Goal: Task Accomplishment & Management: Use online tool/utility

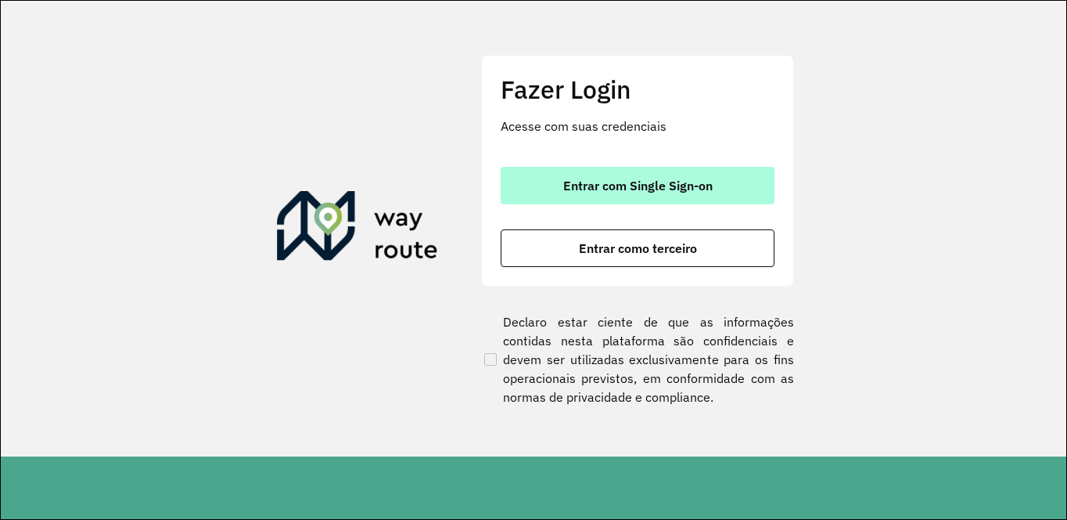
click at [628, 186] on span "Entrar com Single Sign-on" at bounding box center [637, 185] width 149 height 13
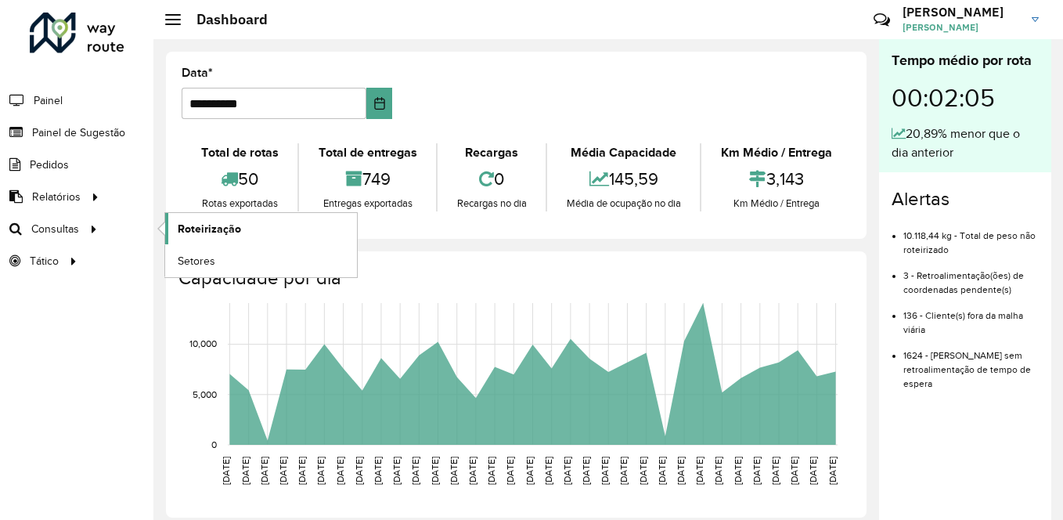
click at [221, 221] on span "Roteirização" at bounding box center [209, 229] width 63 height 16
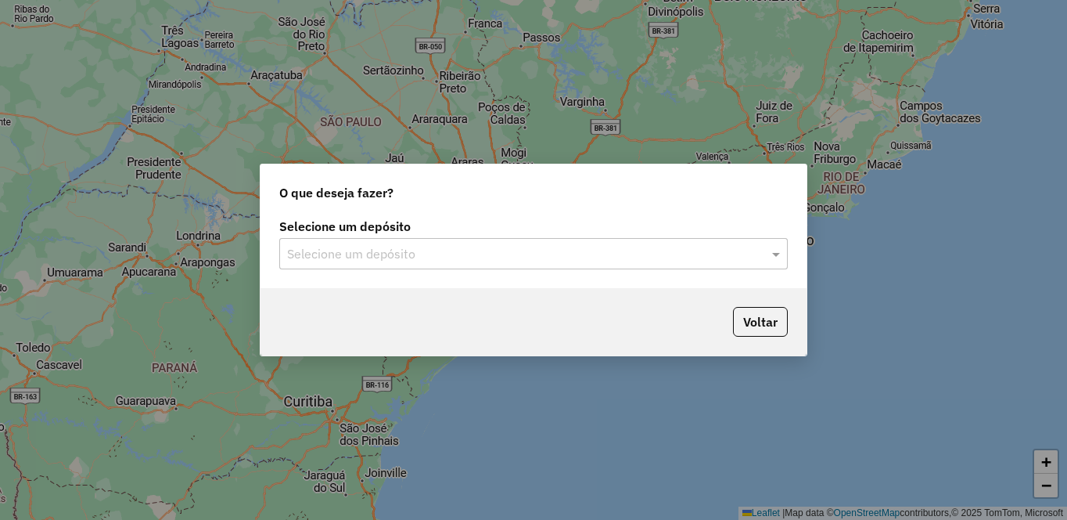
click at [391, 262] on div "Selecione um depósito" at bounding box center [533, 253] width 509 height 31
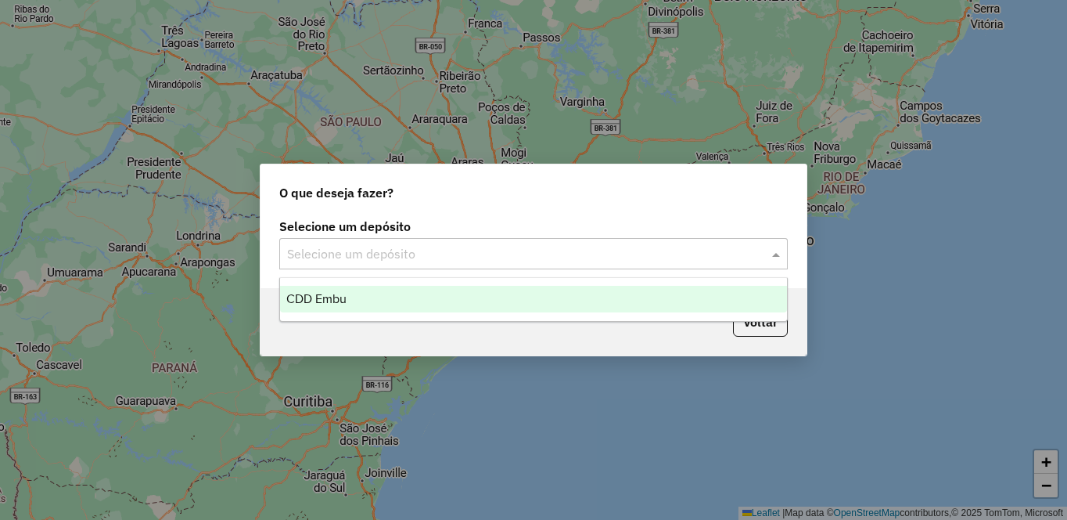
click at [347, 295] on div "CDD Embu" at bounding box center [533, 299] width 507 height 27
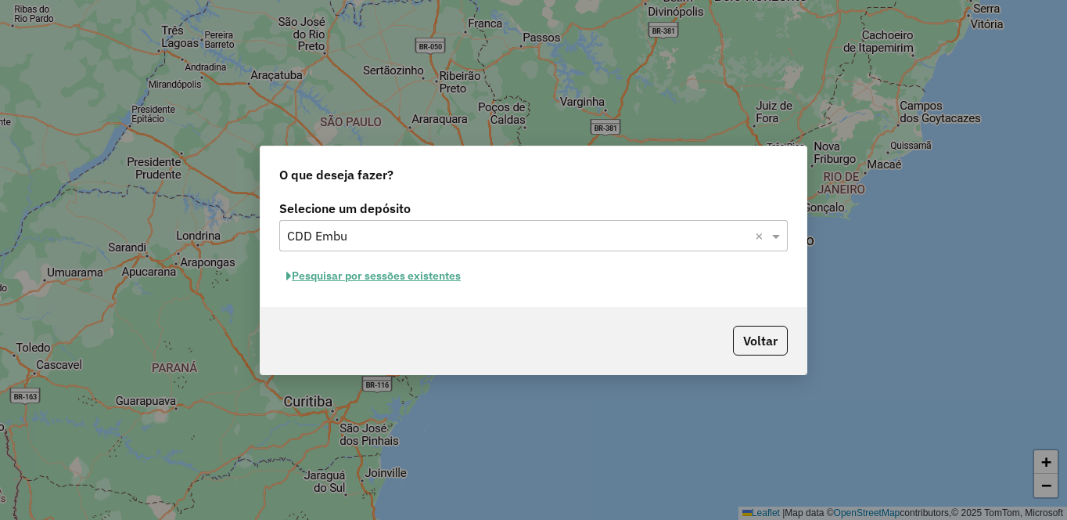
click at [359, 273] on button "Pesquisar por sessões existentes" at bounding box center [373, 276] width 189 height 24
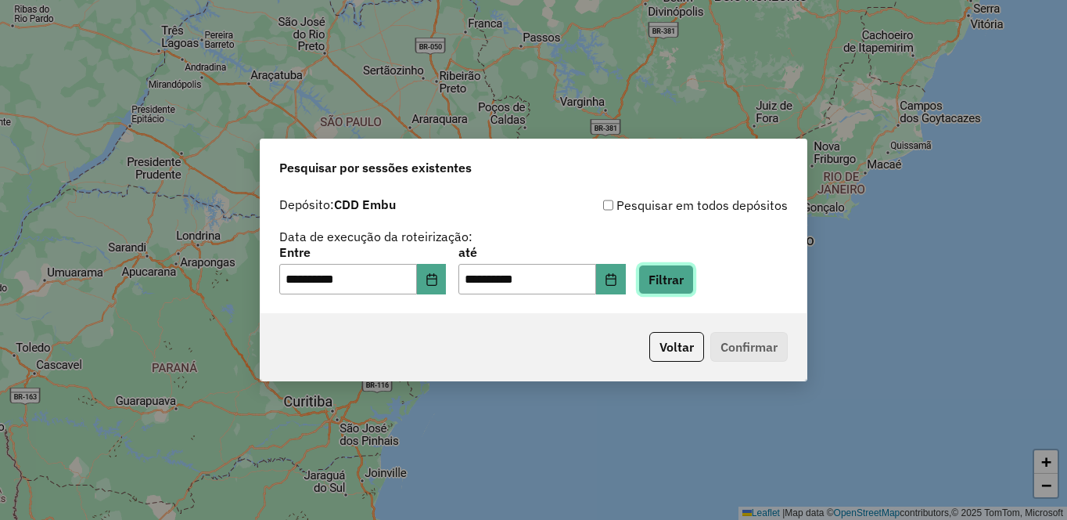
click at [694, 275] on button "Filtrar" at bounding box center [667, 279] width 56 height 30
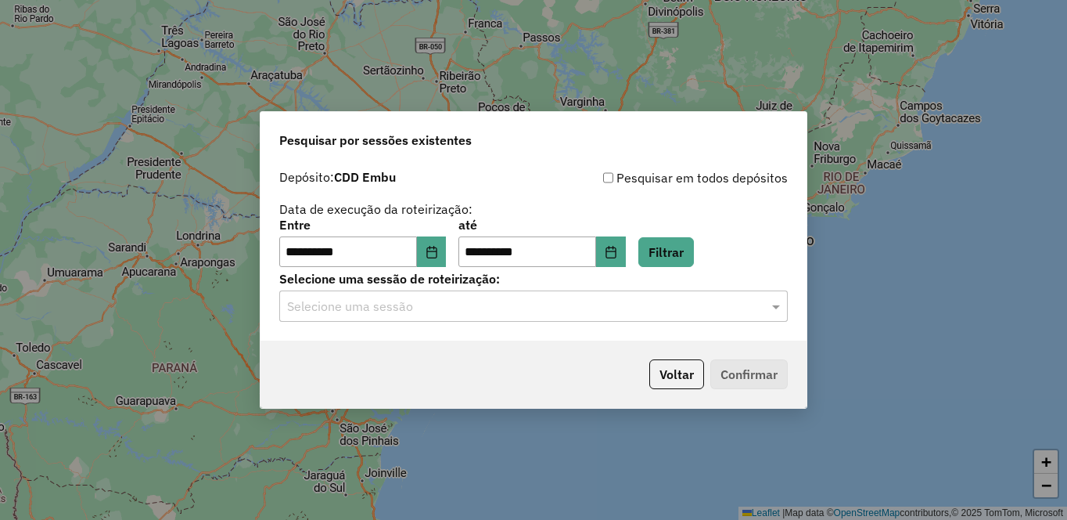
click at [378, 308] on input "text" at bounding box center [518, 306] width 462 height 19
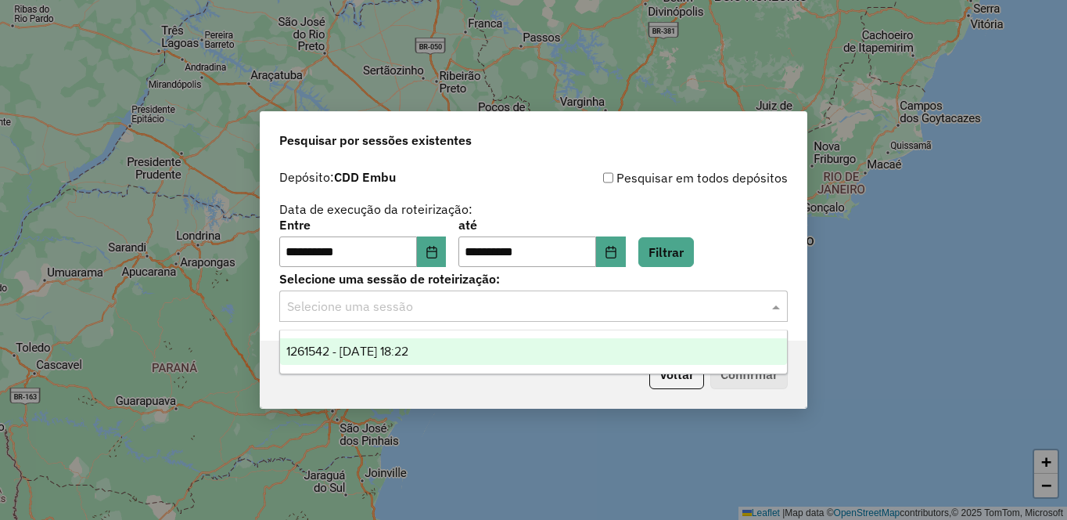
click at [358, 357] on span "1261542 - 08/09/2025 18:22" at bounding box center [347, 350] width 122 height 13
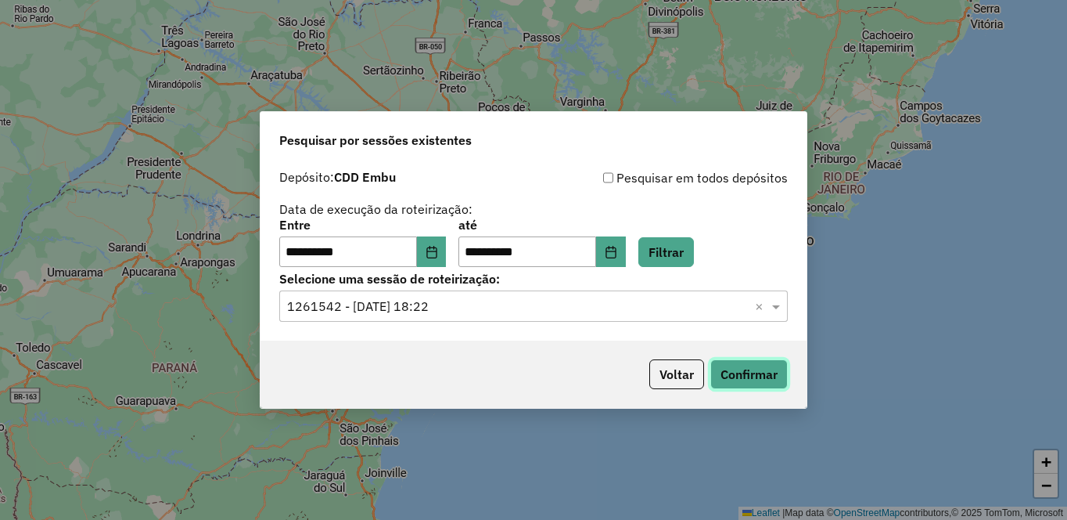
click at [751, 365] on button "Confirmar" at bounding box center [749, 374] width 77 height 30
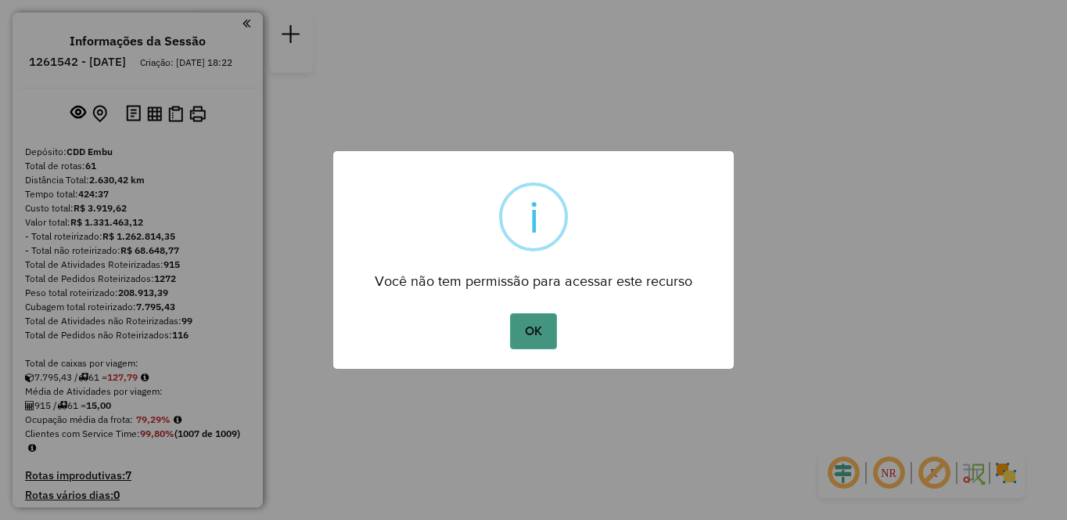
click at [536, 325] on button "OK" at bounding box center [533, 331] width 46 height 36
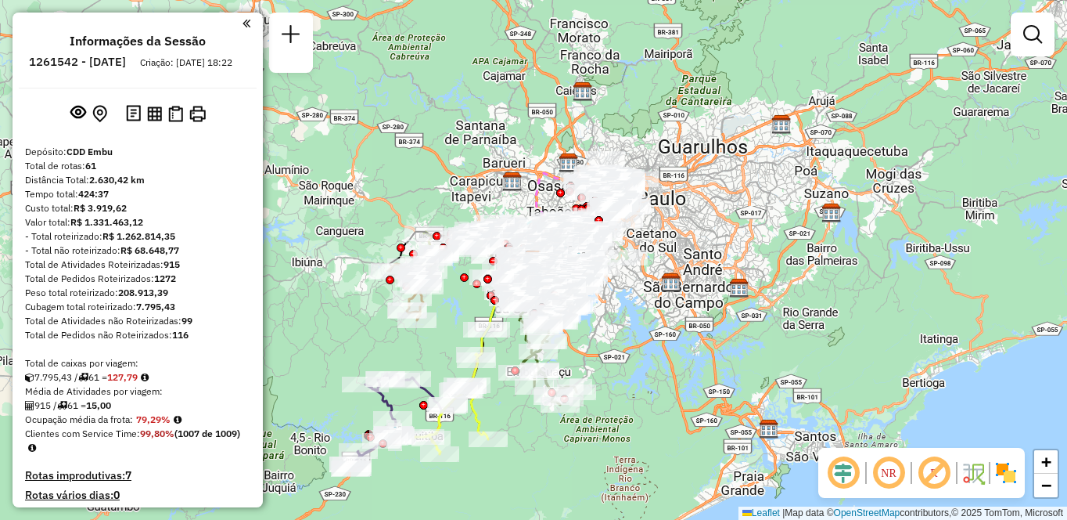
click at [1001, 473] on img at bounding box center [1006, 472] width 25 height 25
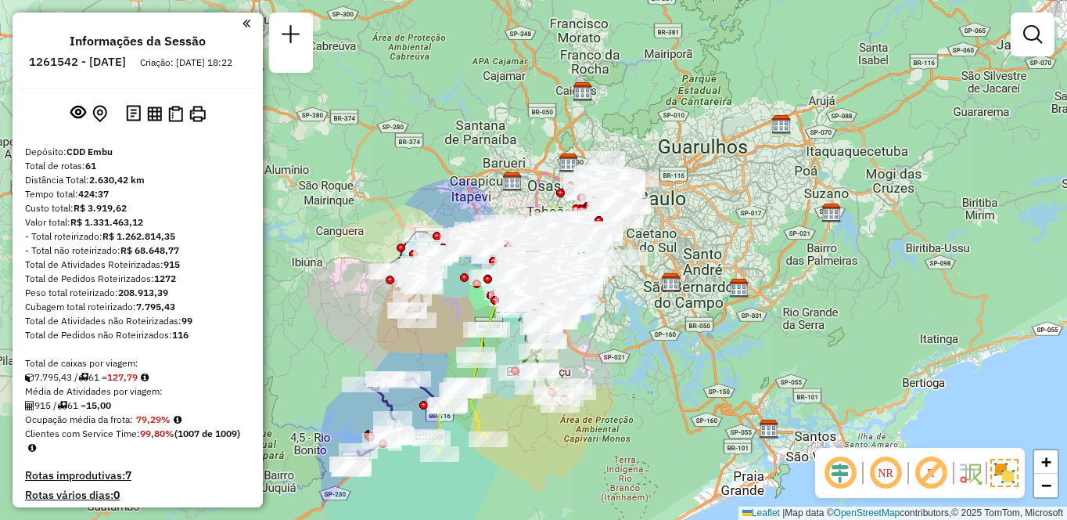
click at [883, 468] on em at bounding box center [886, 473] width 38 height 38
click at [887, 469] on em at bounding box center [886, 473] width 38 height 38
click at [885, 467] on em at bounding box center [886, 473] width 38 height 38
click at [933, 473] on em at bounding box center [931, 473] width 38 height 38
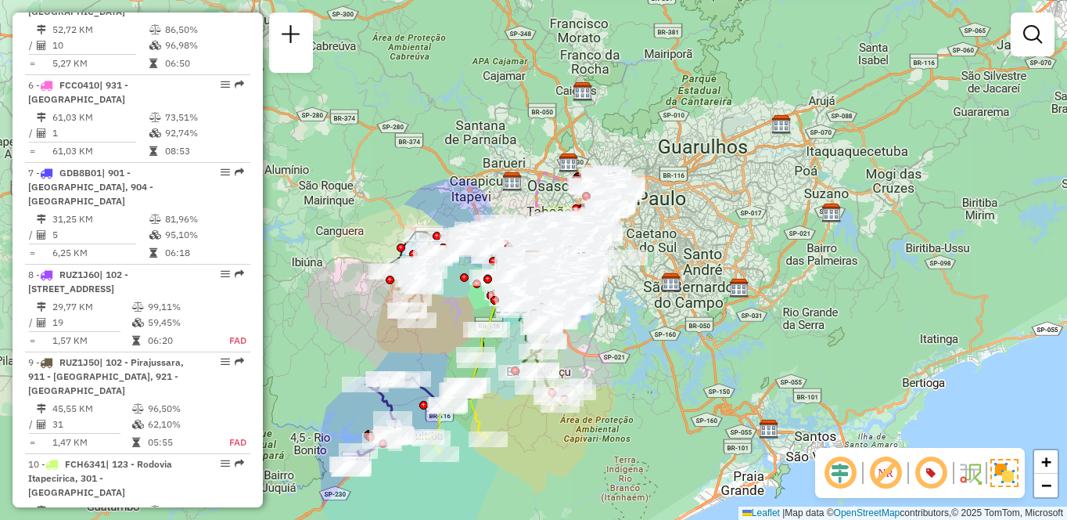
scroll to position [2841, 0]
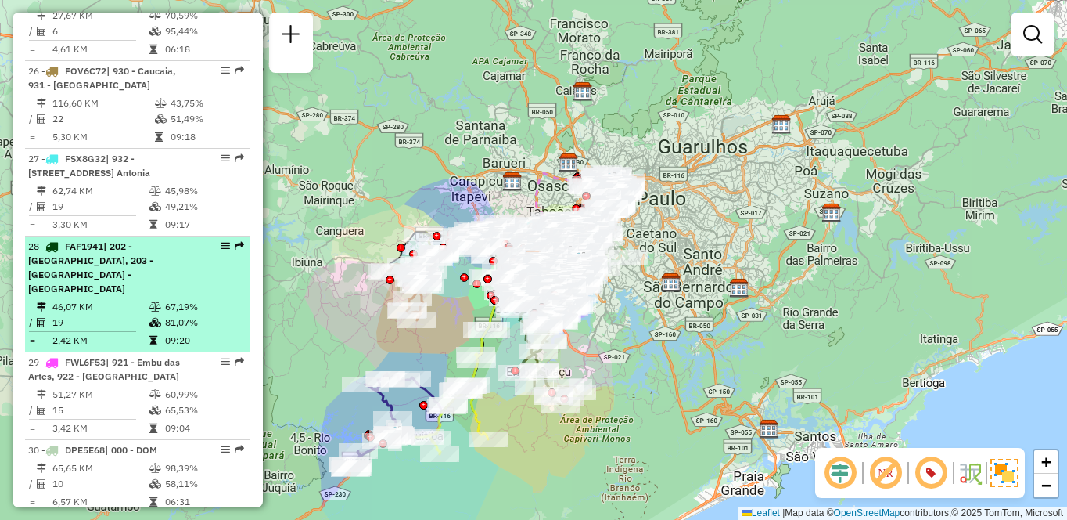
select select "**********"
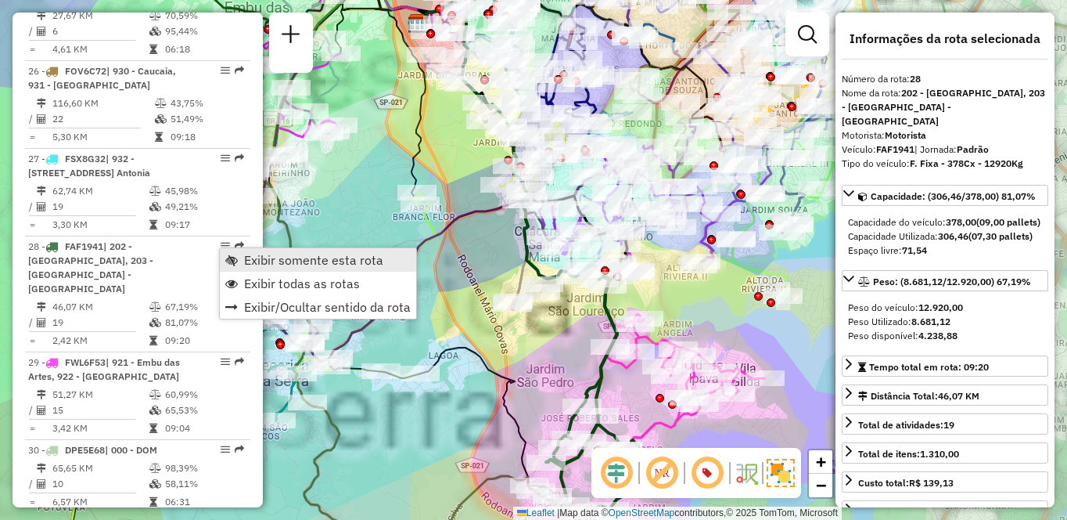
click at [261, 250] on link "Exibir somente esta rota" at bounding box center [318, 259] width 196 height 23
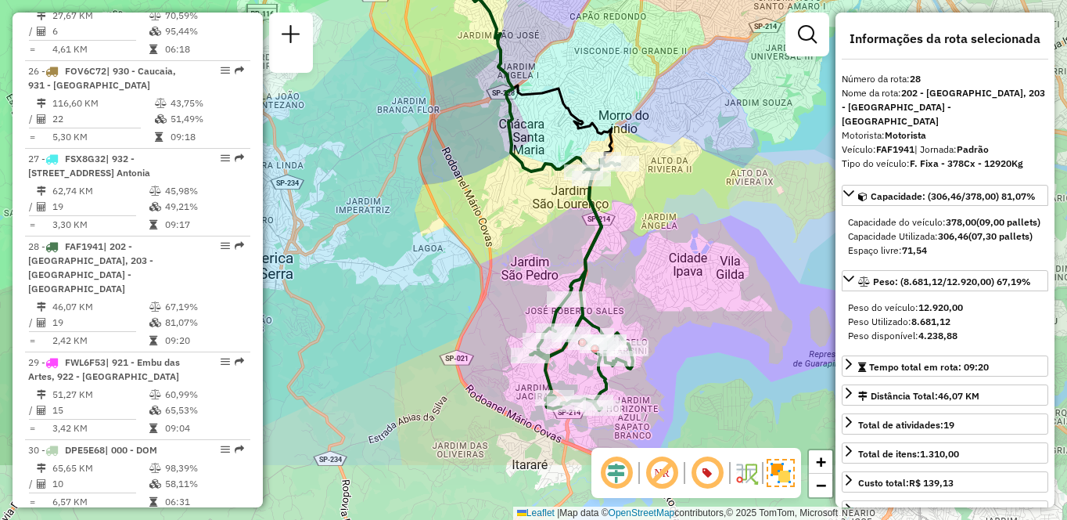
drag, startPoint x: 563, startPoint y: 333, endPoint x: 555, endPoint y: 222, distance: 110.6
click at [555, 222] on div "Janela de atendimento Grade de atendimento Capacidade Transportadoras Veículos …" at bounding box center [533, 260] width 1067 height 520
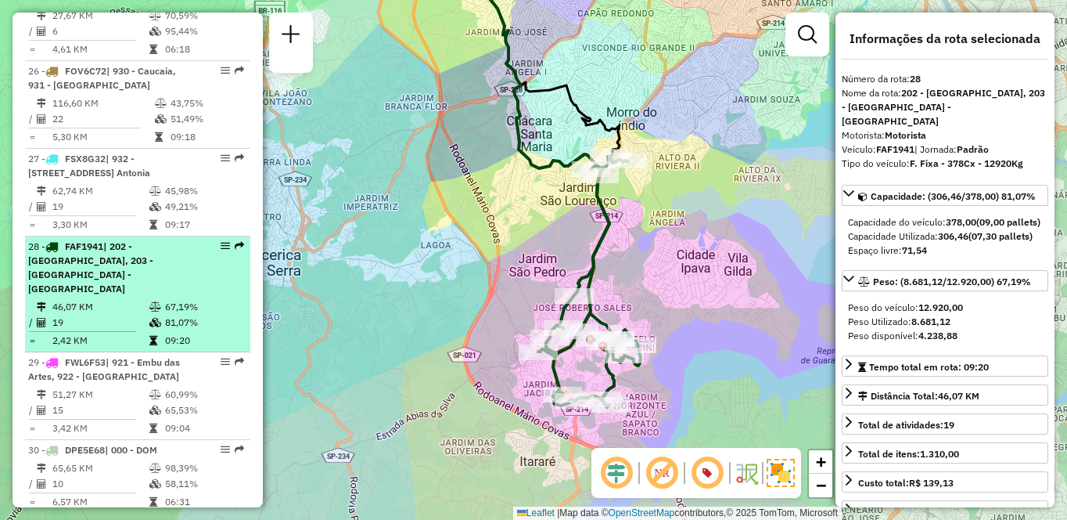
click at [149, 250] on span "| 202 - [GEOGRAPHIC_DATA], 203 - [GEOGRAPHIC_DATA] - [GEOGRAPHIC_DATA]" at bounding box center [90, 267] width 125 height 54
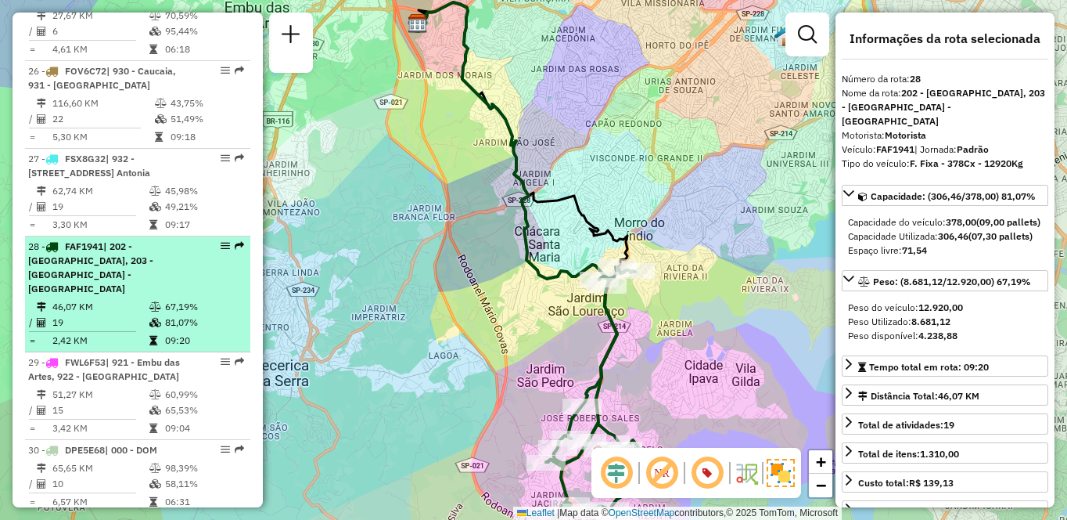
click at [143, 299] on td "46,07 KM" at bounding box center [100, 307] width 97 height 16
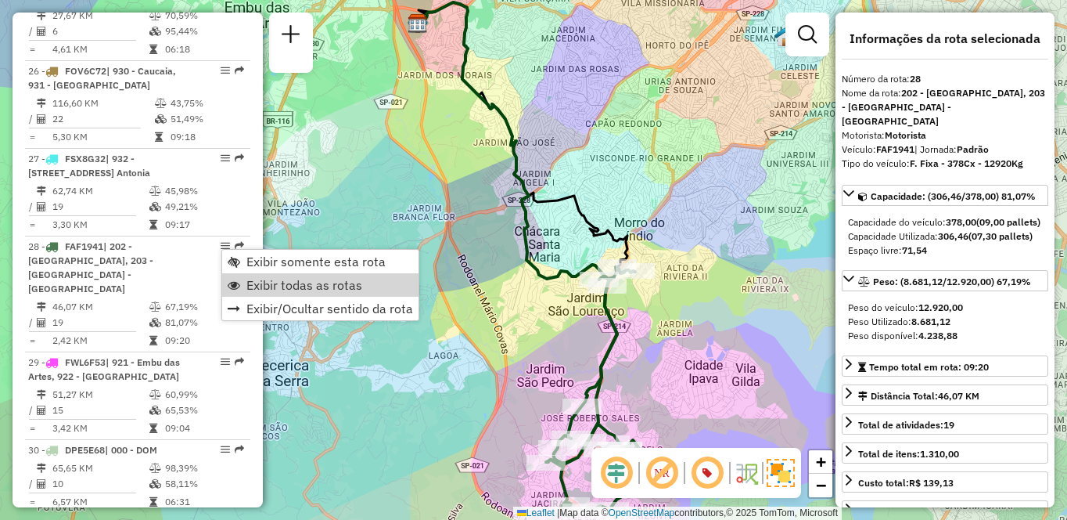
click at [275, 282] on span "Exibir todas as rotas" at bounding box center [304, 285] width 116 height 13
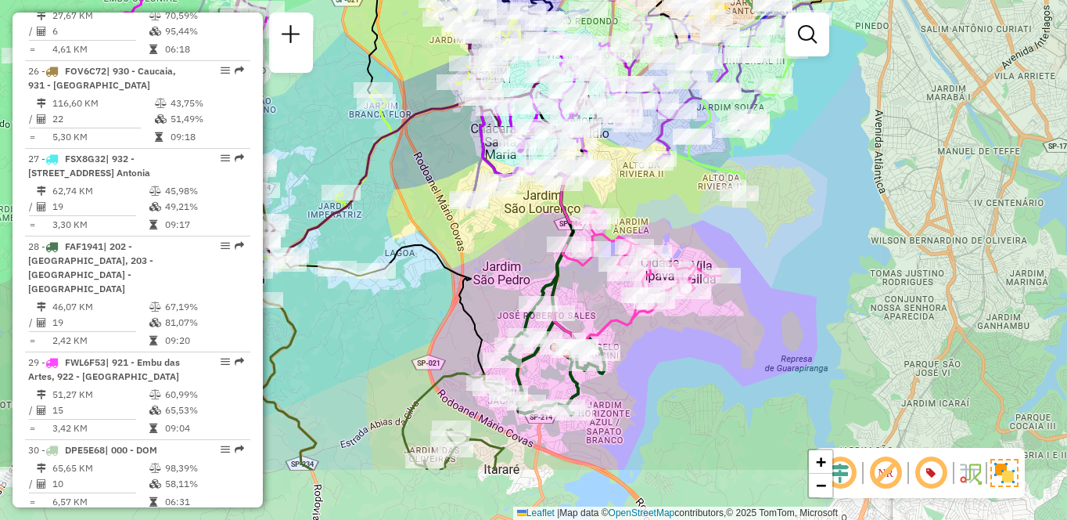
drag, startPoint x: 462, startPoint y: 259, endPoint x: 419, endPoint y: 157, distance: 111.5
click at [419, 157] on div "Janela de atendimento Grade de atendimento Capacidade Transportadoras Veículos …" at bounding box center [533, 260] width 1067 height 520
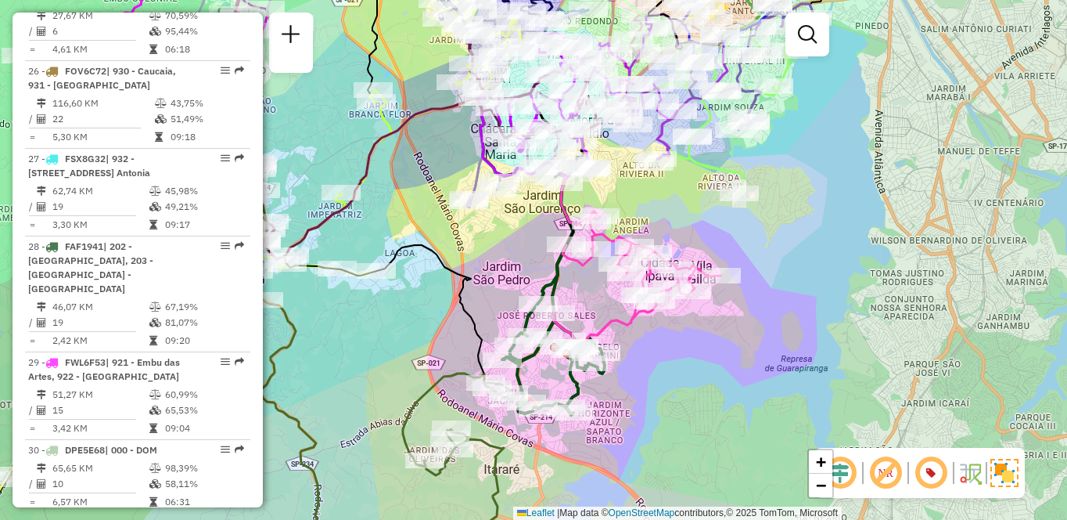
scroll to position [4390, 0]
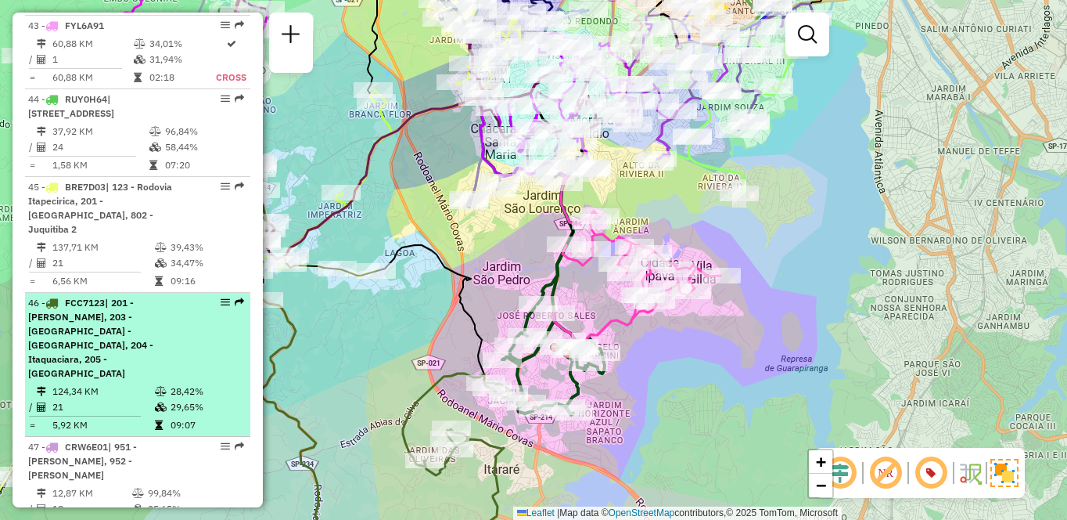
select select "**********"
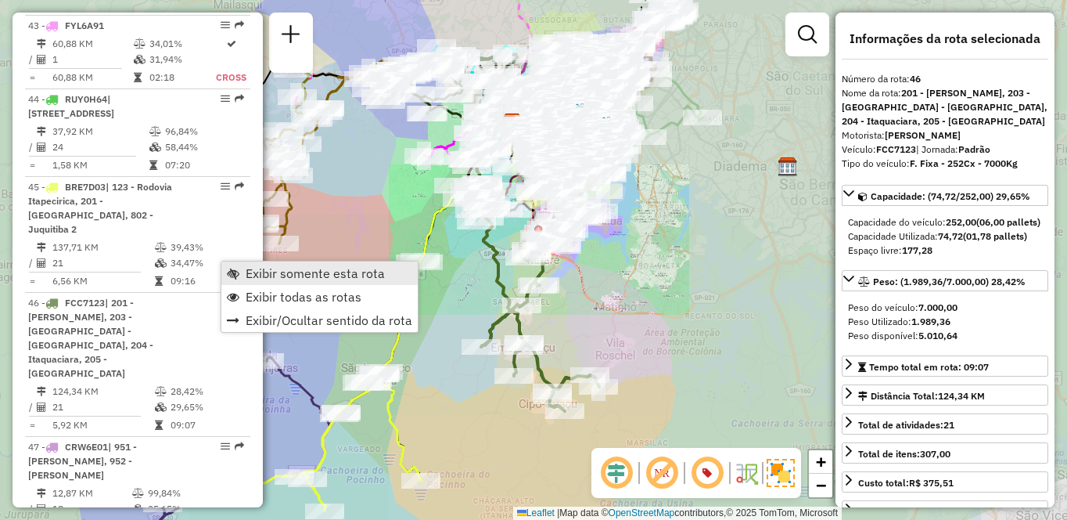
click at [255, 272] on span "Exibir somente esta rota" at bounding box center [315, 273] width 139 height 13
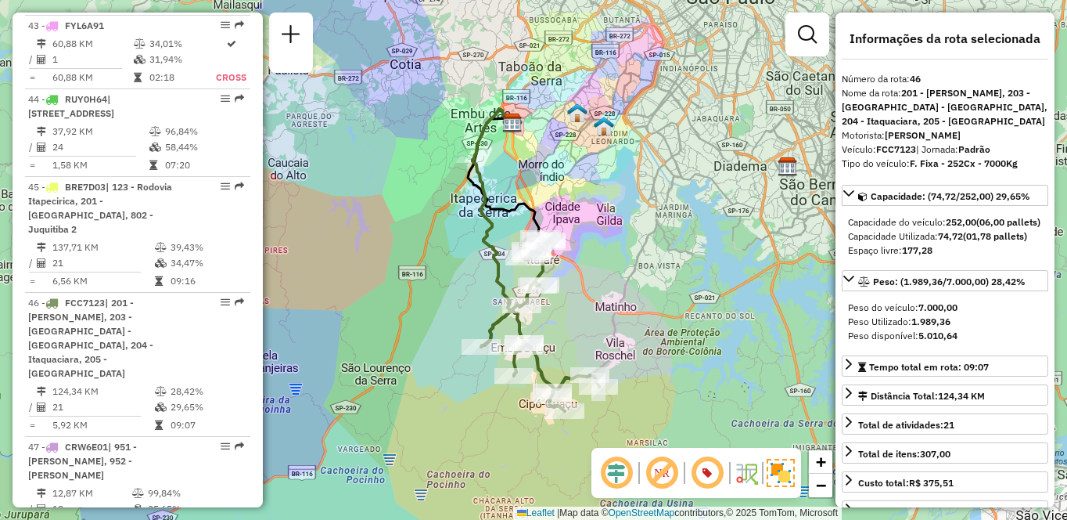
scroll to position [2827, 0]
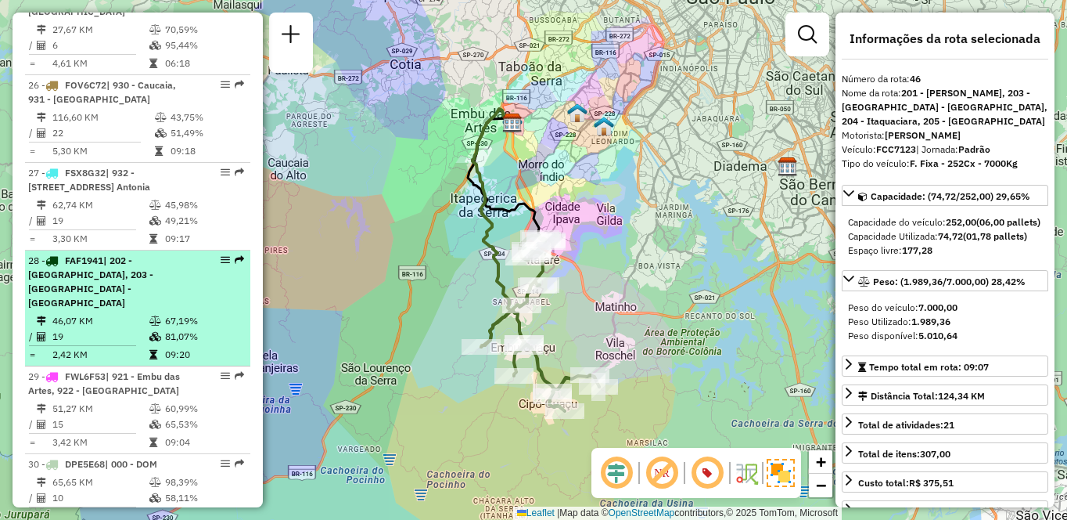
click at [183, 329] on td "81,07%" at bounding box center [203, 337] width 79 height 16
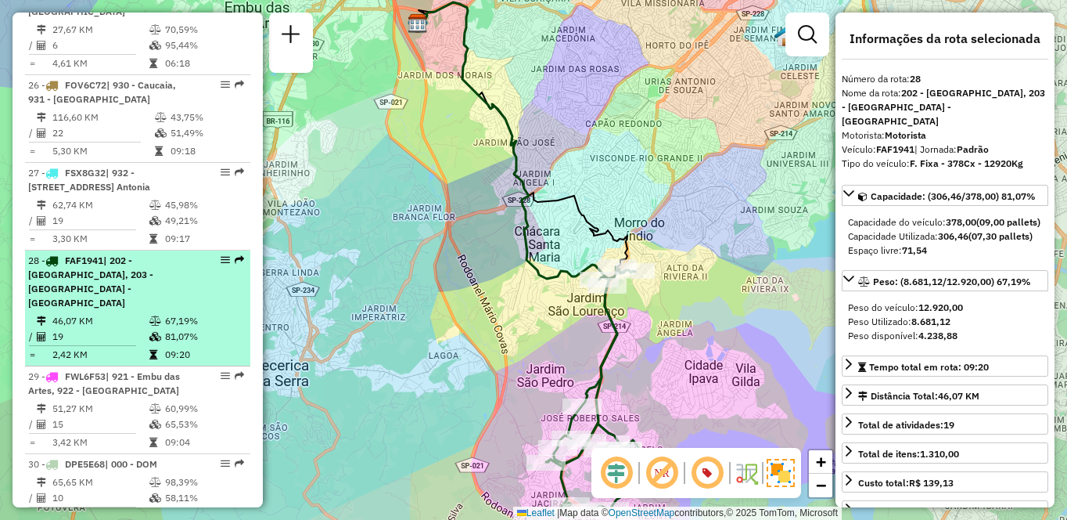
click at [211, 313] on td "67,19%" at bounding box center [203, 321] width 79 height 16
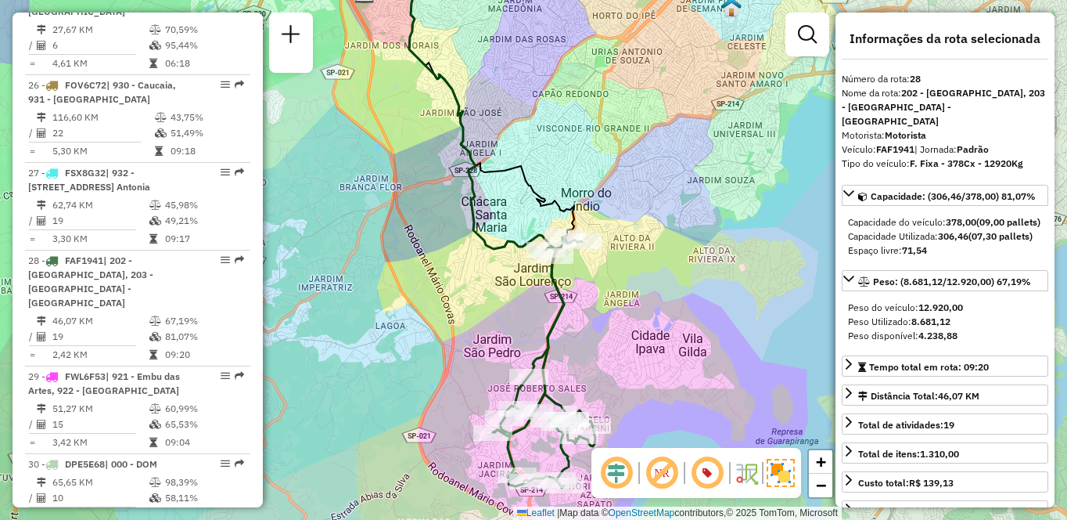
drag, startPoint x: 497, startPoint y: 370, endPoint x: 427, endPoint y: 324, distance: 83.6
click at [427, 324] on div "Janela de atendimento Grade de atendimento Capacidade Transportadoras Veículos …" at bounding box center [533, 260] width 1067 height 520
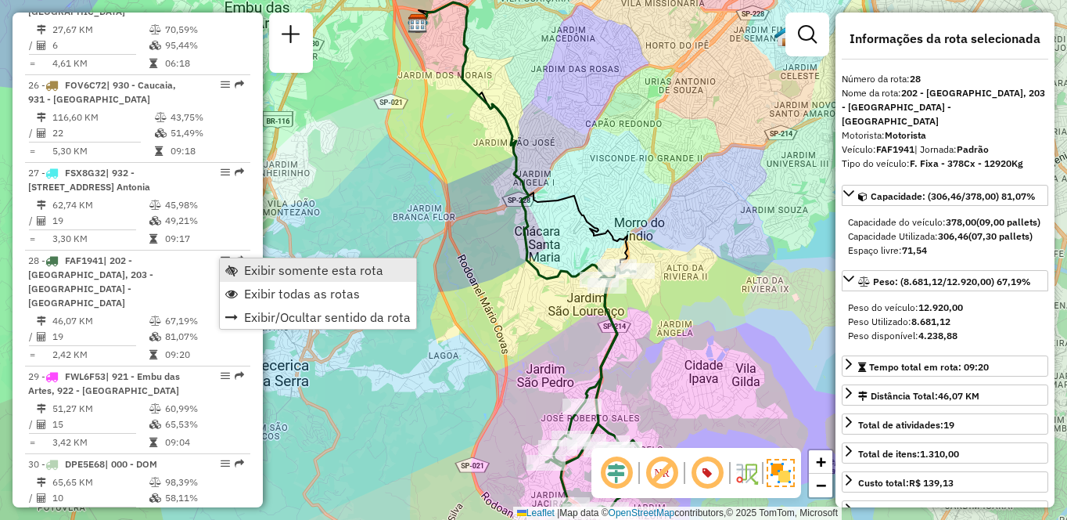
click at [258, 266] on span "Exibir somente esta rota" at bounding box center [313, 270] width 139 height 13
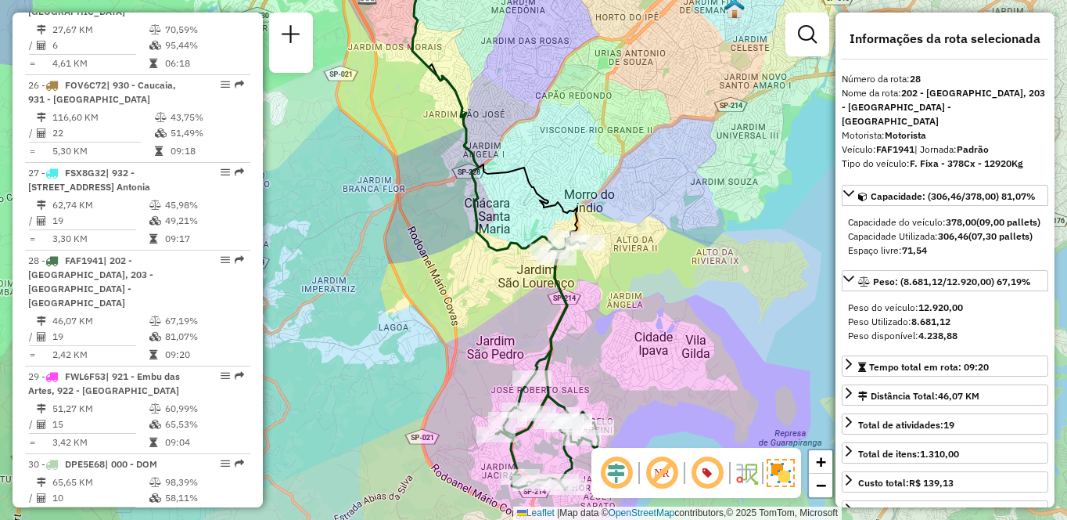
drag, startPoint x: 475, startPoint y: 304, endPoint x: 426, endPoint y: 274, distance: 57.6
click at [423, 274] on div "Janela de atendimento Grade de atendimento Capacidade Transportadoras Veículos …" at bounding box center [533, 260] width 1067 height 520
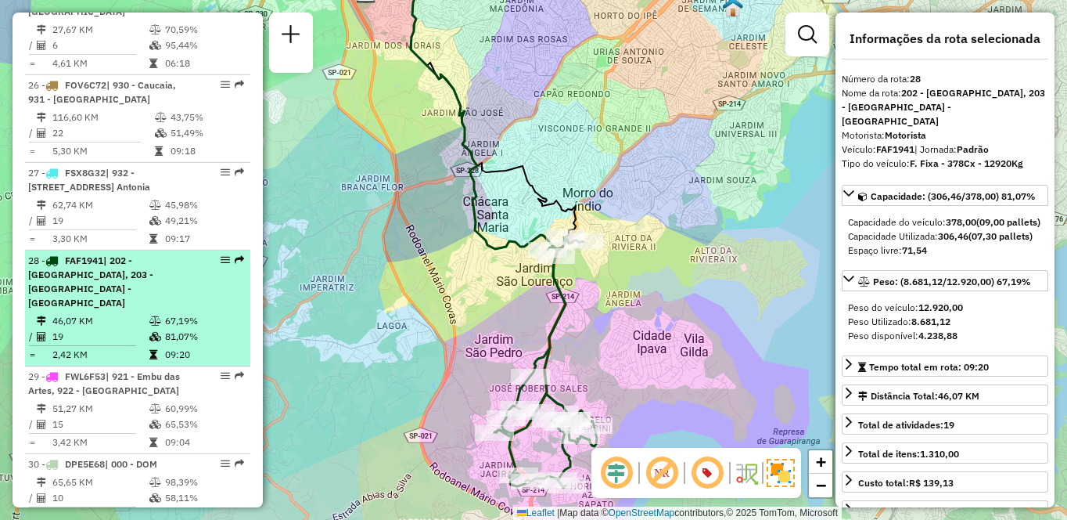
click at [52, 267] on div "28 - FAF1941 | 202 - [GEOGRAPHIC_DATA], 203 - [GEOGRAPHIC_DATA] - [GEOGRAPHIC_D…" at bounding box center [111, 282] width 166 height 56
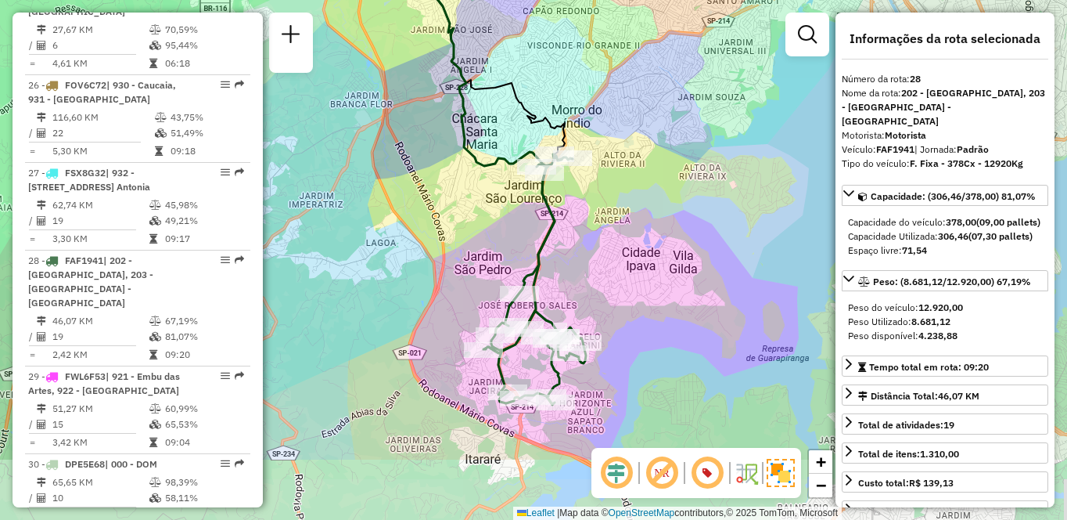
drag, startPoint x: 452, startPoint y: 264, endPoint x: 383, endPoint y: 150, distance: 133.4
click at [383, 150] on div "Janela de atendimento Grade de atendimento Capacidade Transportadoras Veículos …" at bounding box center [533, 260] width 1067 height 520
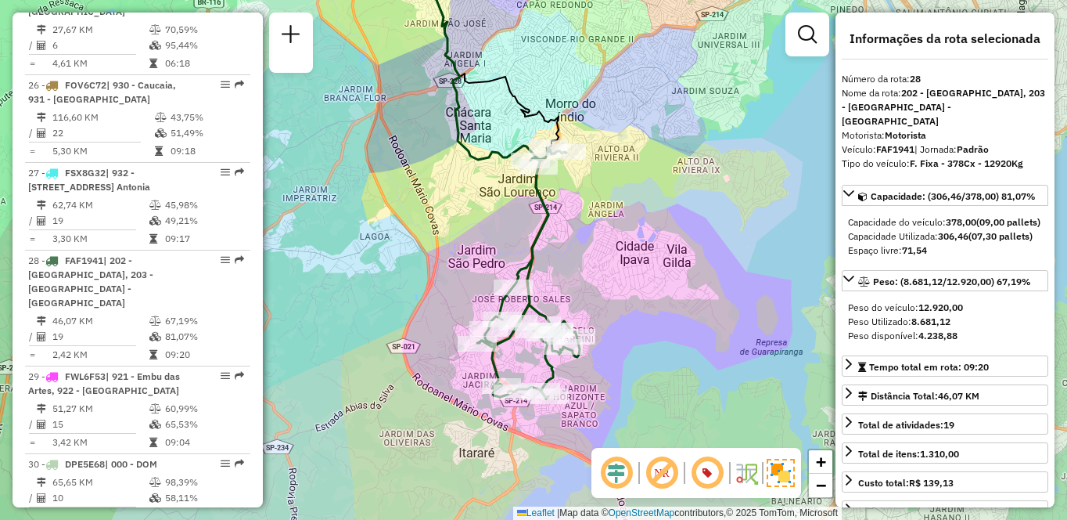
scroll to position [1017, 0]
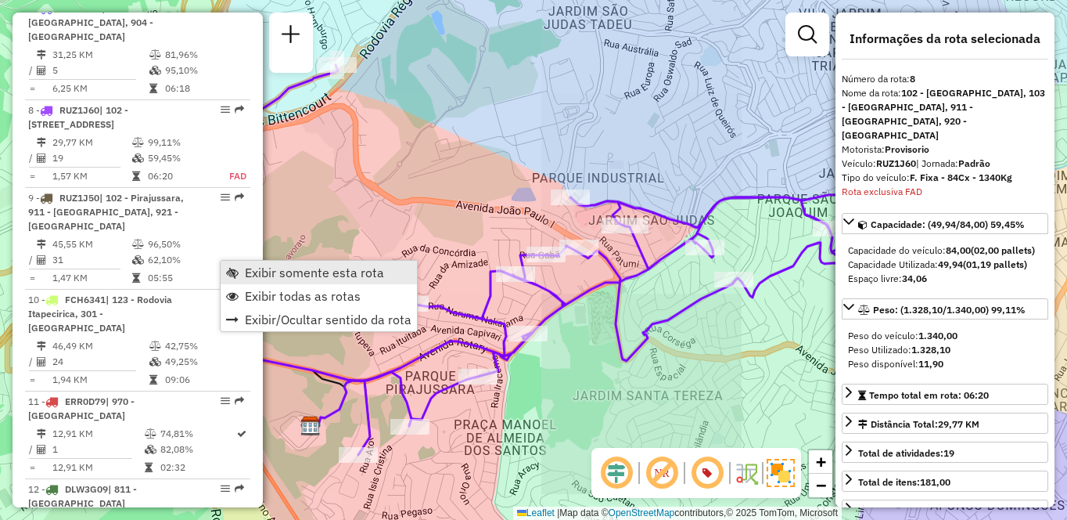
click at [260, 273] on span "Exibir somente esta rota" at bounding box center [314, 272] width 139 height 13
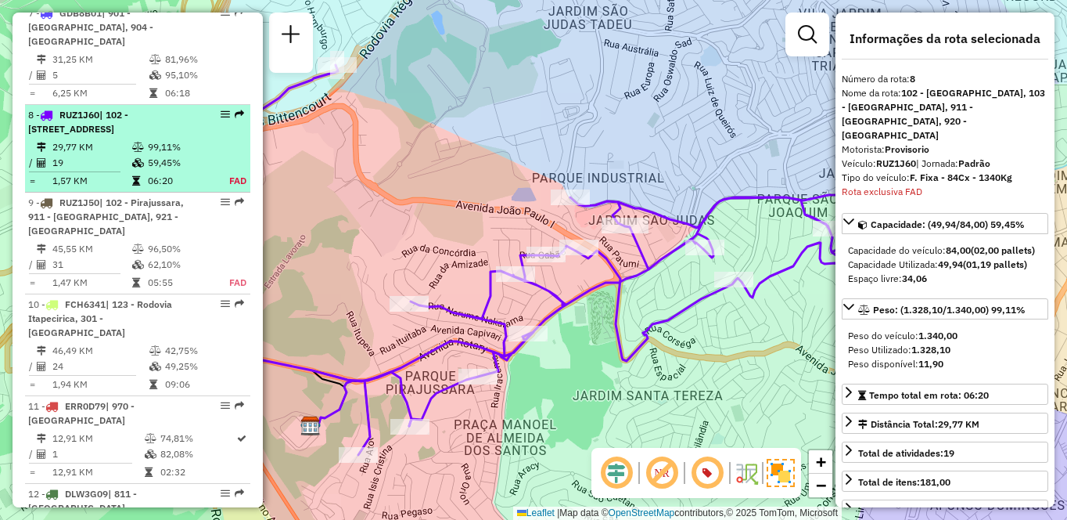
scroll to position [1099, 0]
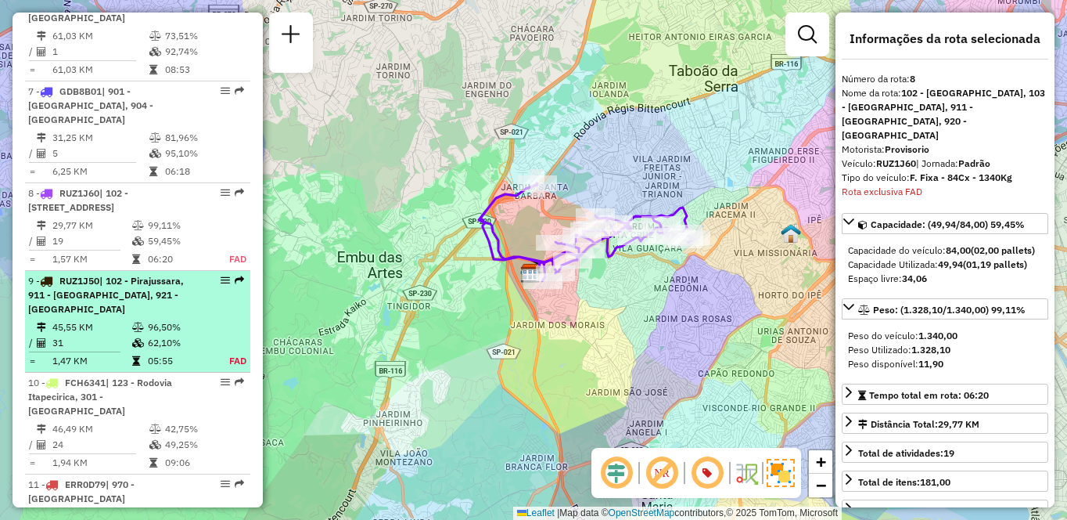
click at [153, 293] on span "| 102 - Pirajussara, 911 - [GEOGRAPHIC_DATA], 921 - [GEOGRAPHIC_DATA]" at bounding box center [106, 295] width 156 height 40
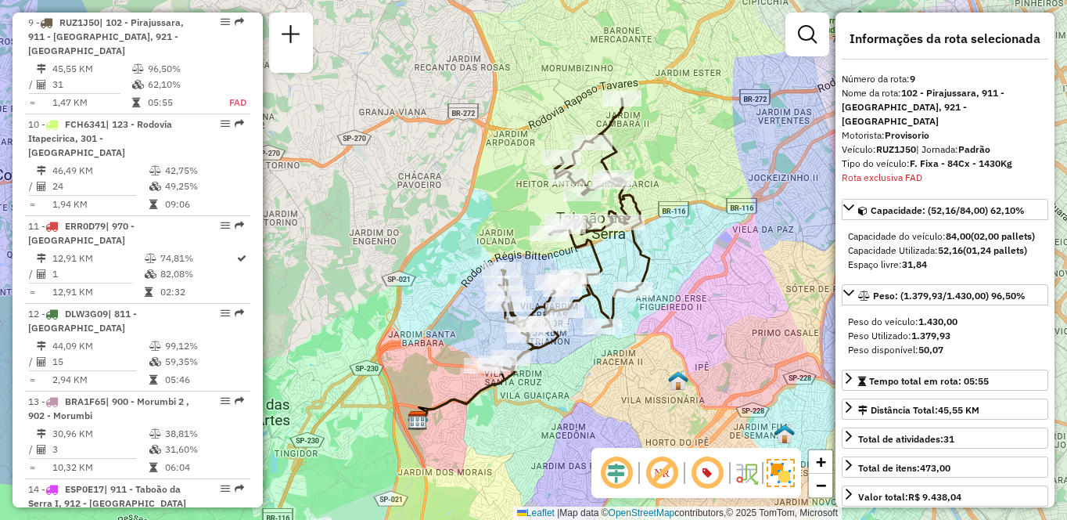
scroll to position [3265, 0]
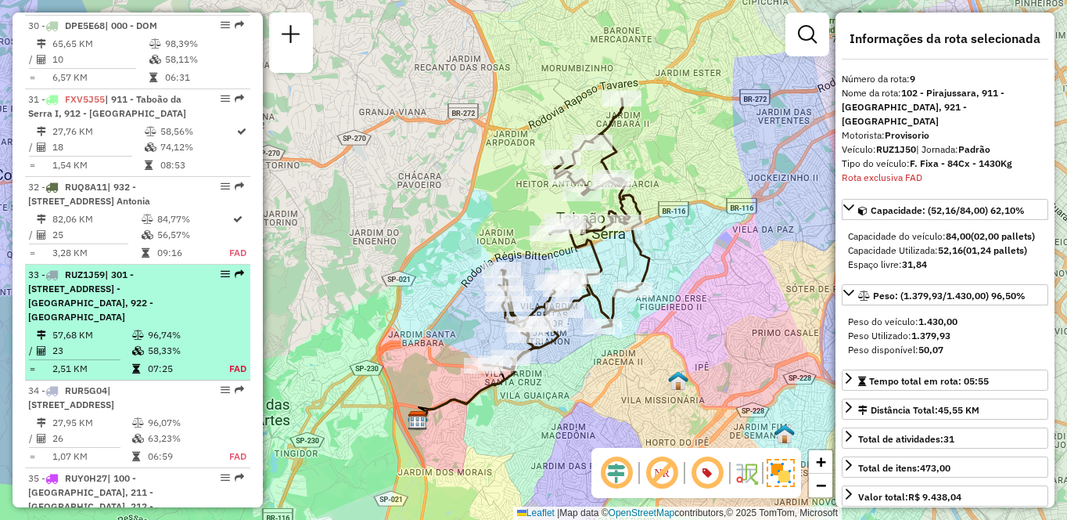
click at [135, 343] on td at bounding box center [139, 351] width 16 height 16
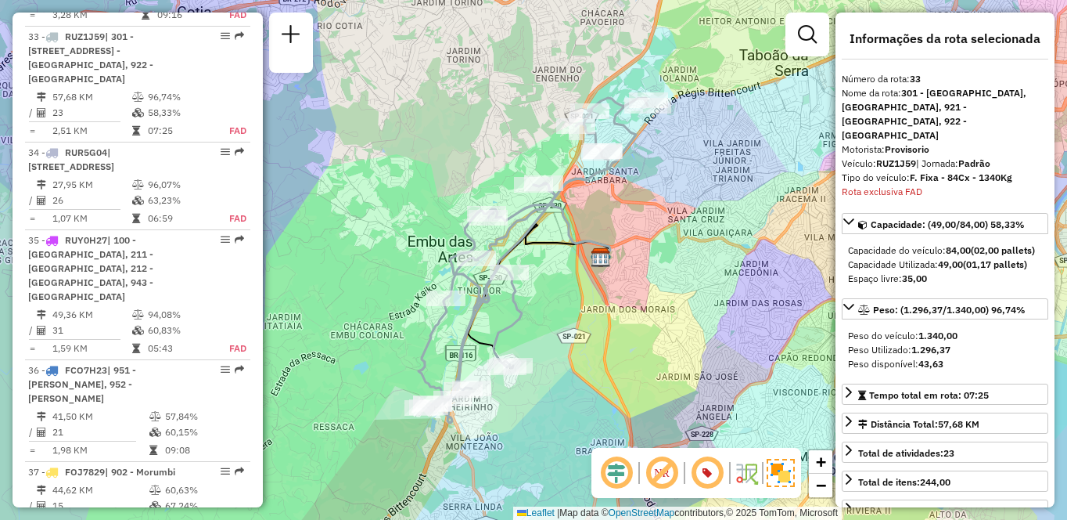
scroll to position [3163, 0]
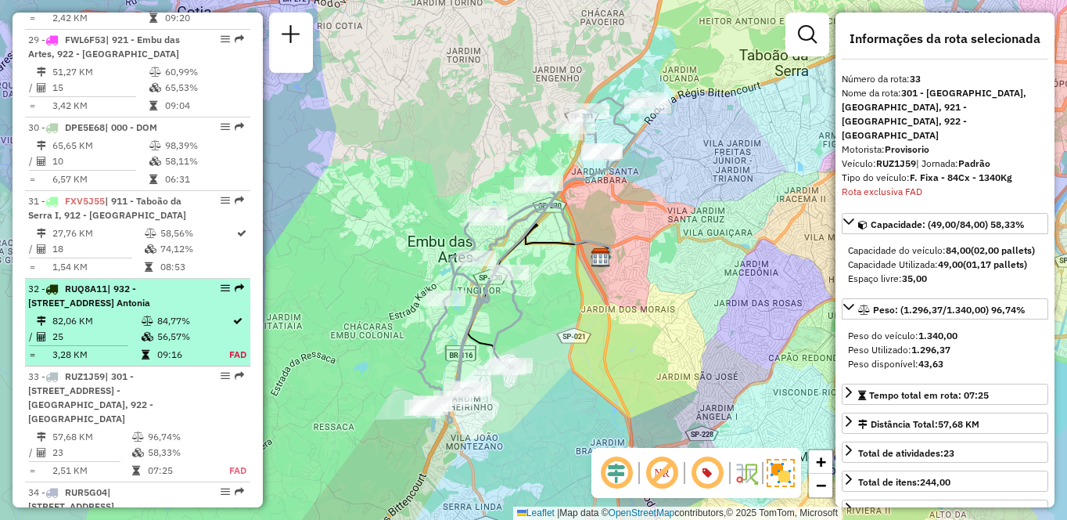
click at [105, 313] on td "82,06 KM" at bounding box center [96, 321] width 89 height 16
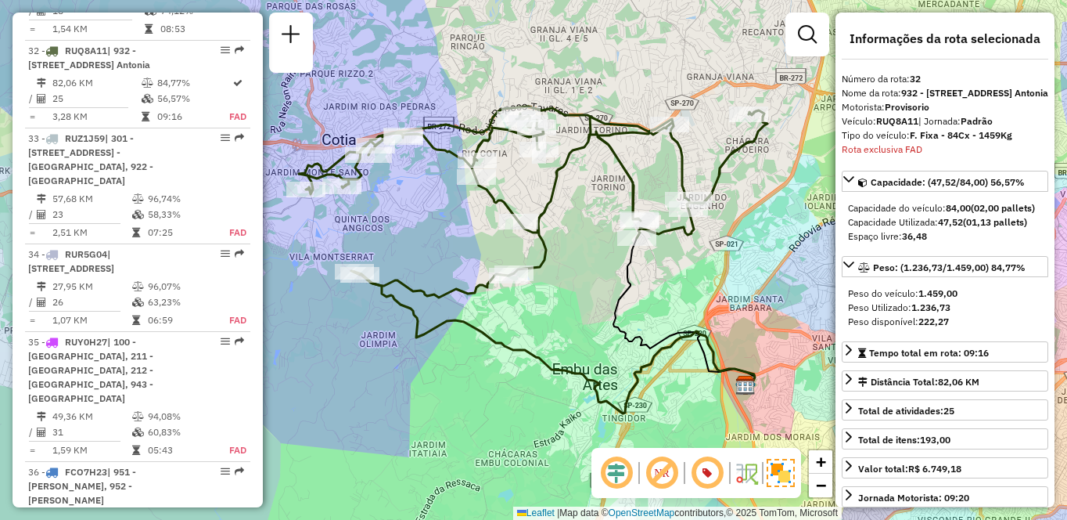
scroll to position [4187, 0]
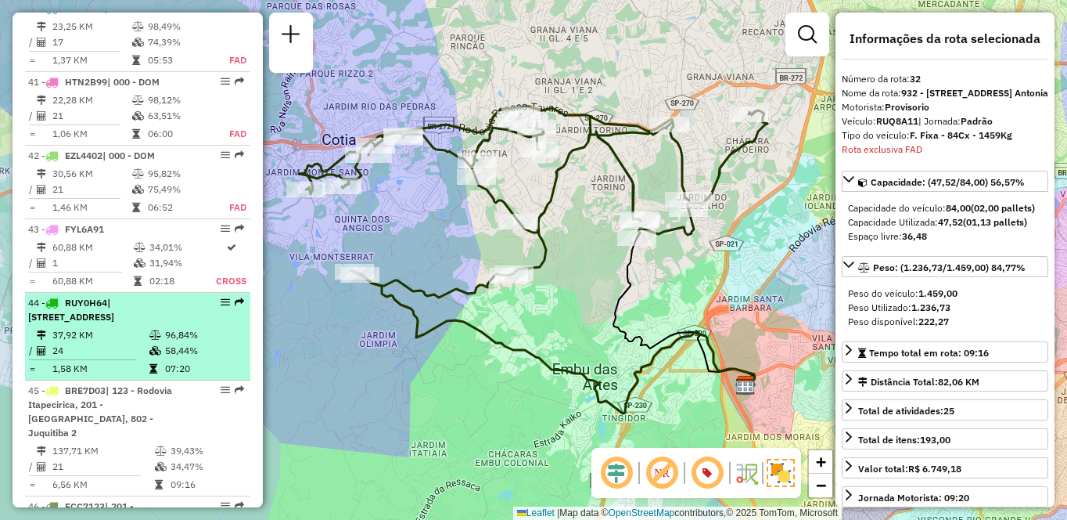
click at [182, 343] on td "58,44%" at bounding box center [203, 351] width 79 height 16
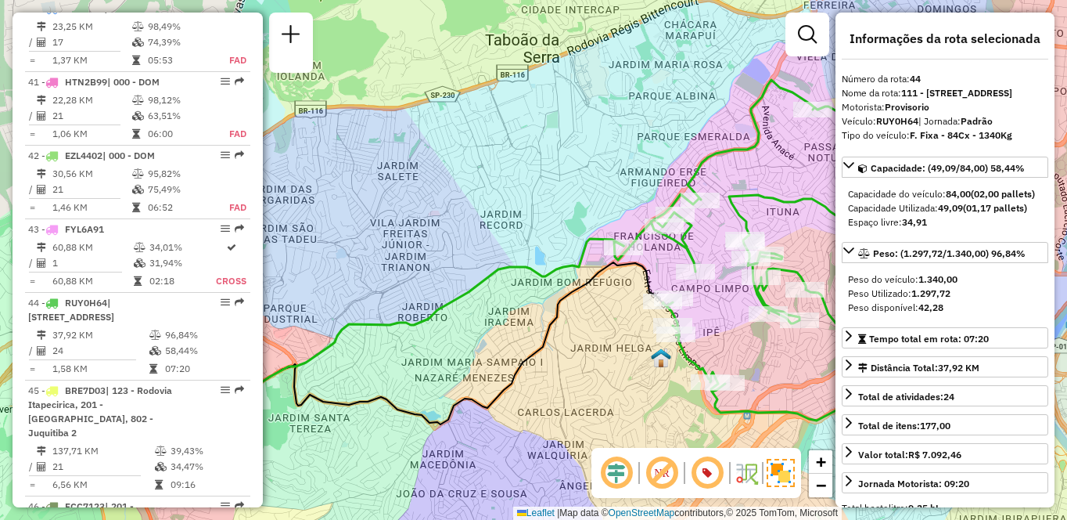
scroll to position [3468, 0]
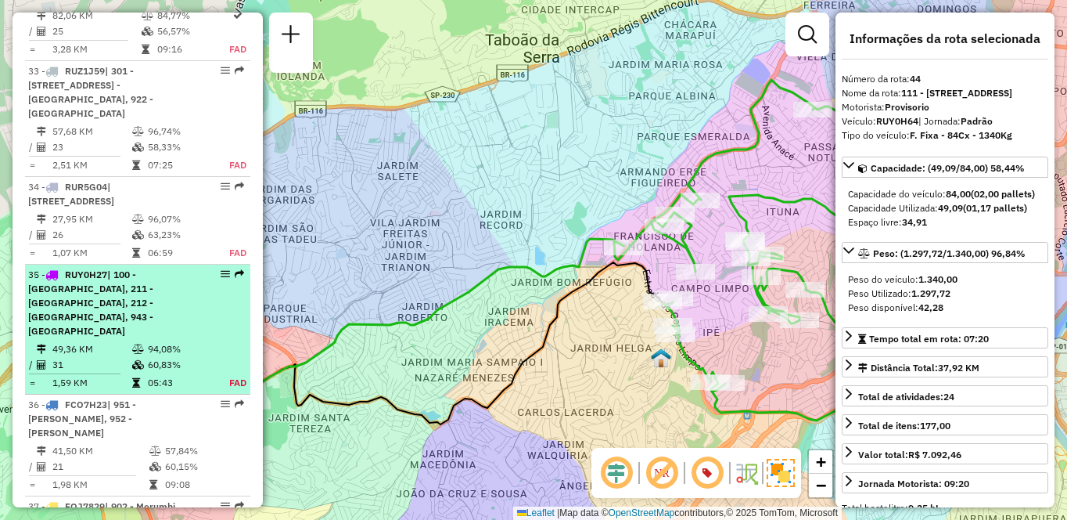
click at [69, 341] on td "49,36 KM" at bounding box center [92, 349] width 80 height 16
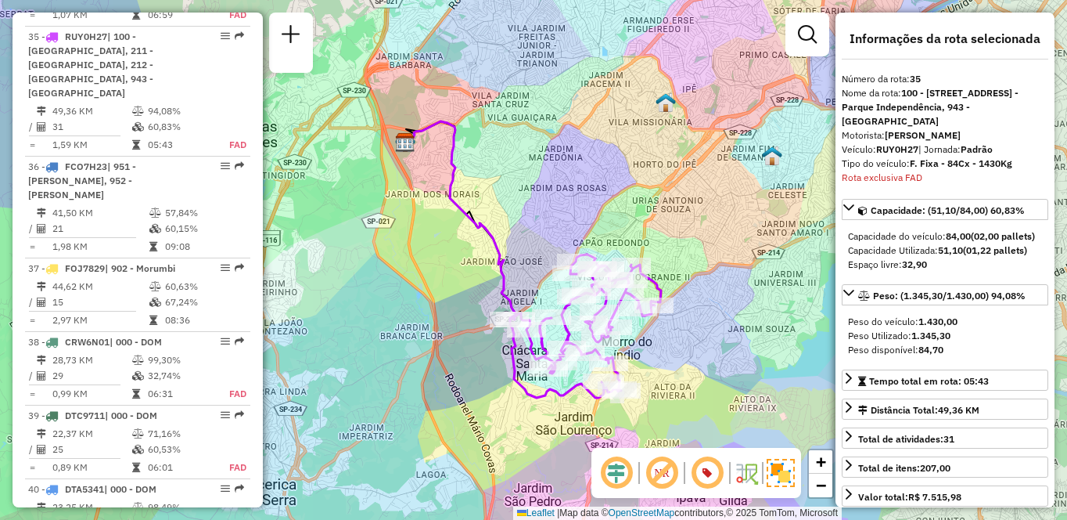
scroll to position [3366, 0]
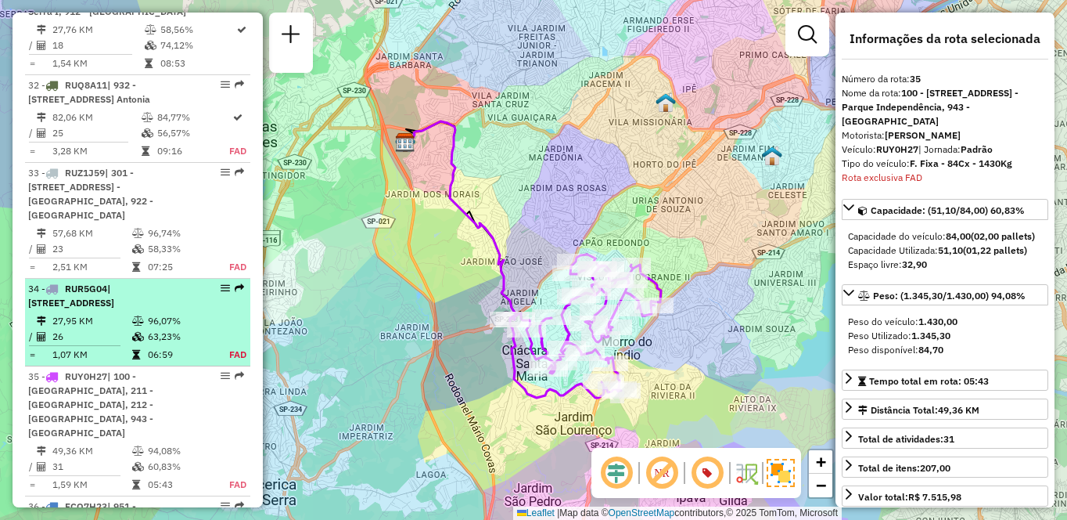
click at [110, 313] on td "27,95 KM" at bounding box center [92, 321] width 80 height 16
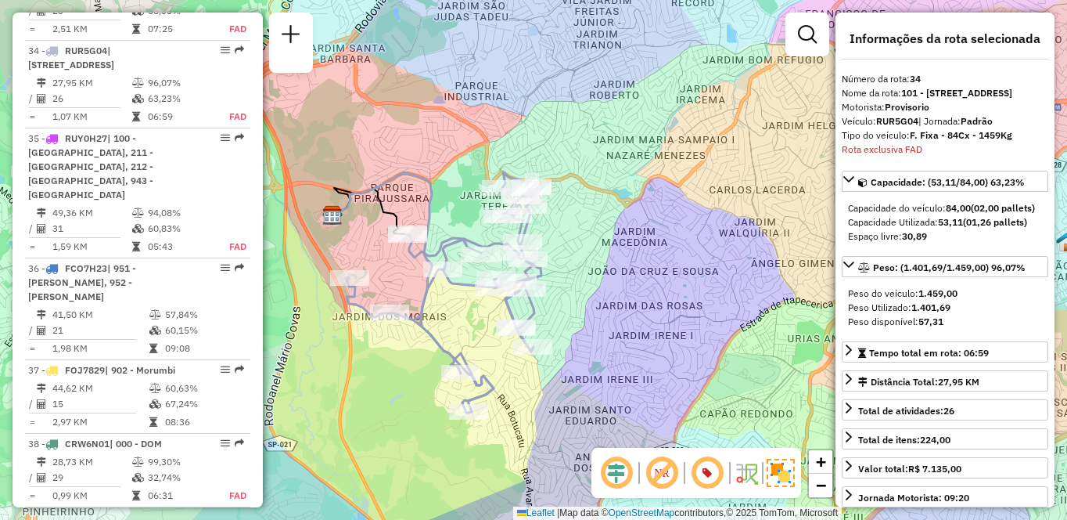
scroll to position [1017, 0]
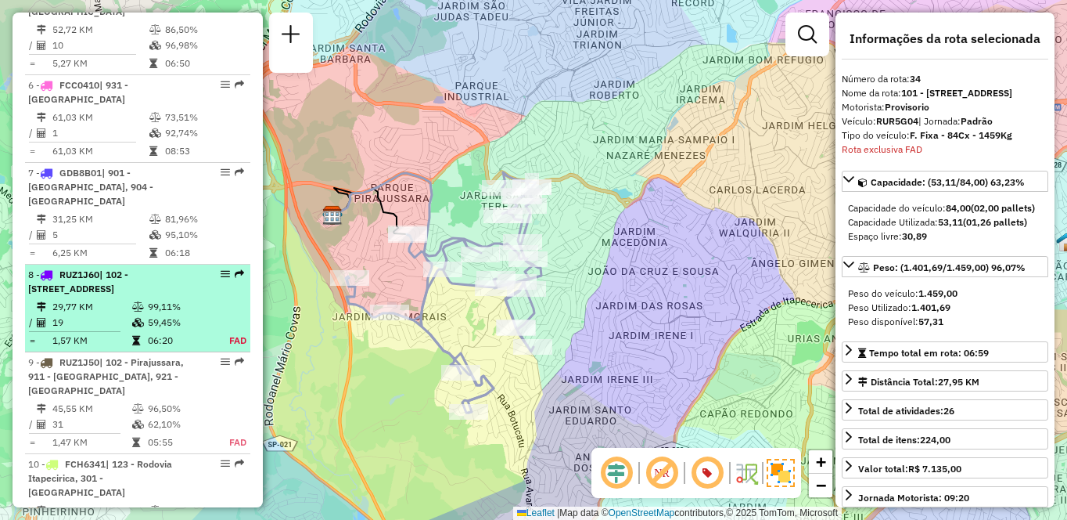
click at [69, 290] on span "| 102 - [STREET_ADDRESS]" at bounding box center [78, 281] width 100 height 26
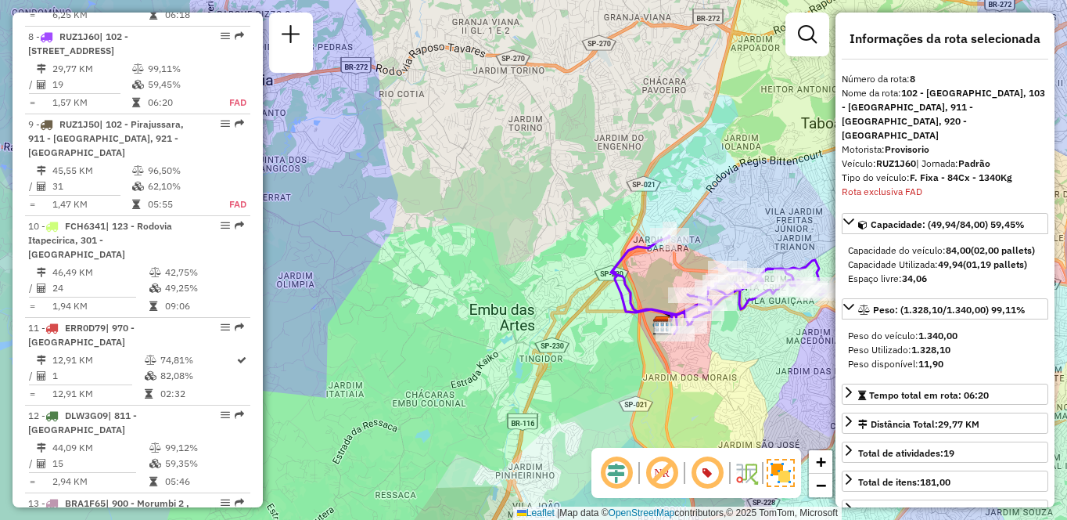
scroll to position [1848, 0]
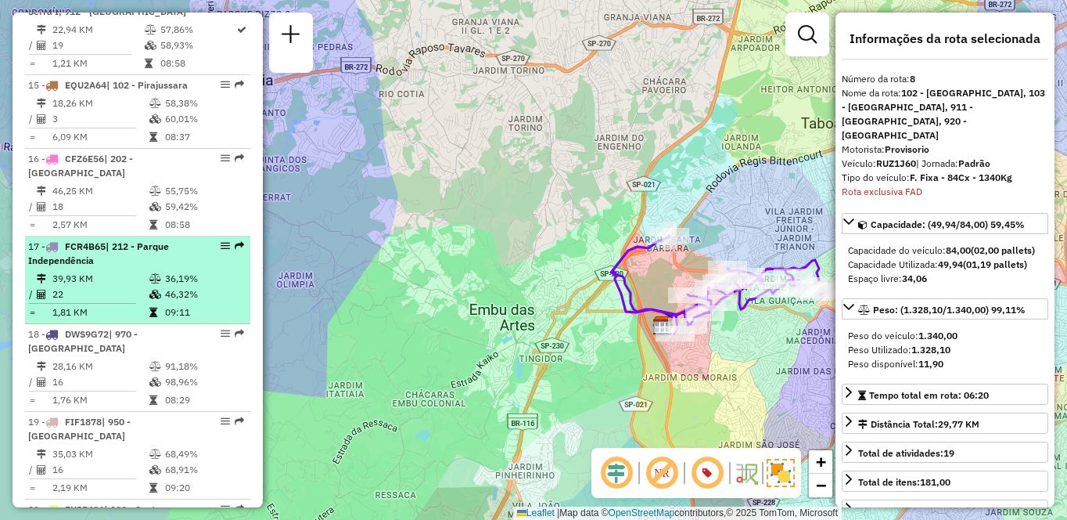
click at [130, 286] on td "39,93 KM" at bounding box center [100, 279] width 97 height 16
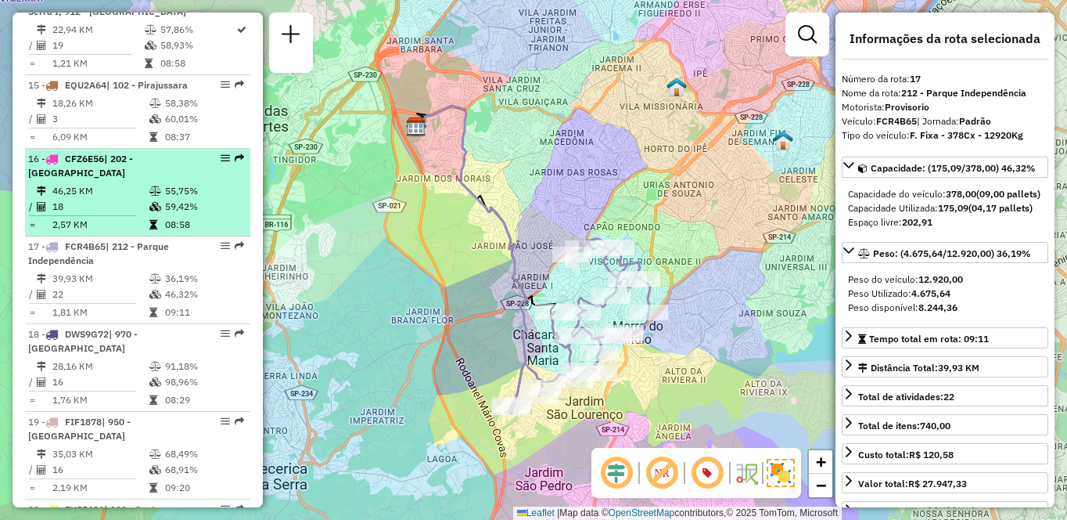
click at [77, 164] on span "CFZ6E56" at bounding box center [84, 159] width 39 height 12
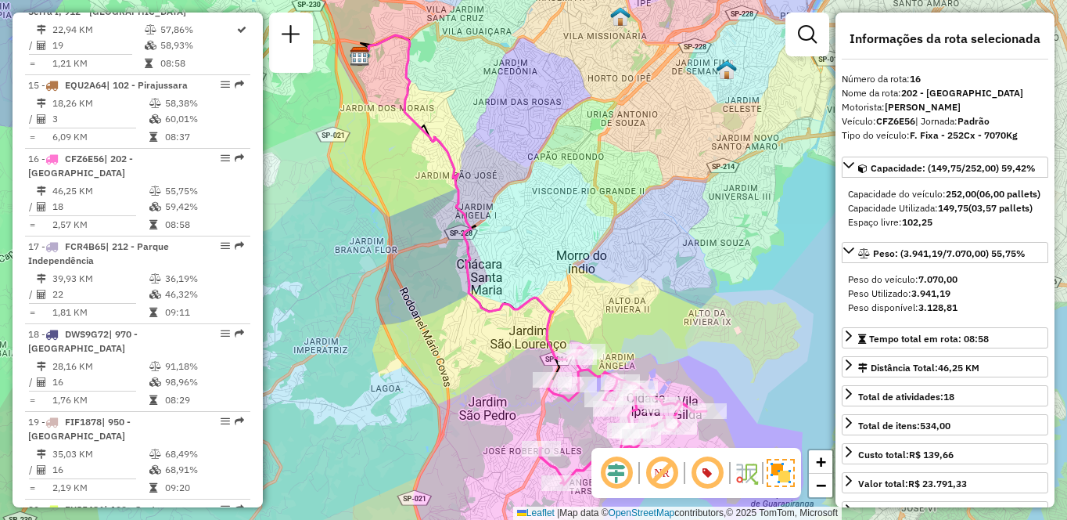
scroll to position [740, 0]
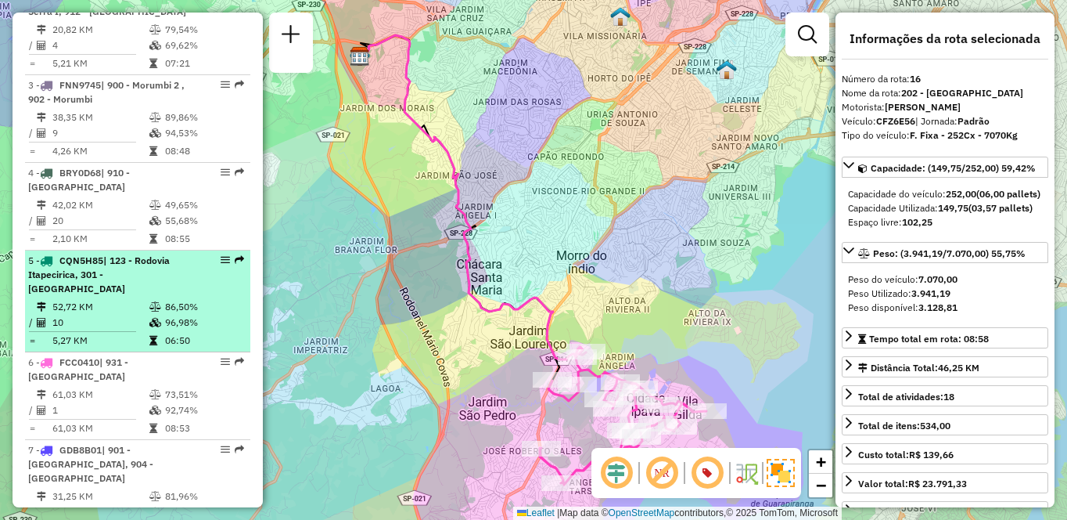
click at [131, 313] on td "52,72 KM" at bounding box center [100, 307] width 97 height 16
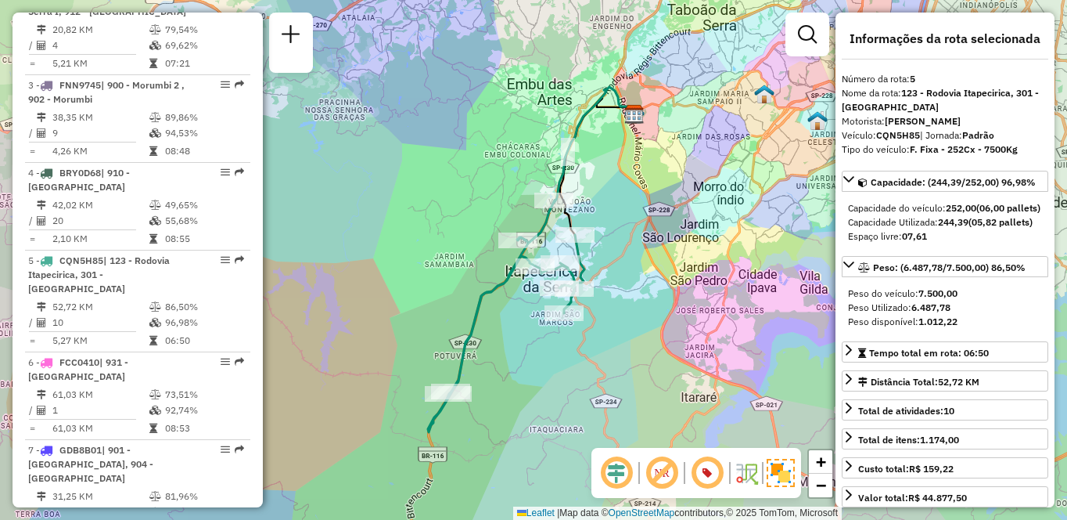
scroll to position [1221, 0]
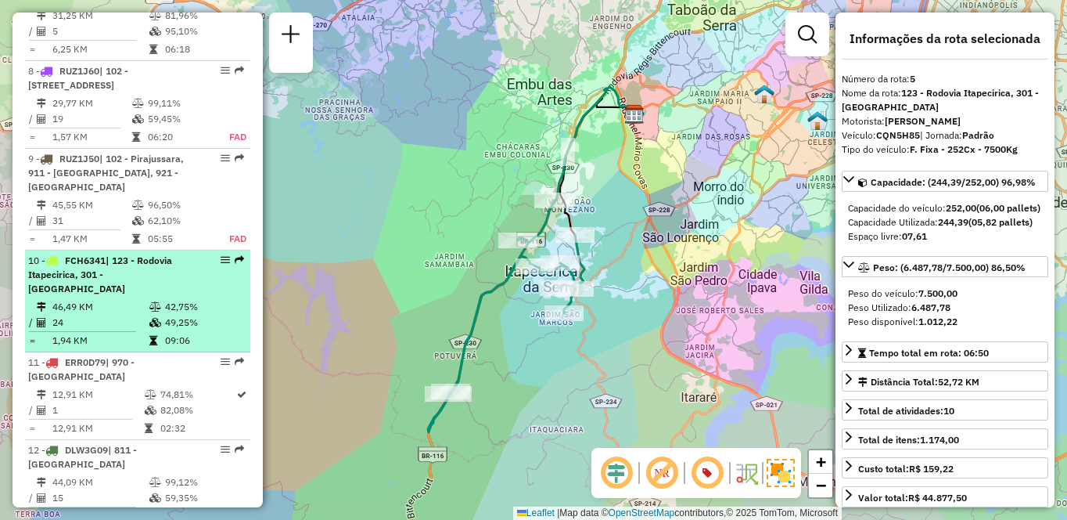
click at [128, 304] on td "46,49 KM" at bounding box center [100, 307] width 97 height 16
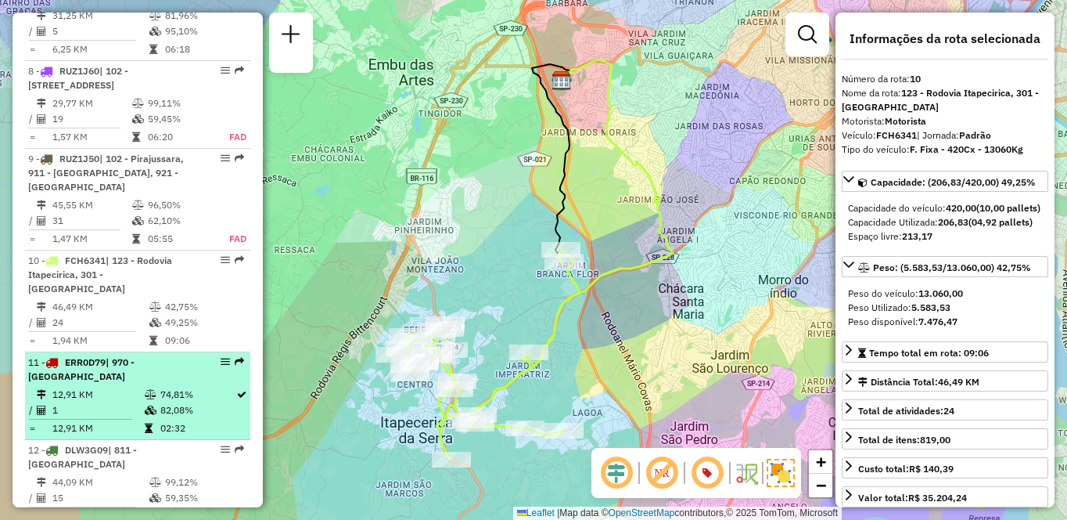
click at [100, 415] on td "1" at bounding box center [98, 410] width 92 height 16
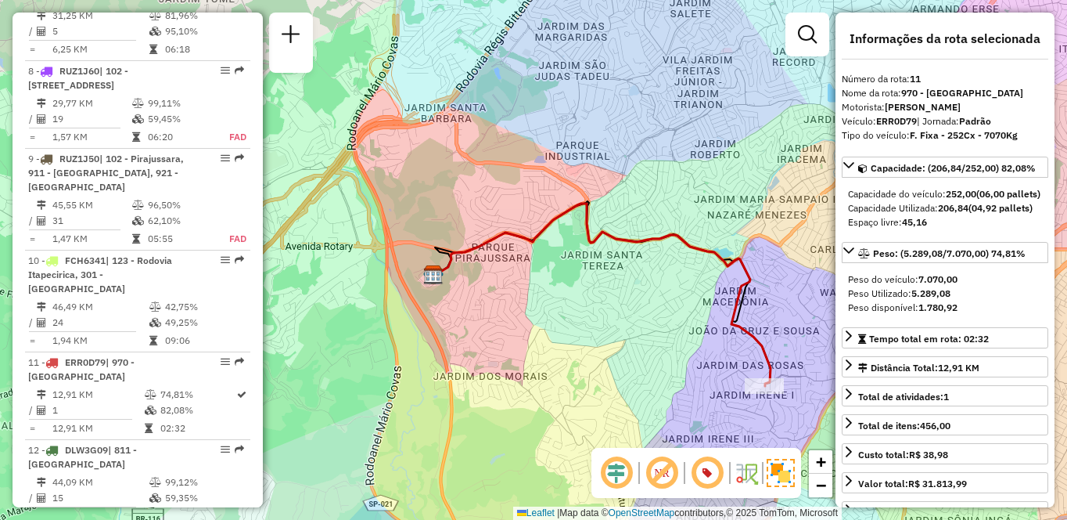
scroll to position [2287, 0]
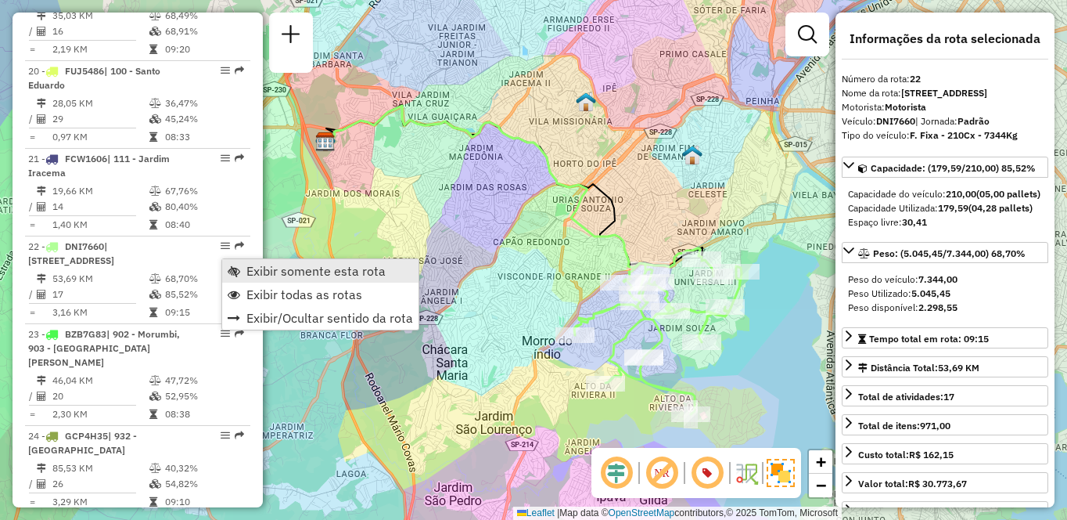
click at [246, 267] on link "Exibir somente esta rota" at bounding box center [320, 270] width 196 height 23
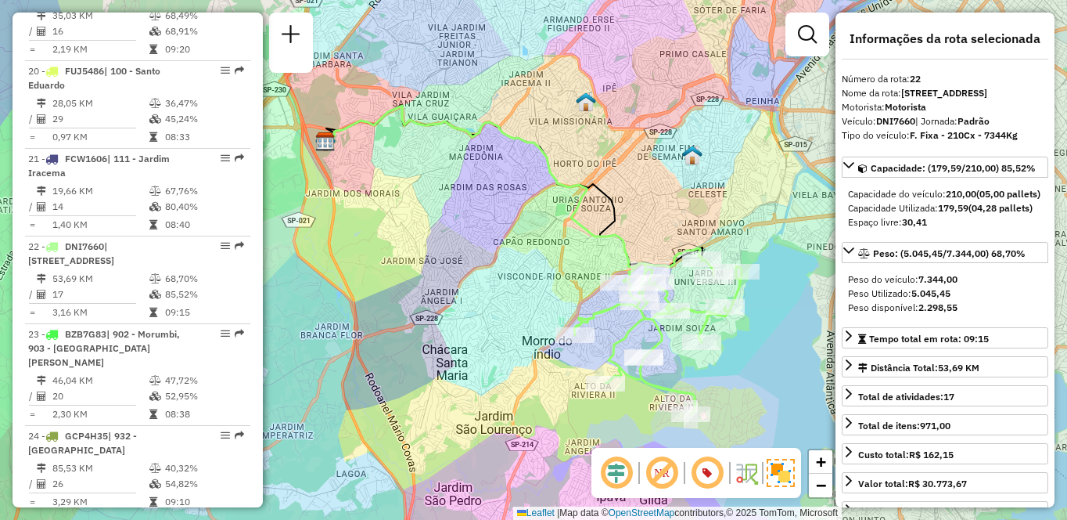
scroll to position [2725, 0]
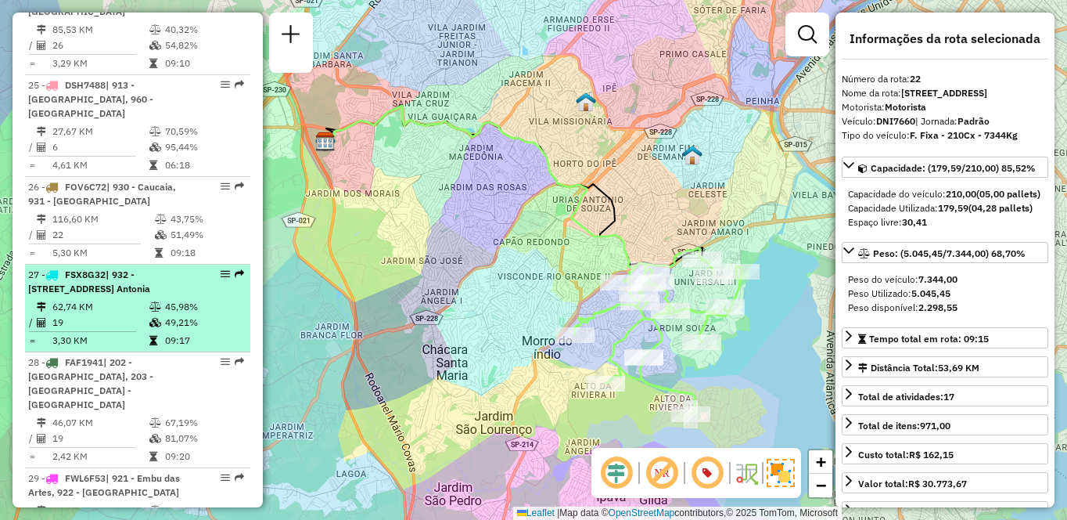
click at [124, 313] on td "62,74 KM" at bounding box center [100, 307] width 97 height 16
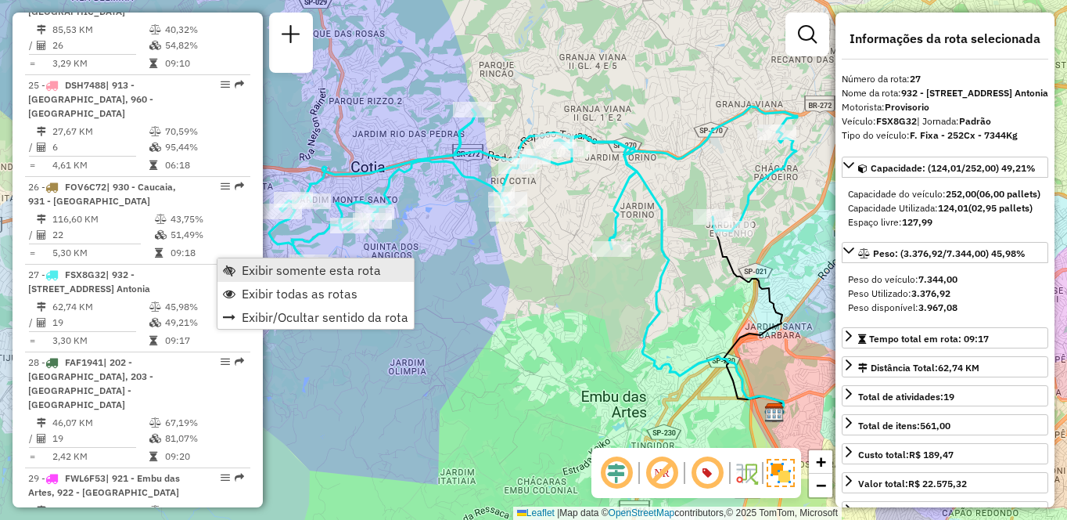
click at [254, 264] on span "Exibir somente esta rota" at bounding box center [311, 270] width 139 height 13
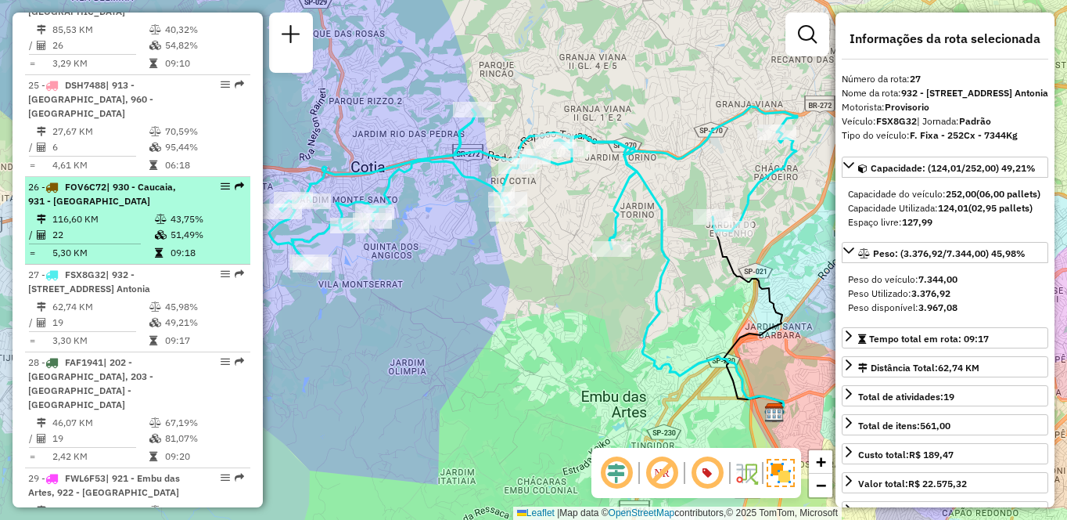
click at [85, 193] on div "26 - FOV6C72 | 930 - Caucaia, 931 - [GEOGRAPHIC_DATA]" at bounding box center [111, 194] width 166 height 28
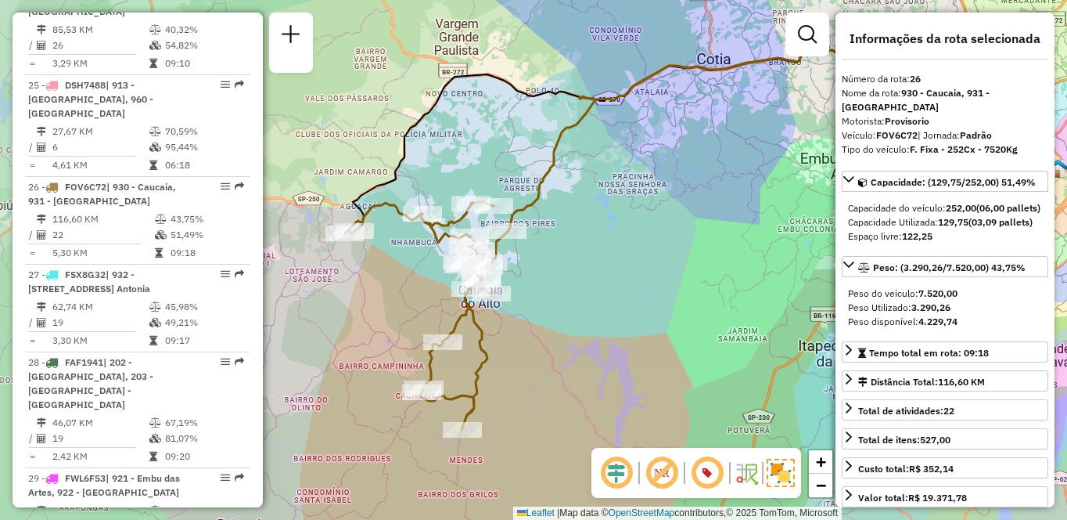
drag, startPoint x: 543, startPoint y: 300, endPoint x: 668, endPoint y: 272, distance: 127.6
click at [671, 274] on div "Janela de atendimento Grade de atendimento Capacidade Transportadoras Veículos …" at bounding box center [533, 260] width 1067 height 520
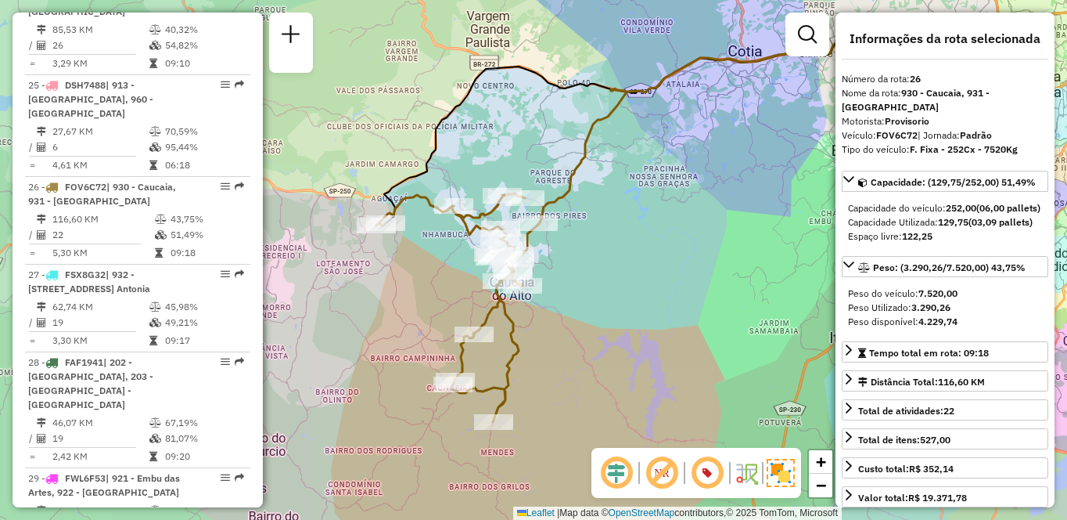
scroll to position [2462, 0]
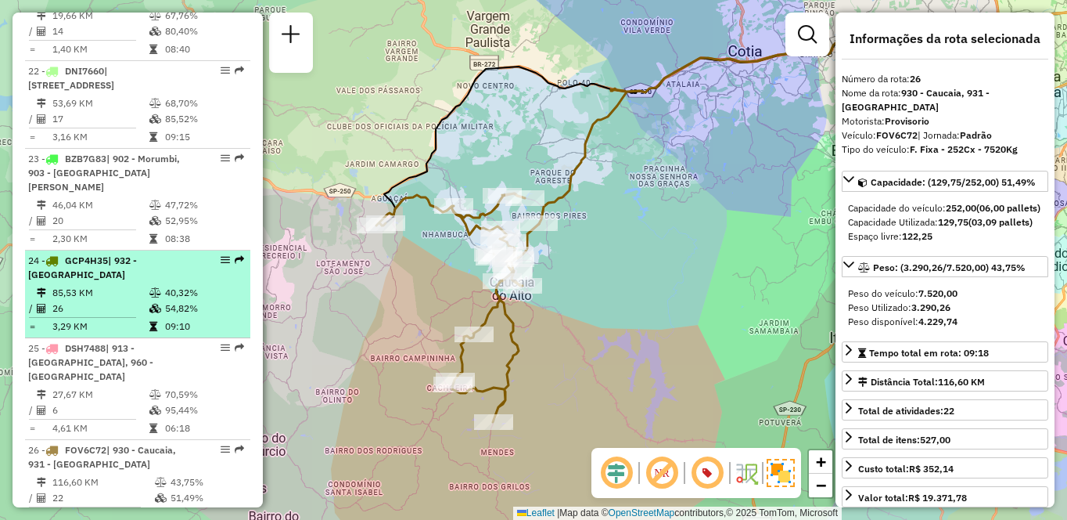
click at [141, 286] on td "85,53 KM" at bounding box center [100, 293] width 97 height 16
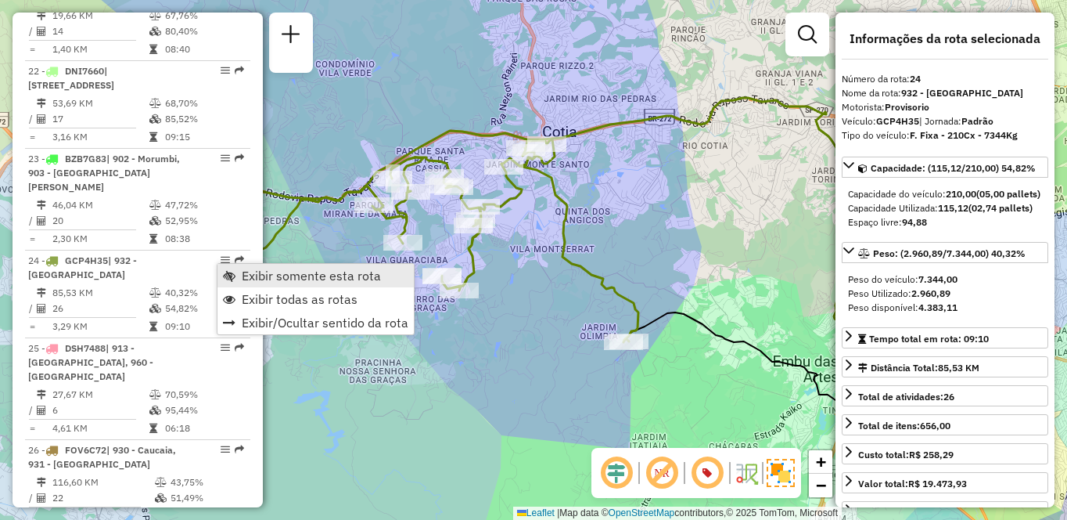
click at [236, 271] on link "Exibir somente esta rota" at bounding box center [316, 275] width 196 height 23
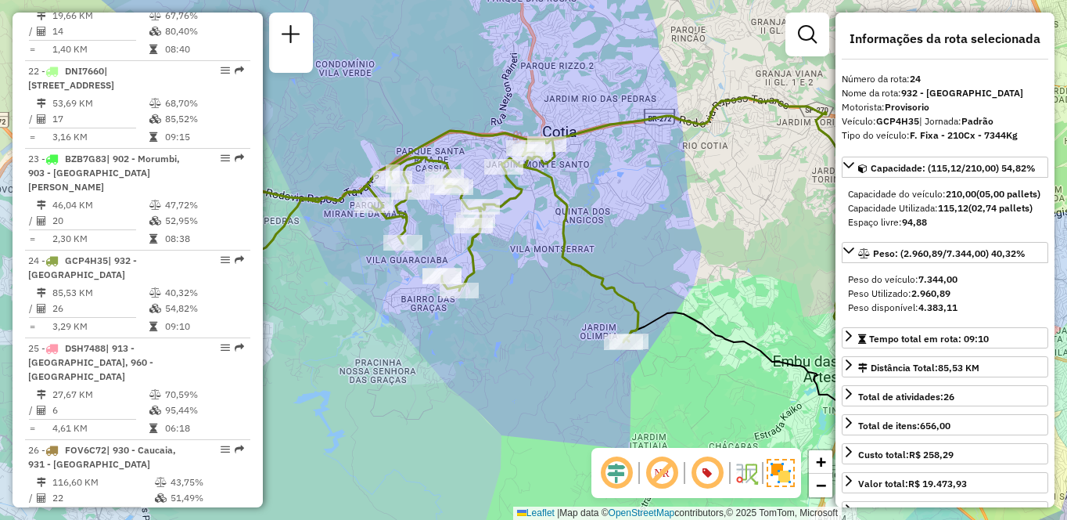
scroll to position [2111, 0]
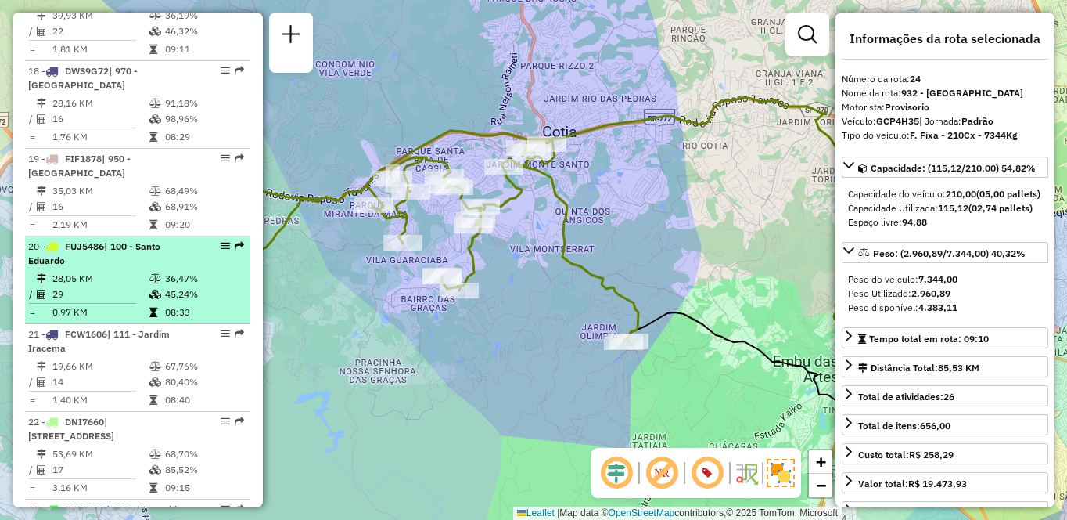
click at [95, 320] on td "0,97 KM" at bounding box center [100, 312] width 97 height 16
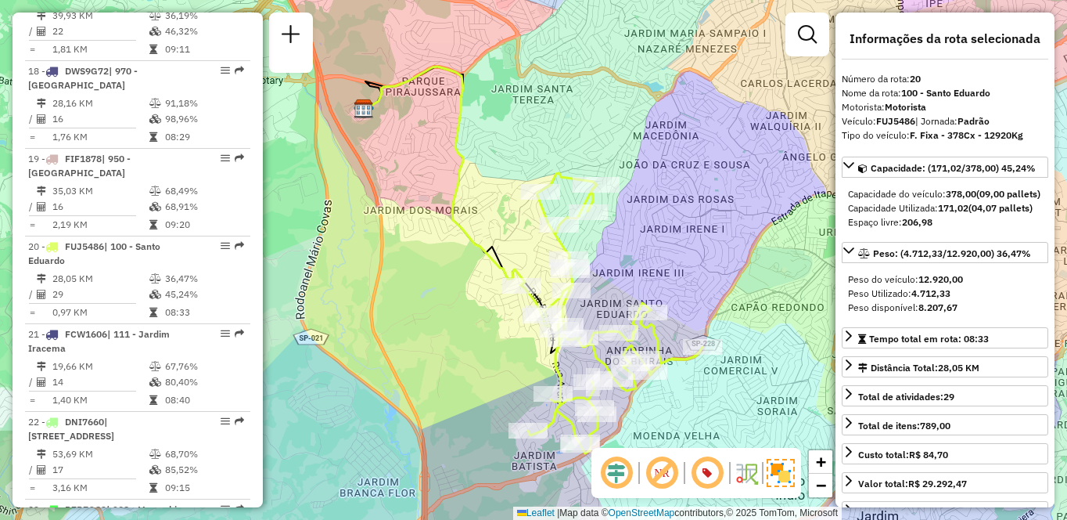
scroll to position [5368, 0]
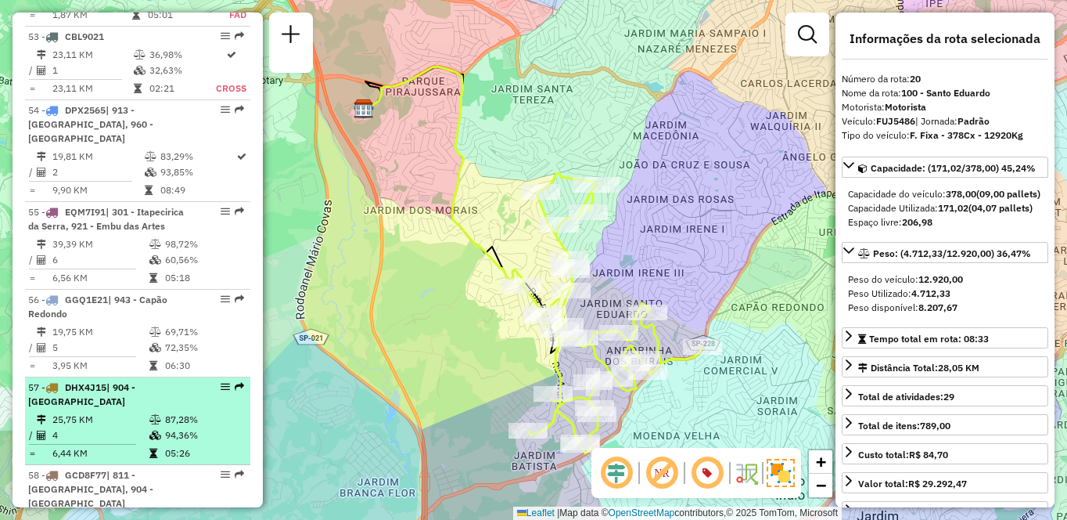
click at [172, 427] on td "94,36%" at bounding box center [203, 435] width 79 height 16
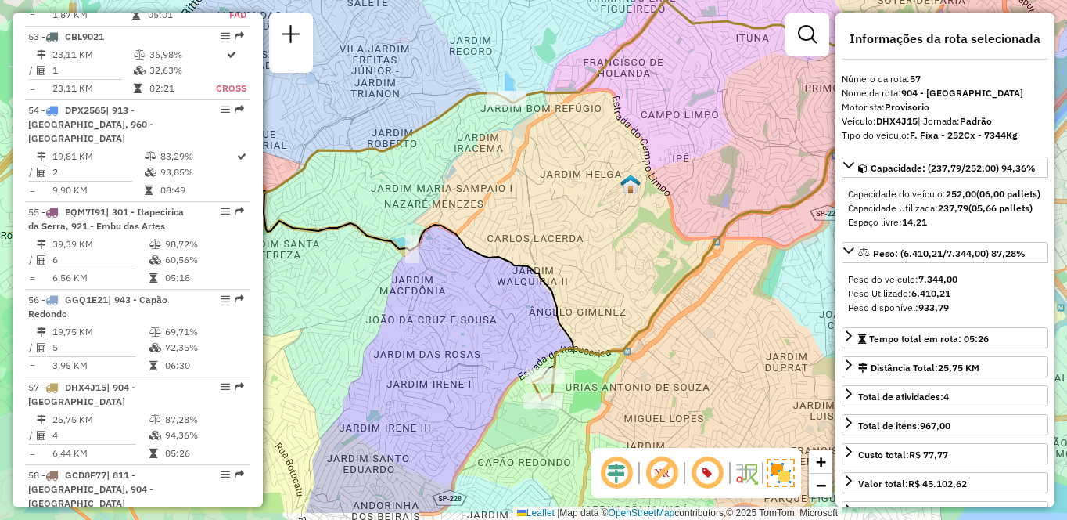
drag, startPoint x: 488, startPoint y: 390, endPoint x: 470, endPoint y: 331, distance: 62.4
click at [470, 331] on div "Janela de atendimento Grade de atendimento Capacidade Transportadoras Veículos …" at bounding box center [533, 260] width 1067 height 520
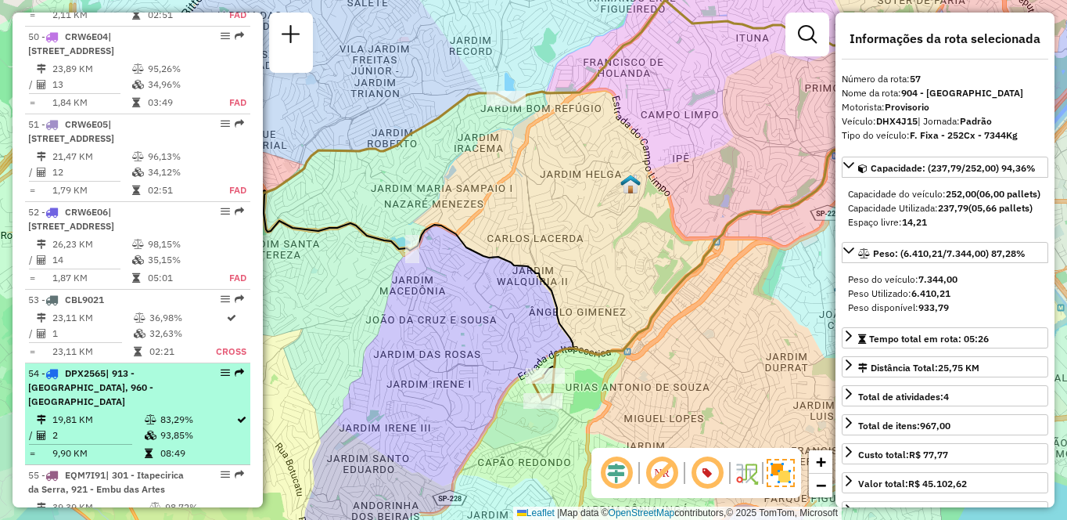
click at [68, 445] on td "9,90 KM" at bounding box center [98, 453] width 92 height 16
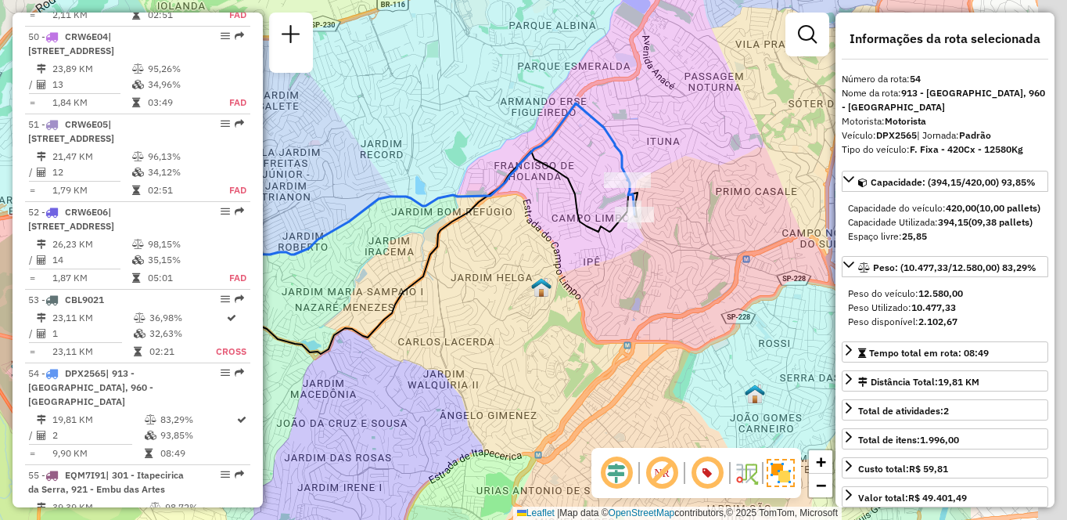
drag, startPoint x: 467, startPoint y: 176, endPoint x: 272, endPoint y: 152, distance: 196.4
click at [270, 151] on div "Janela de atendimento Grade de atendimento Capacidade Transportadoras Veículos …" at bounding box center [533, 260] width 1067 height 520
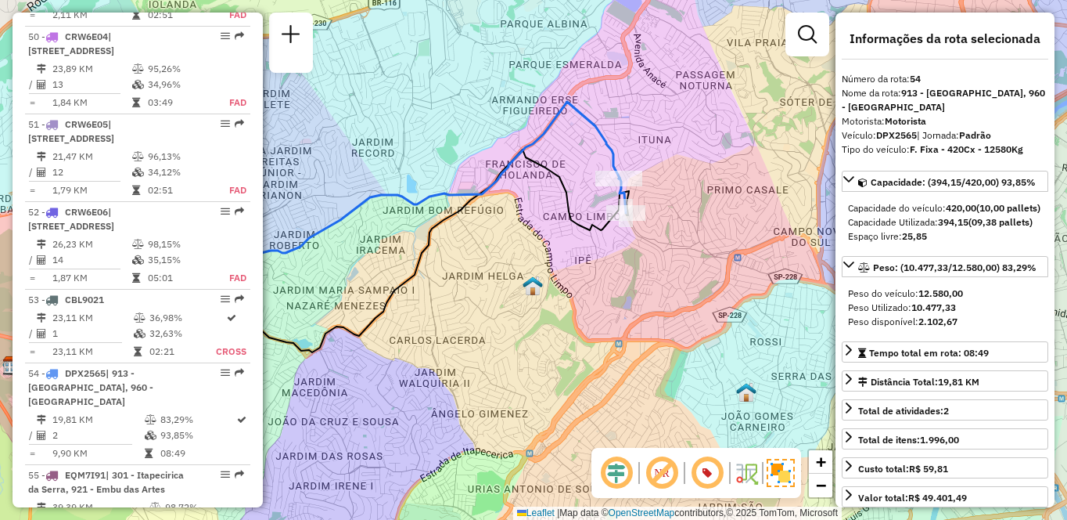
scroll to position [3584, 0]
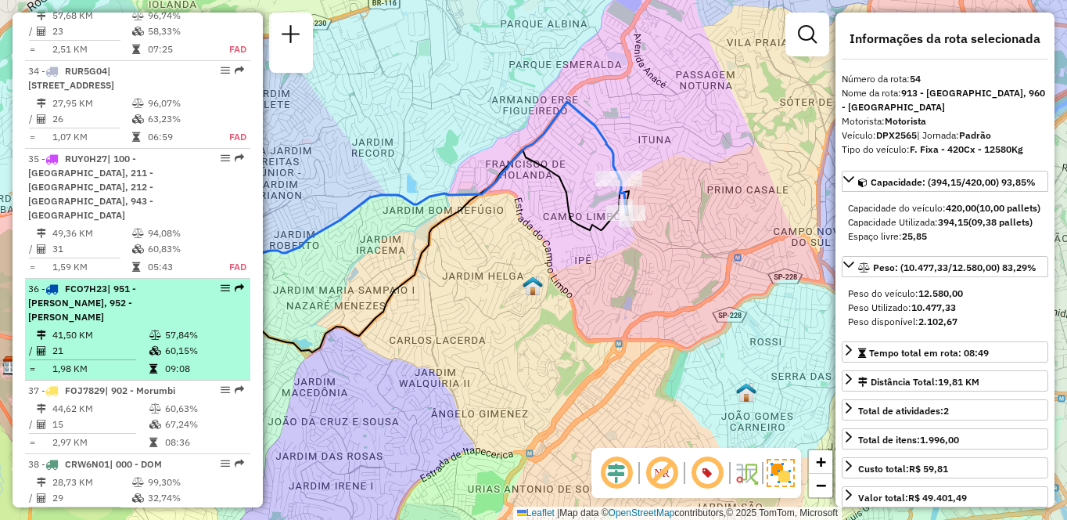
click at [105, 327] on td "41,50 KM" at bounding box center [100, 335] width 97 height 16
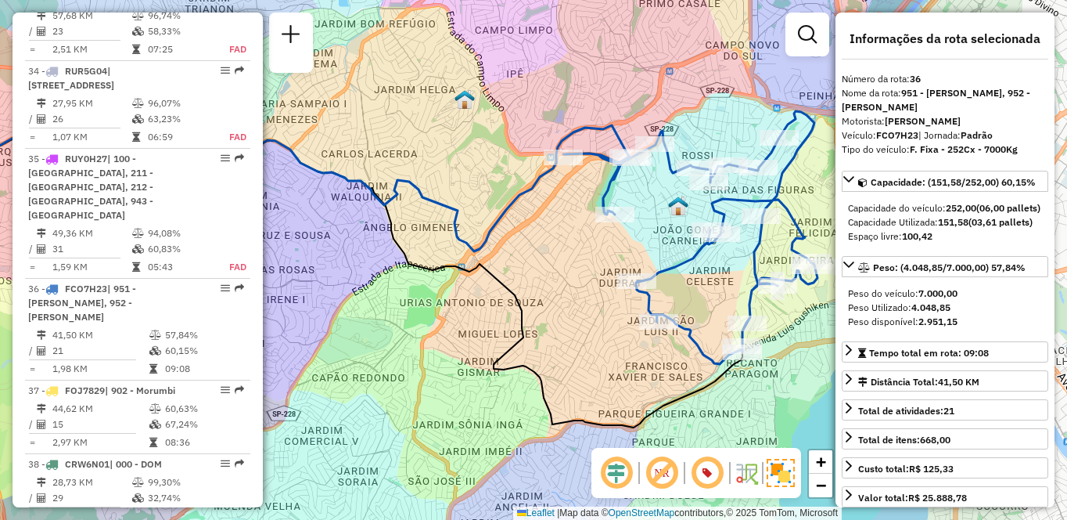
drag, startPoint x: 488, startPoint y: 235, endPoint x: 336, endPoint y: 243, distance: 152.8
click at [335, 242] on div "Janela de atendimento Grade de atendimento Capacidade Transportadoras Veículos …" at bounding box center [533, 260] width 1067 height 520
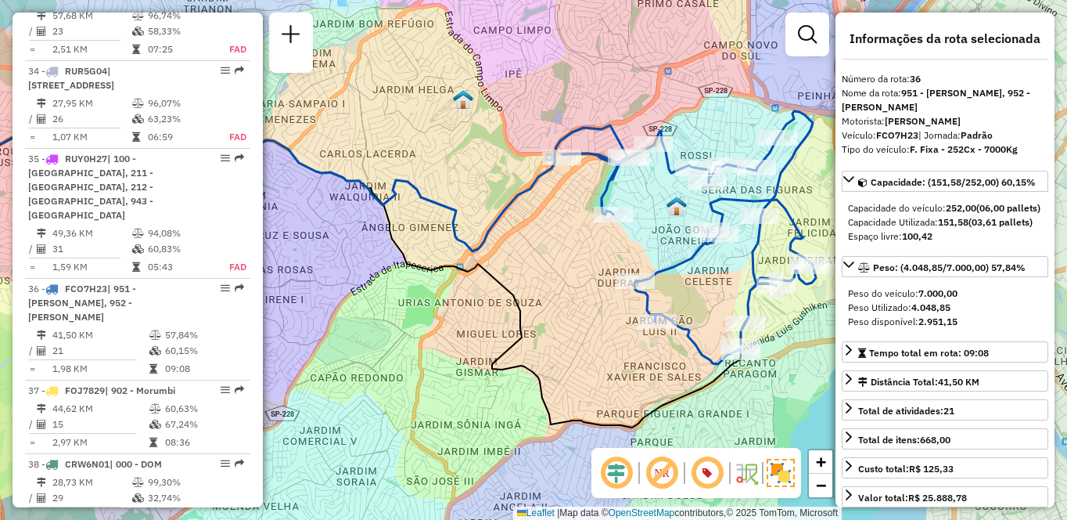
scroll to position [579, 0]
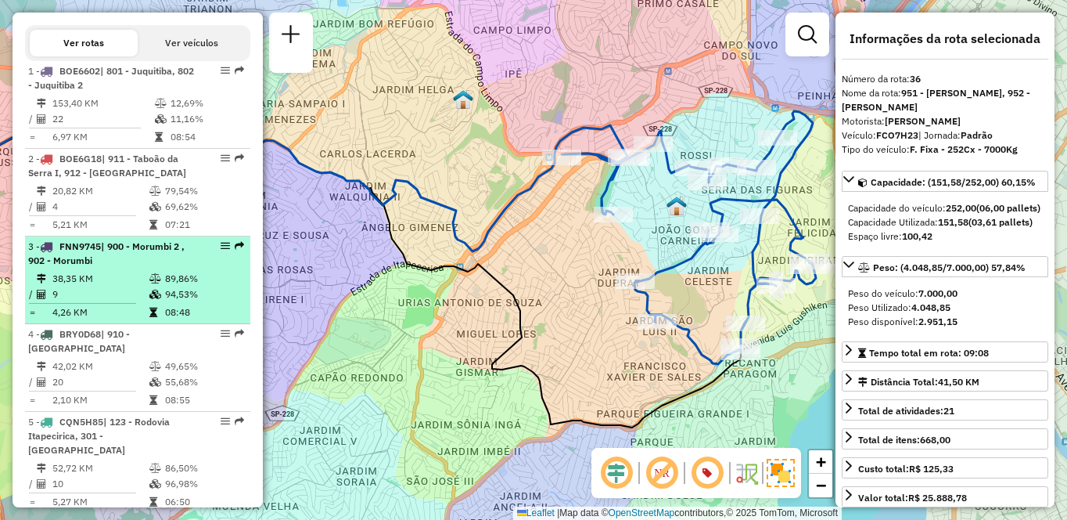
click at [76, 286] on td "38,35 KM" at bounding box center [100, 279] width 97 height 16
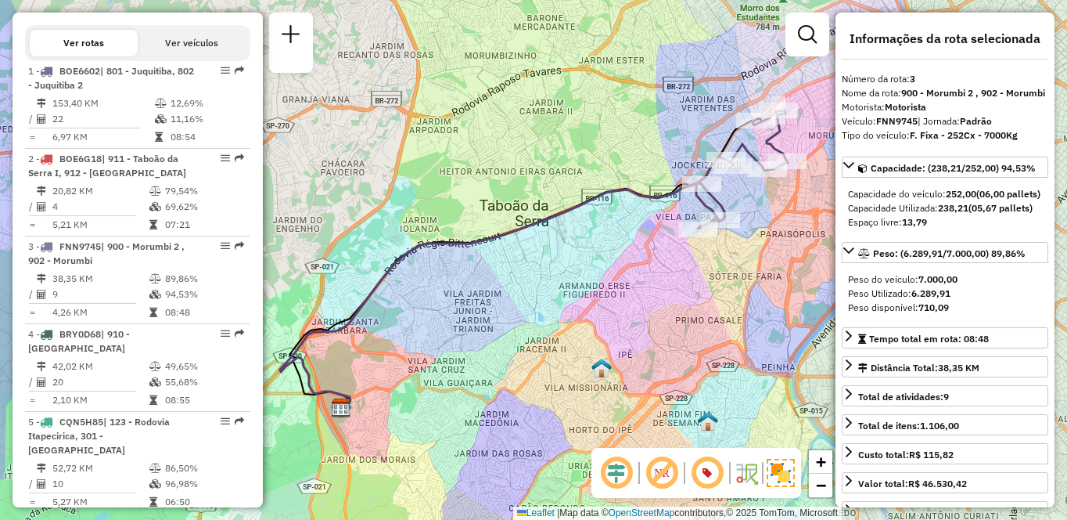
scroll to position [1498, 0]
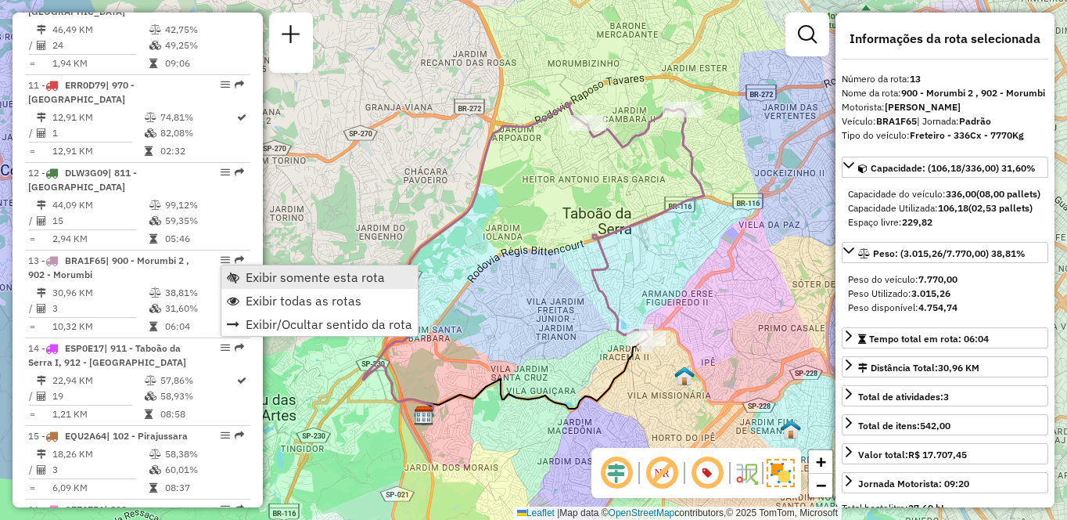
click at [244, 272] on link "Exibir somente esta rota" at bounding box center [319, 276] width 196 height 23
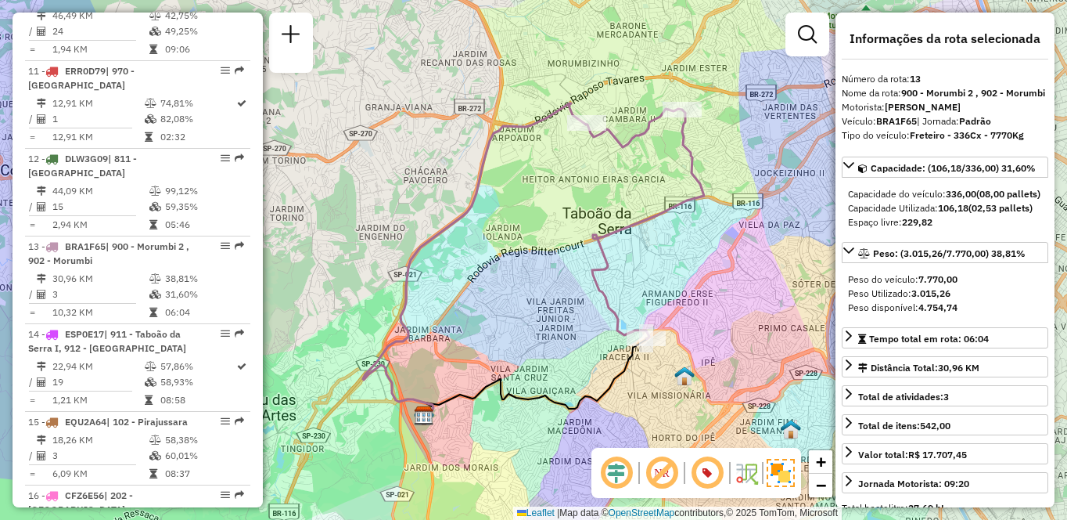
scroll to position [2374, 0]
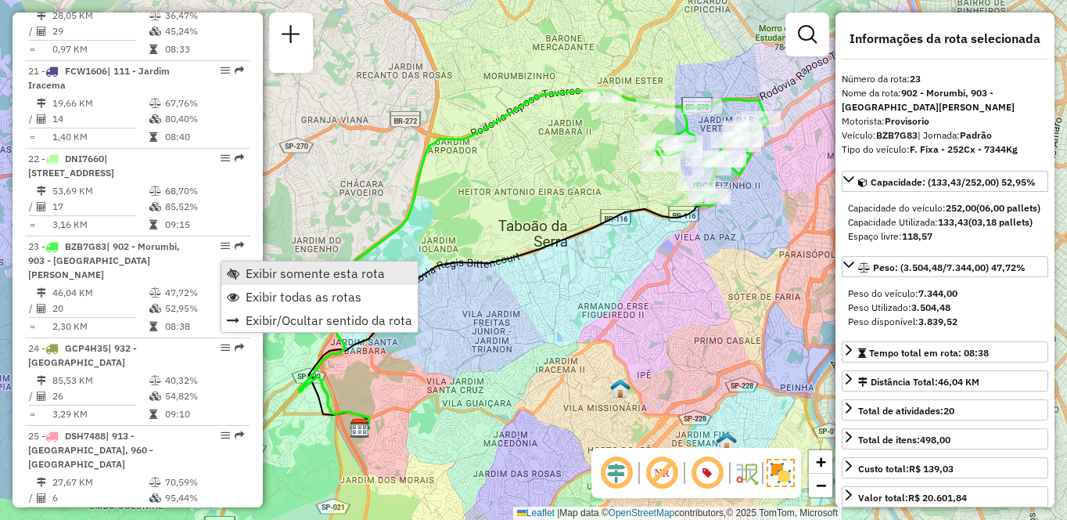
click at [257, 272] on span "Exibir somente esta rota" at bounding box center [315, 273] width 139 height 13
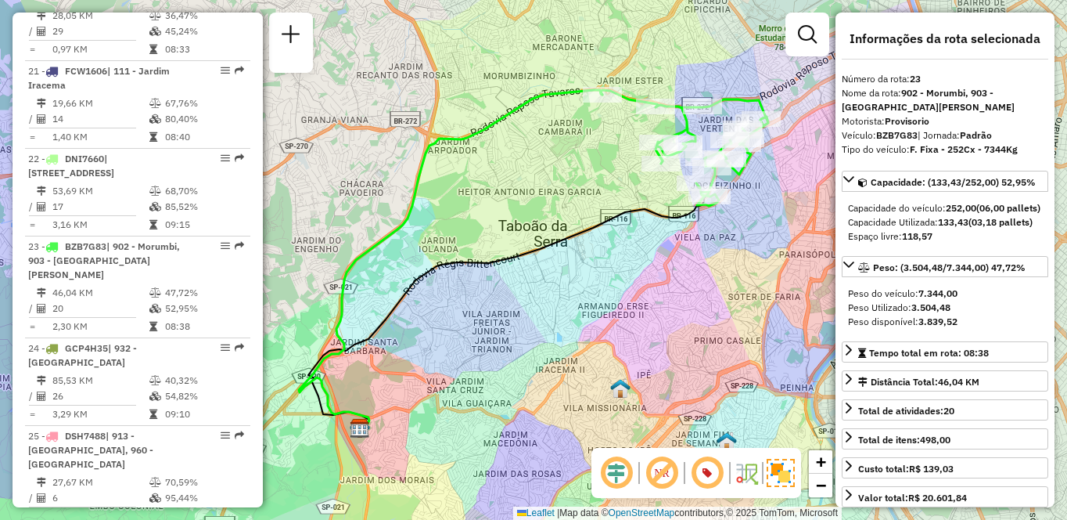
scroll to position [3672, 0]
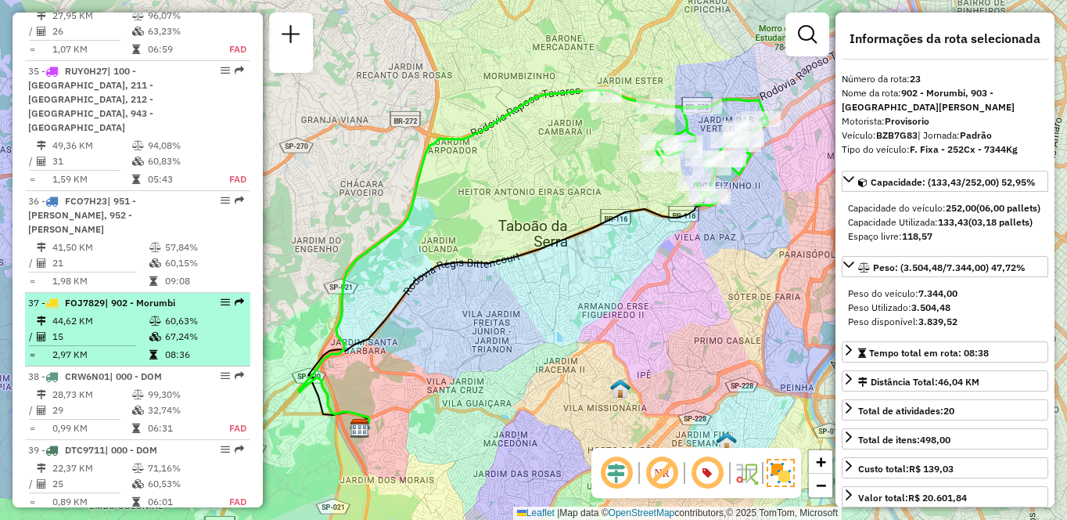
click at [127, 313] on td "44,62 KM" at bounding box center [100, 321] width 97 height 16
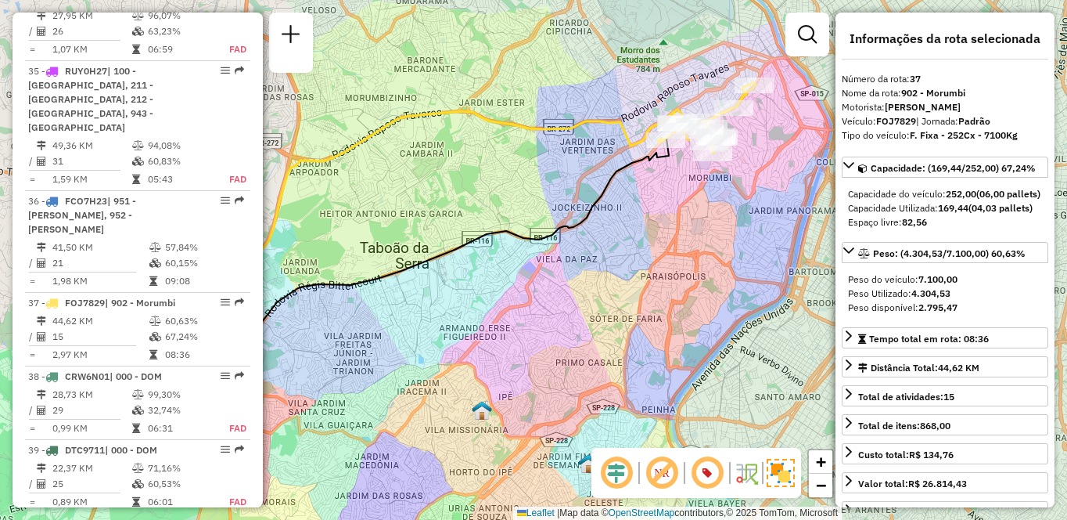
drag, startPoint x: 748, startPoint y: 257, endPoint x: 670, endPoint y: 201, distance: 96.4
click at [642, 268] on div "Janela de atendimento Grade de atendimento Capacidade Transportadoras Veículos …" at bounding box center [533, 260] width 1067 height 520
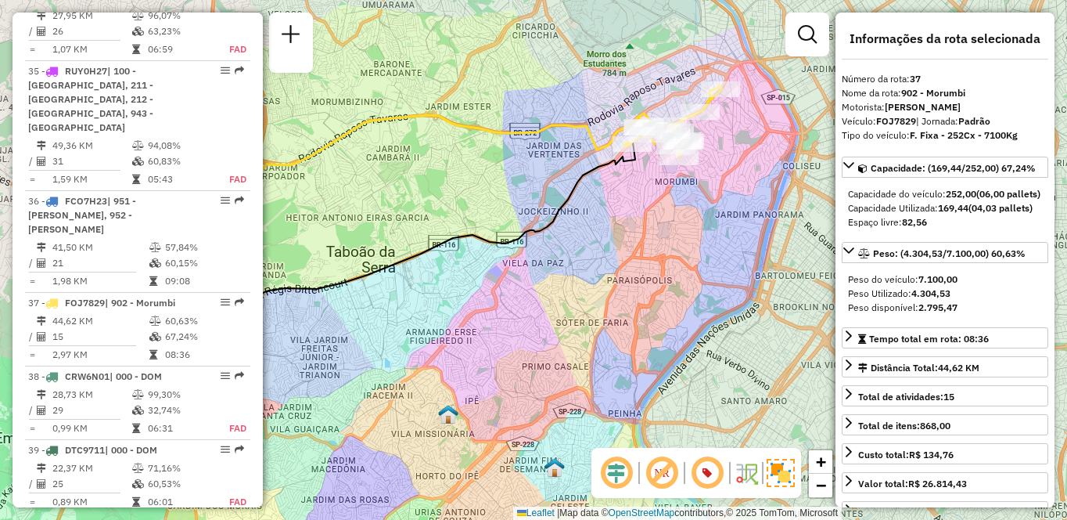
scroll to position [1936, 0]
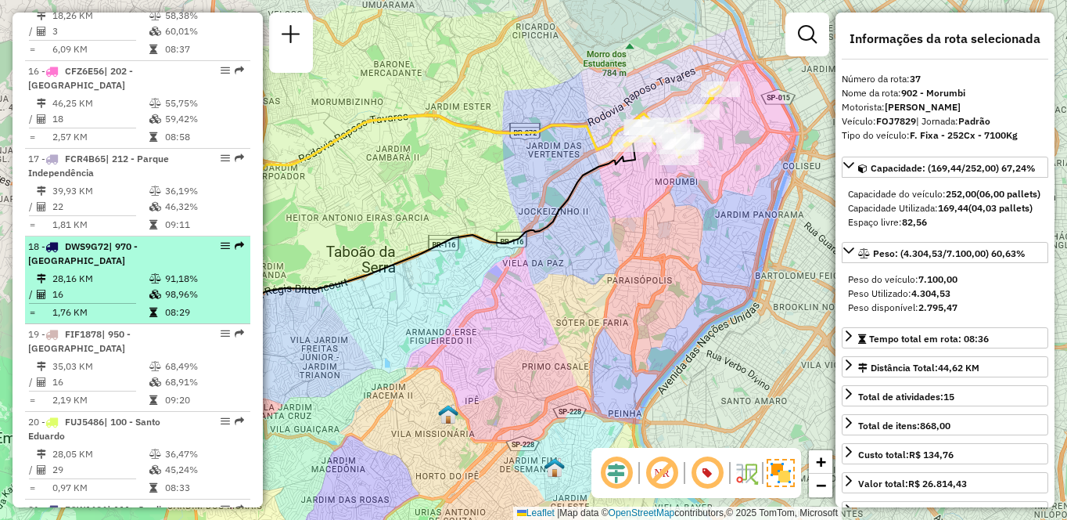
click at [131, 268] on div "18 - DWS9G72 | 970 - [GEOGRAPHIC_DATA]" at bounding box center [111, 253] width 166 height 28
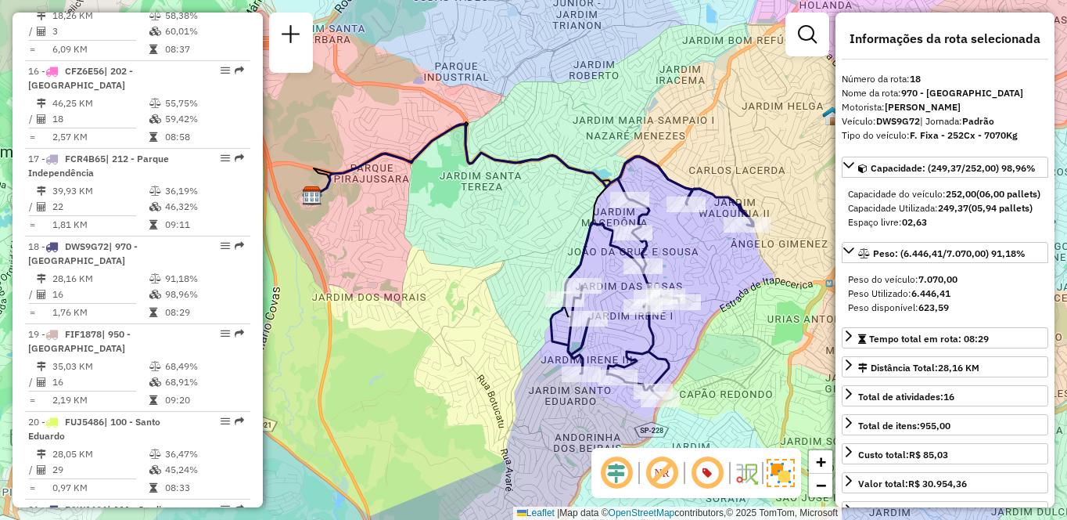
scroll to position [5281, 0]
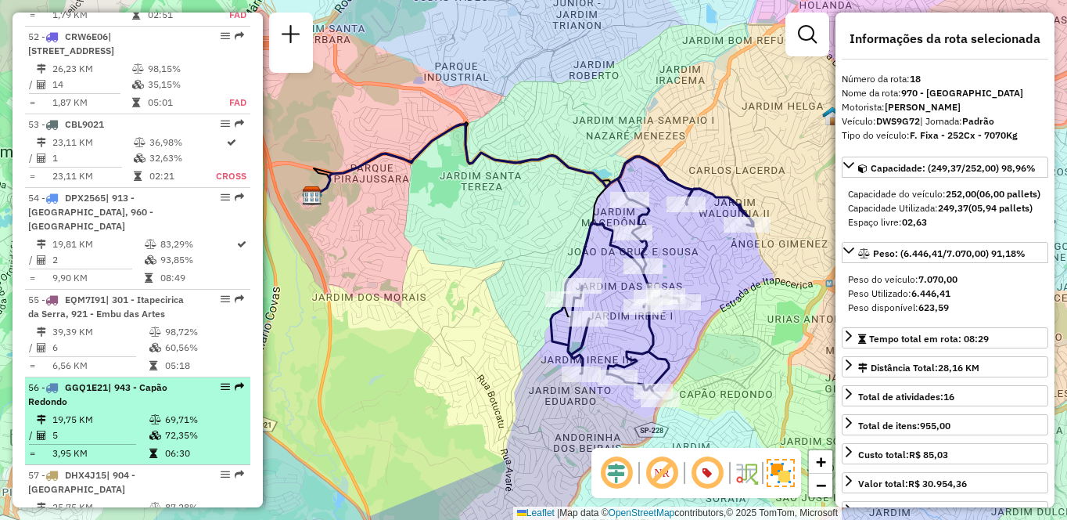
click at [152, 427] on td at bounding box center [157, 435] width 16 height 16
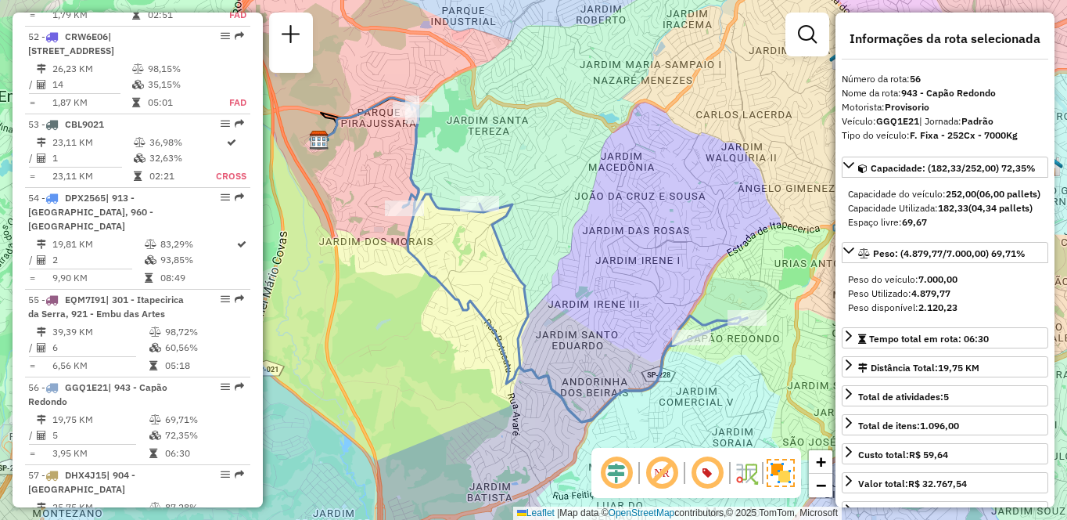
scroll to position [842, 0]
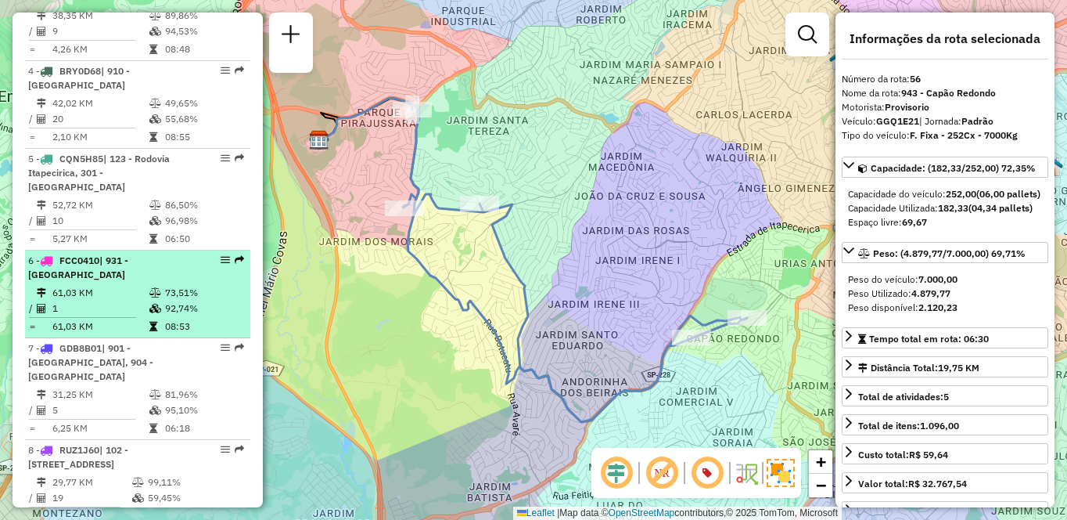
click at [116, 272] on div "6 - FCC0410 | 931 - [GEOGRAPHIC_DATA]" at bounding box center [111, 268] width 166 height 28
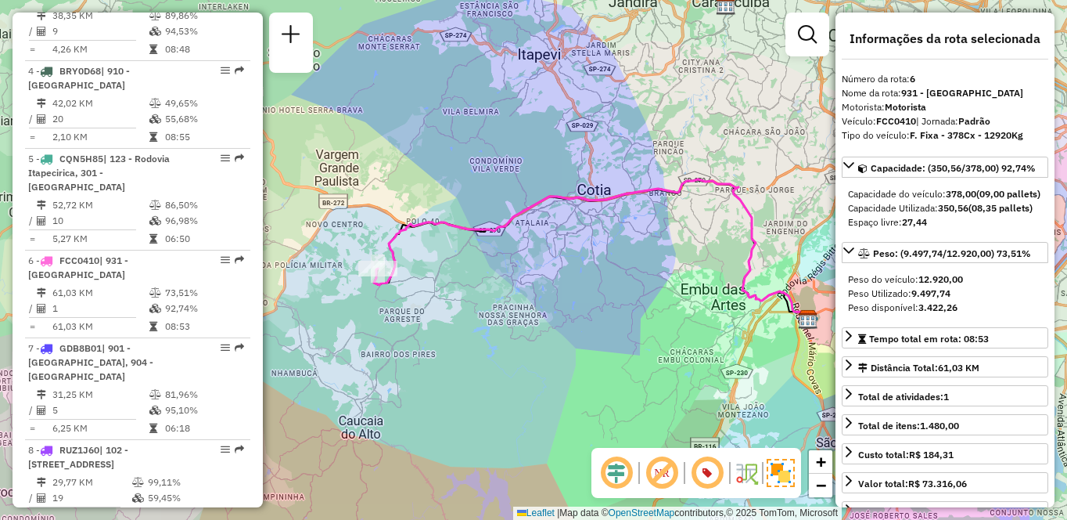
scroll to position [3075, 0]
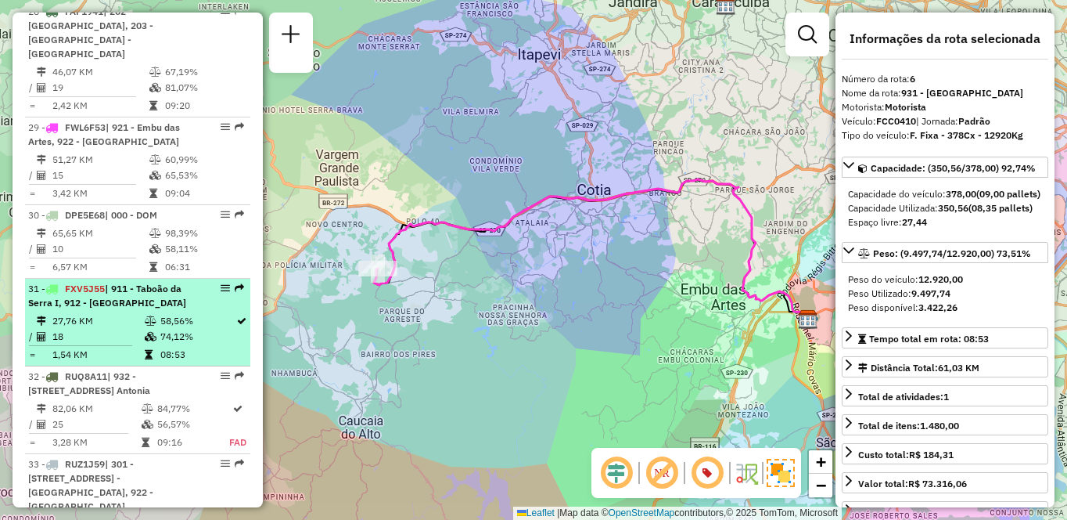
click at [178, 282] on div "31 - FXV5J55 | 911 - [GEOGRAPHIC_DATA], 912 - [GEOGRAPHIC_DATA]" at bounding box center [111, 296] width 166 height 28
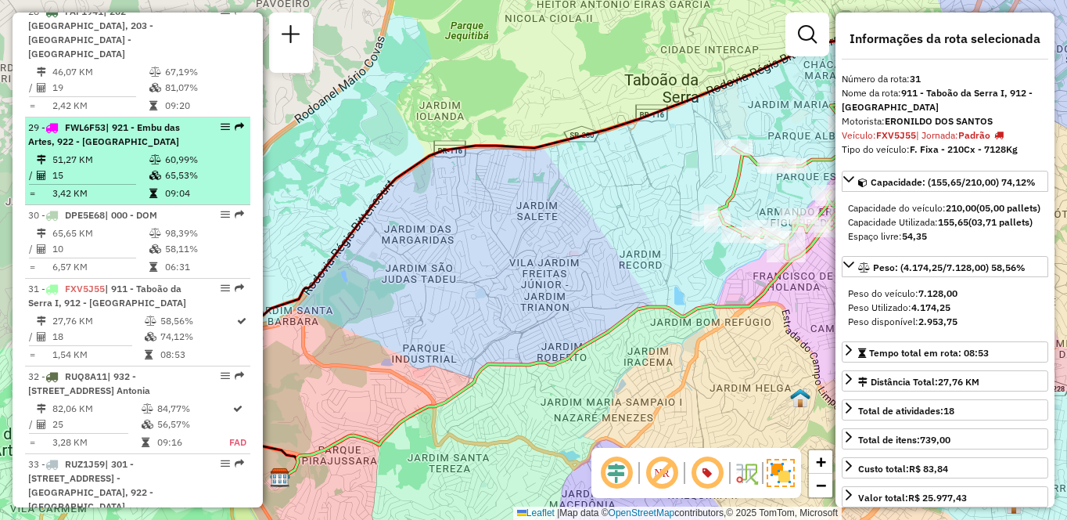
click at [143, 167] on td "15" at bounding box center [100, 175] width 97 height 16
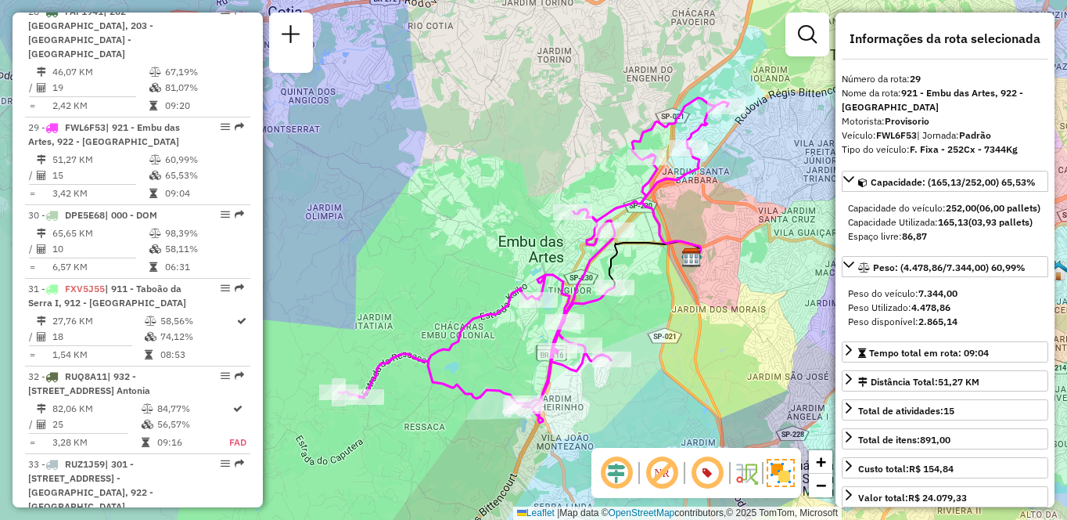
scroll to position [2199, 0]
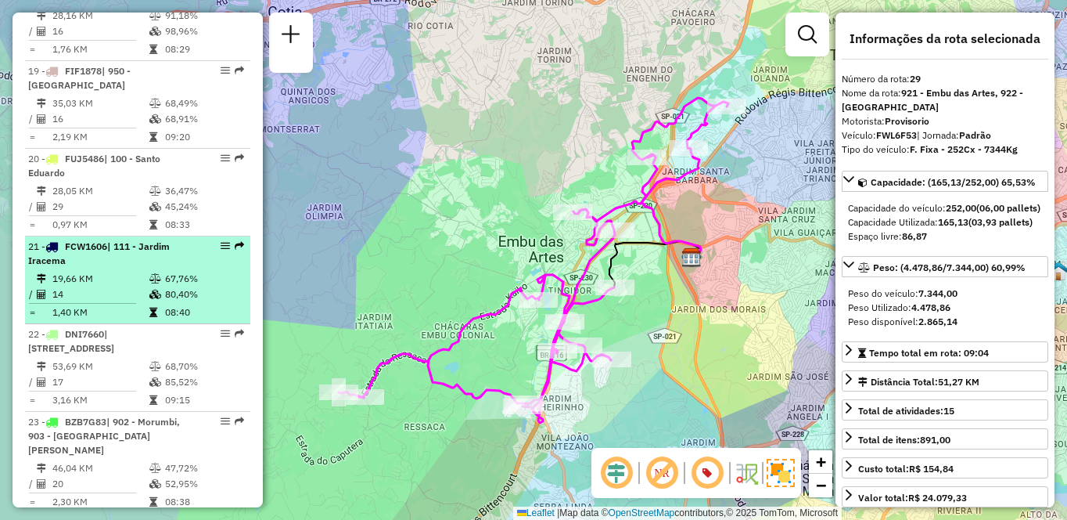
drag, startPoint x: 95, startPoint y: 300, endPoint x: 115, endPoint y: 312, distance: 22.8
click at [96, 300] on td "14" at bounding box center [100, 294] width 97 height 16
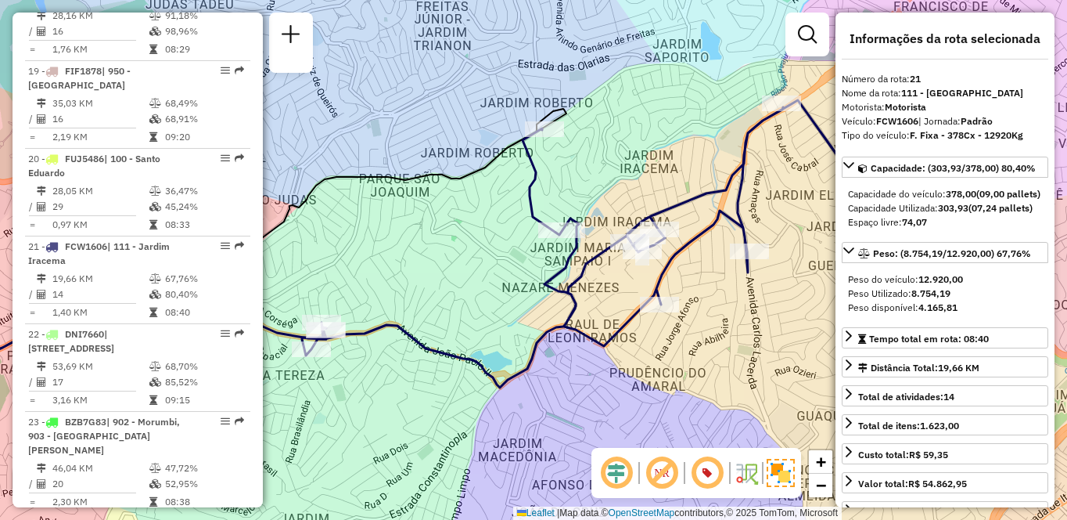
scroll to position [1585, 0]
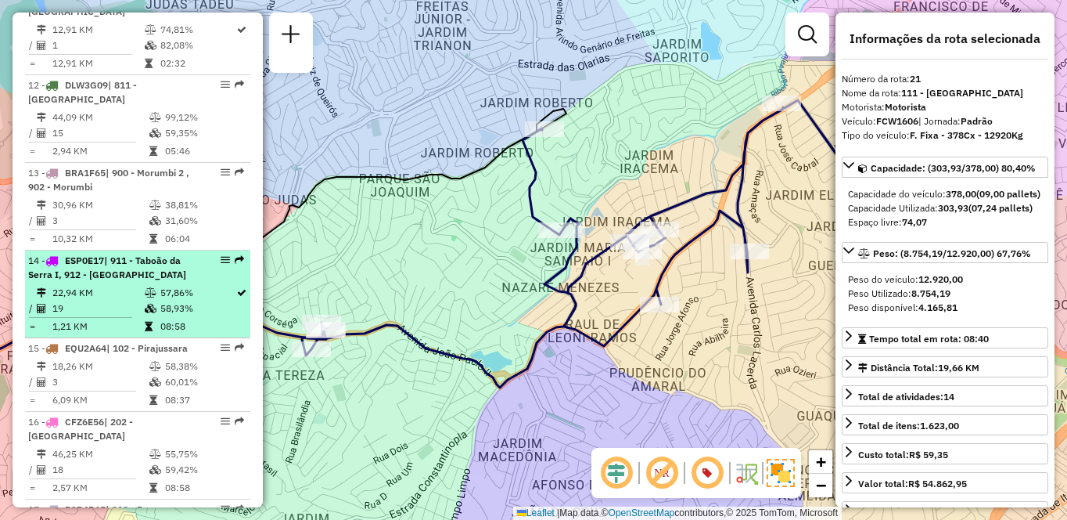
click at [139, 298] on td "22,94 KM" at bounding box center [98, 293] width 92 height 16
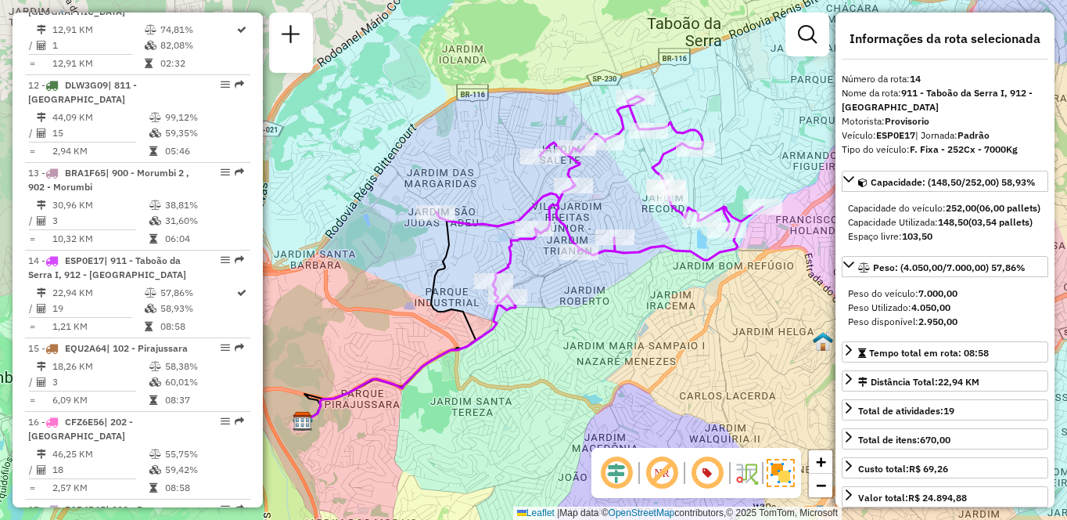
scroll to position [2550, 0]
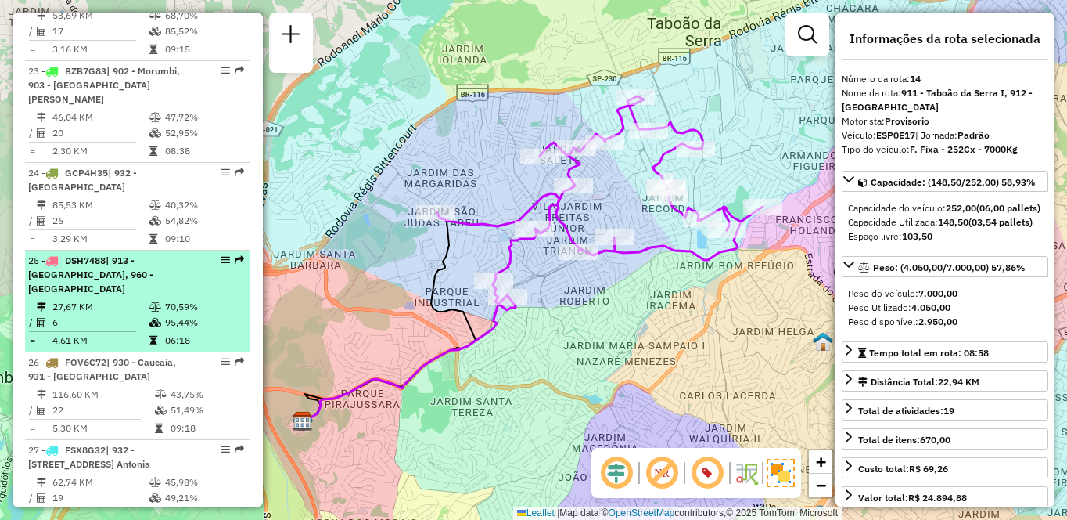
click at [66, 315] on td "6" at bounding box center [100, 323] width 97 height 16
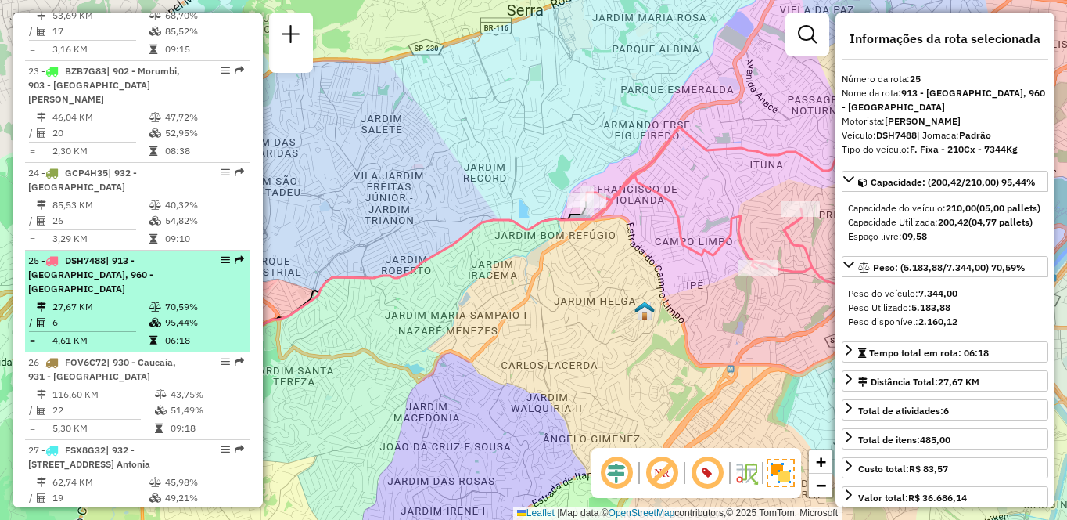
click at [162, 317] on table "27,67 KM 70,59% / 6 95,44% = 4,61 KM 06:18" at bounding box center [137, 323] width 219 height 49
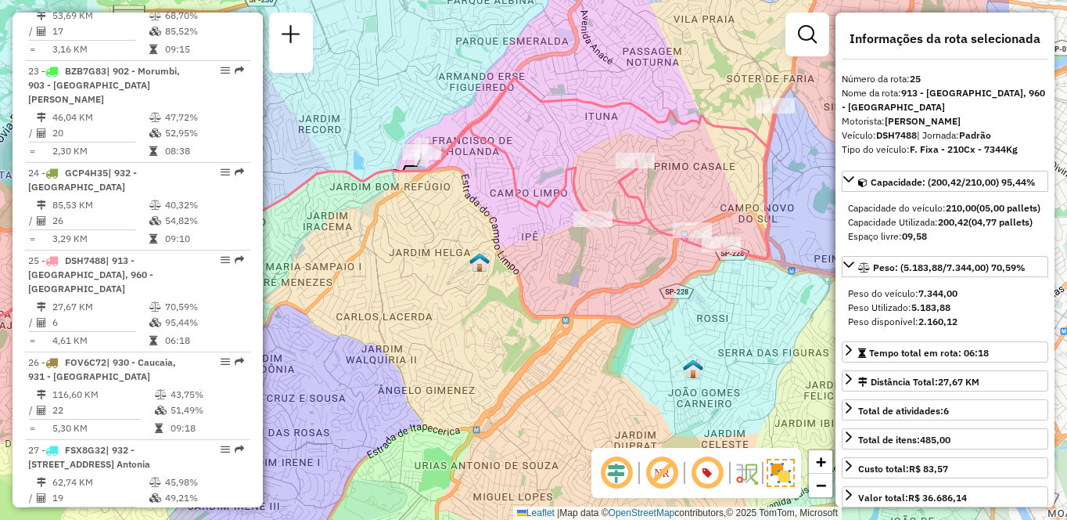
drag, startPoint x: 502, startPoint y: 277, endPoint x: 336, endPoint y: 229, distance: 172.8
click at [336, 229] on div "Janela de atendimento Grade de atendimento Capacidade Transportadoras Veículos …" at bounding box center [533, 260] width 1067 height 520
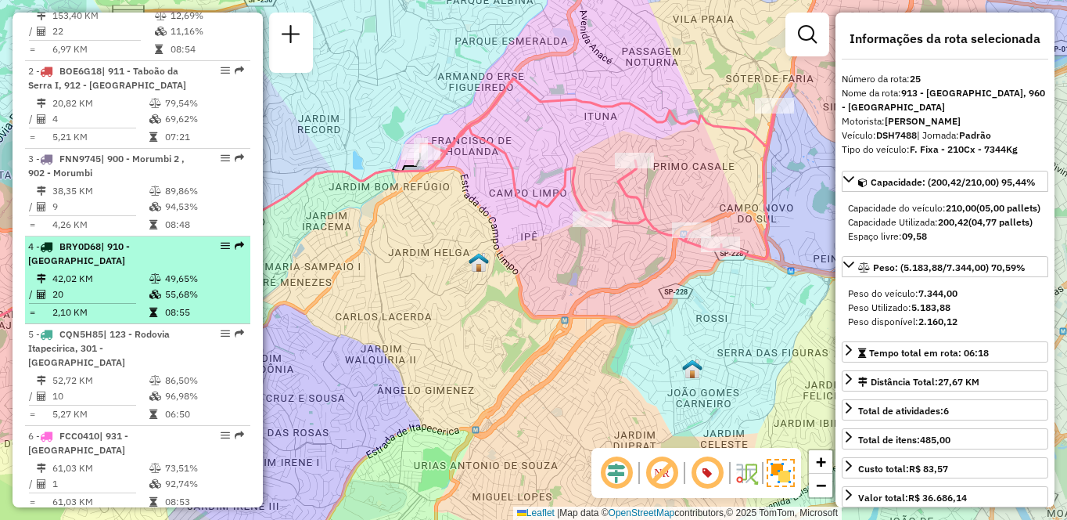
click at [138, 279] on td "42,02 KM" at bounding box center [100, 279] width 97 height 16
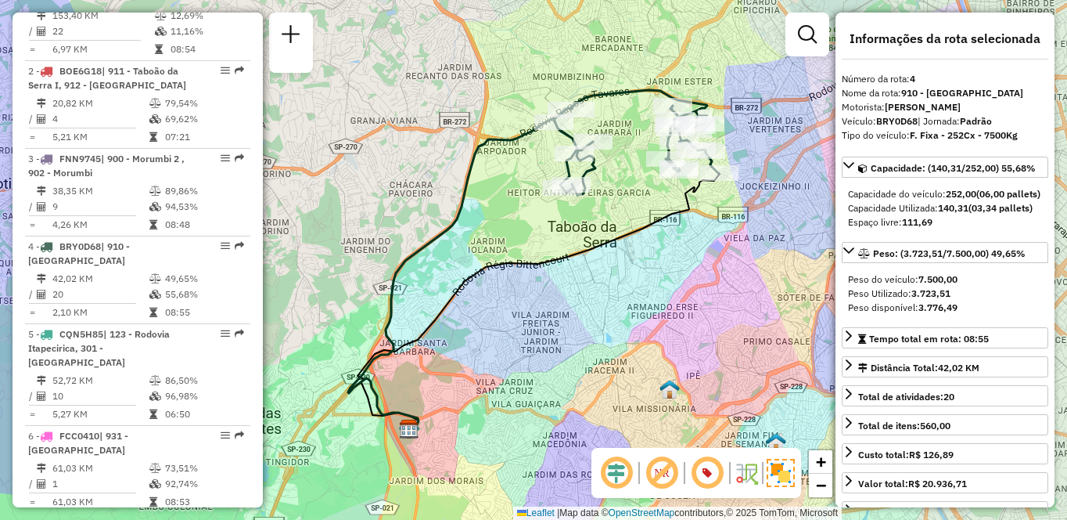
scroll to position [930, 0]
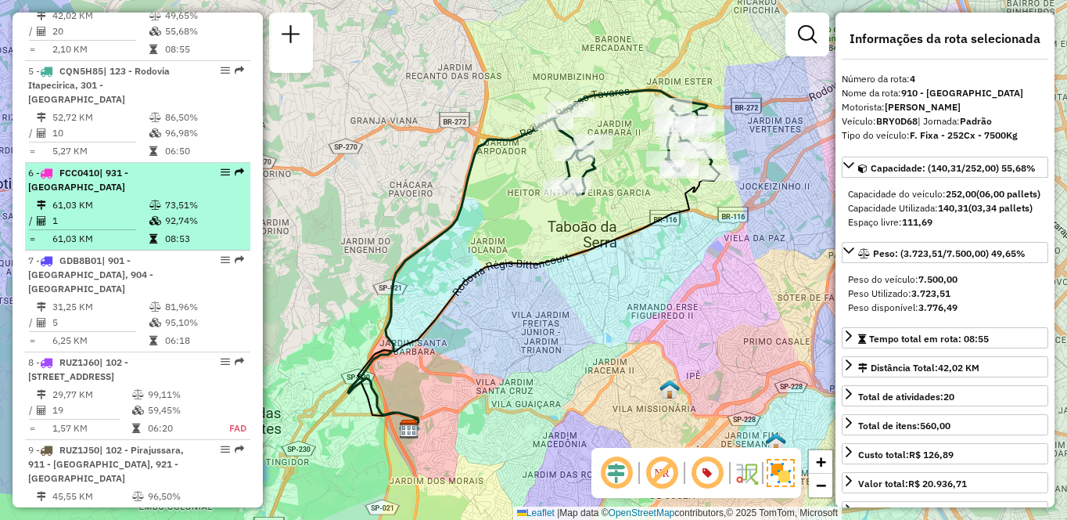
click at [176, 246] on li "6 - FCC0410 | 931 - Centro de Cotia 61,03 KM 73,51% / 1 92,74% = 61,03 KM 08:53" at bounding box center [137, 207] width 225 height 88
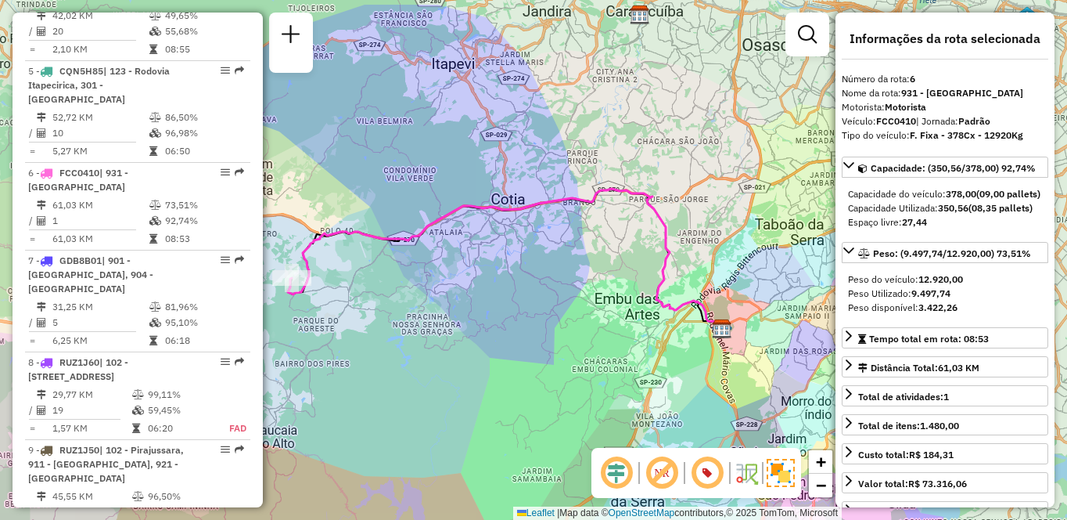
scroll to position [2024, 0]
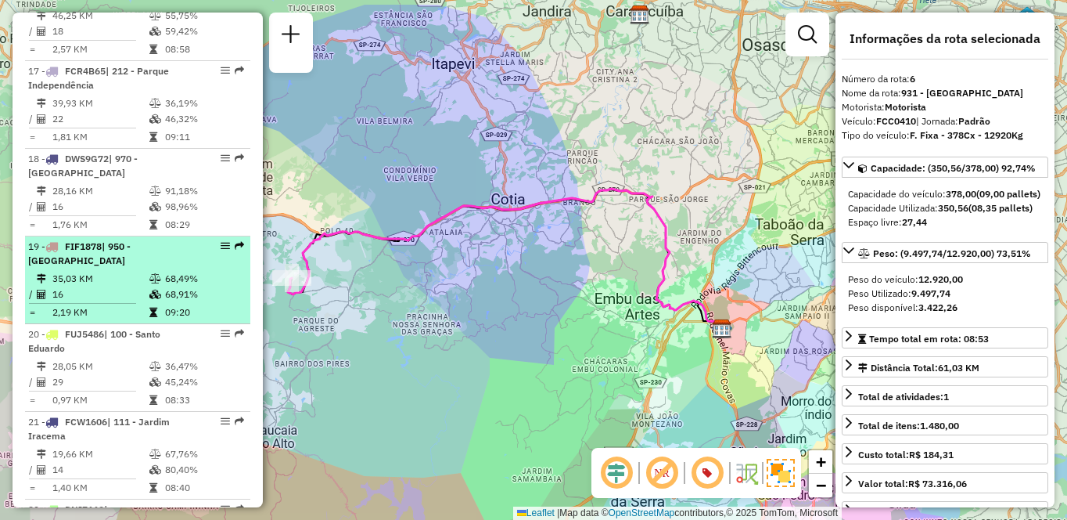
click at [44, 304] on hr at bounding box center [82, 303] width 107 height 1
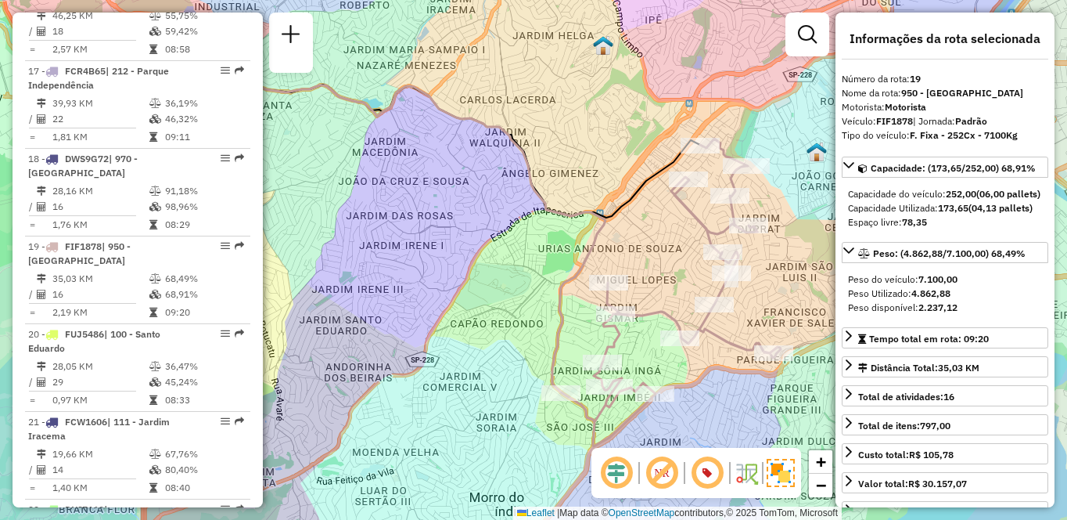
drag, startPoint x: 497, startPoint y: 300, endPoint x: 377, endPoint y: 284, distance: 120.7
click at [377, 284] on div "Janela de atendimento Grade de atendimento Capacidade Transportadoras Veículos …" at bounding box center [533, 260] width 1067 height 520
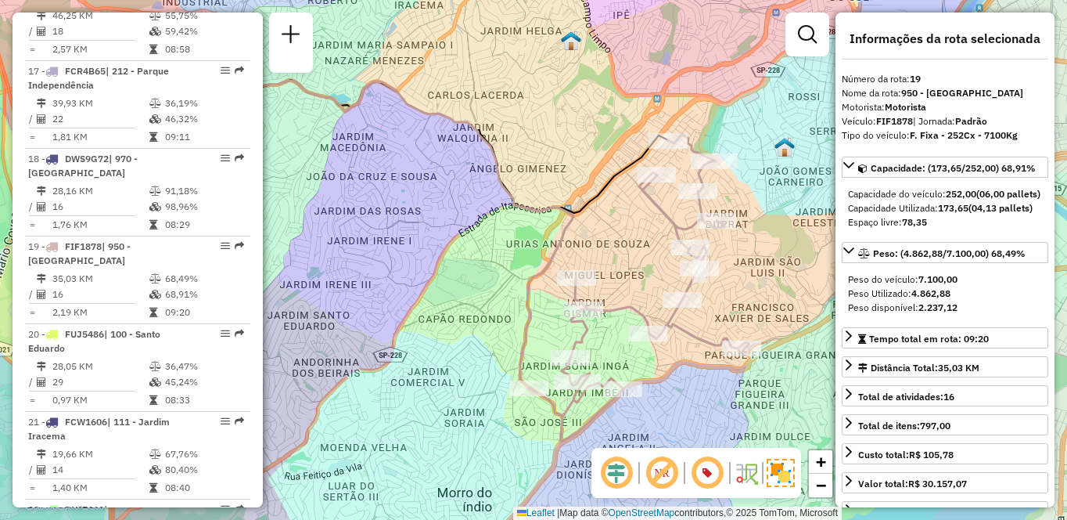
scroll to position [2287, 0]
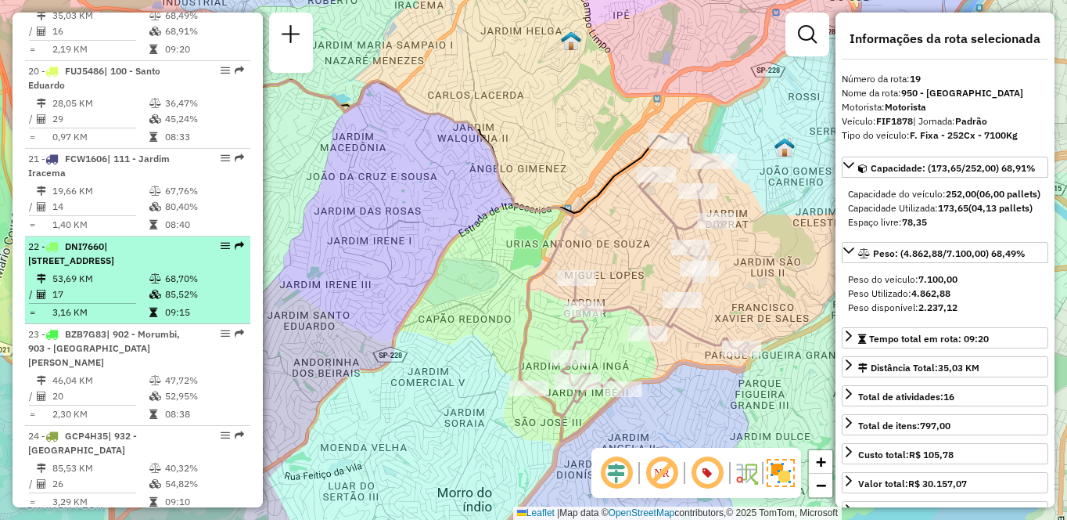
click at [195, 320] on td "09:15" at bounding box center [203, 312] width 79 height 16
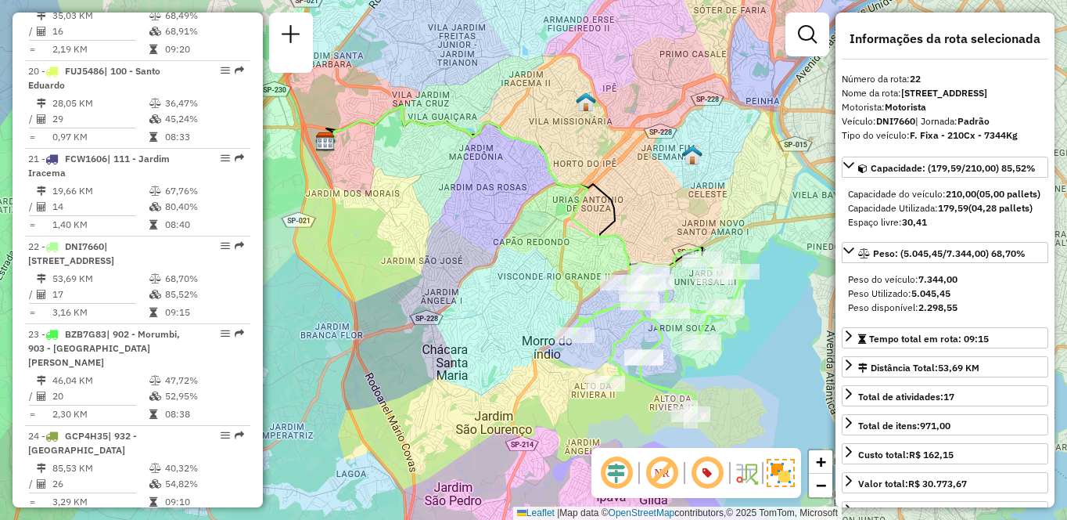
scroll to position [1673, 0]
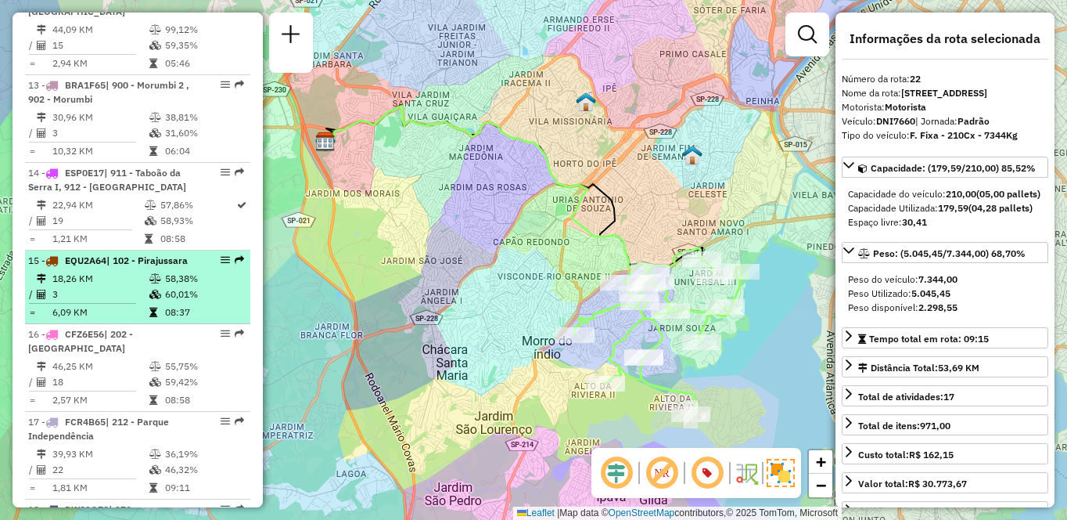
click at [113, 268] on div "15 - EQU2A64 | 102 - Pirajussara" at bounding box center [111, 261] width 166 height 14
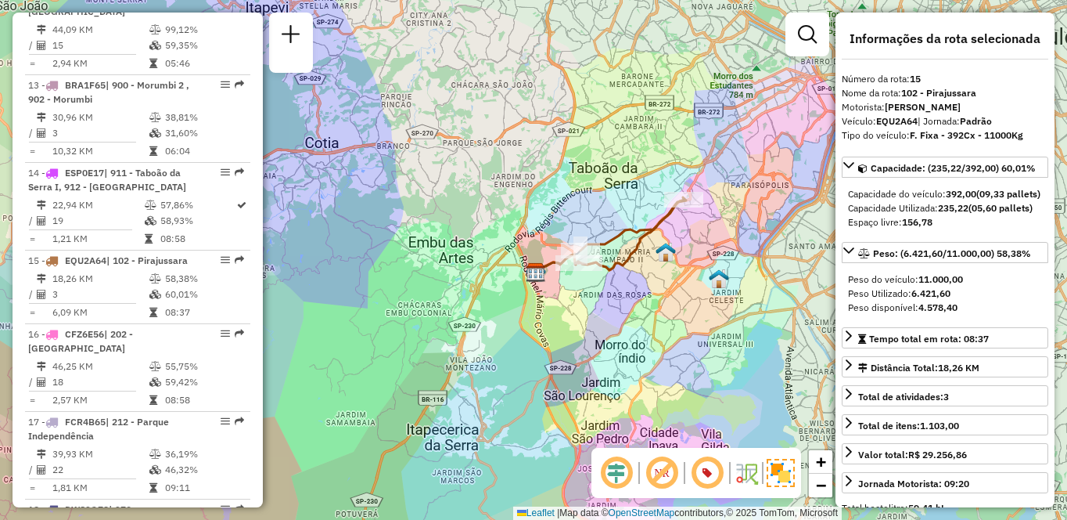
scroll to position [5368, 0]
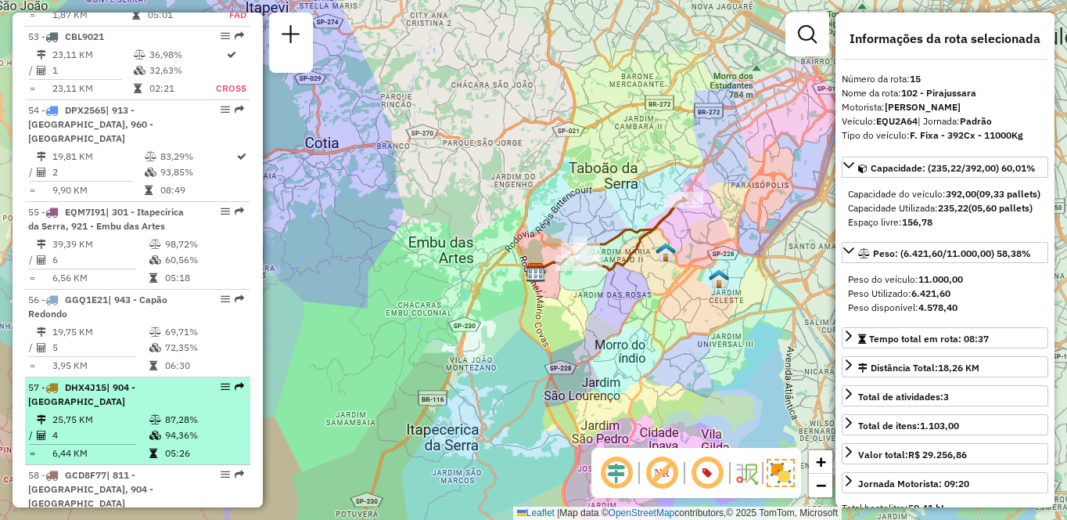
click at [198, 427] on td "94,36%" at bounding box center [203, 435] width 79 height 16
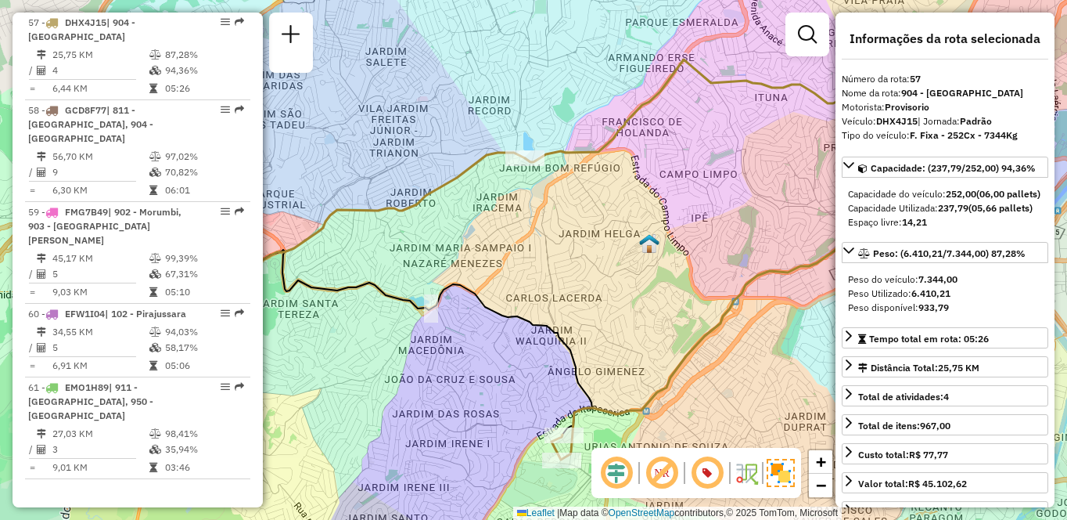
scroll to position [1322, 0]
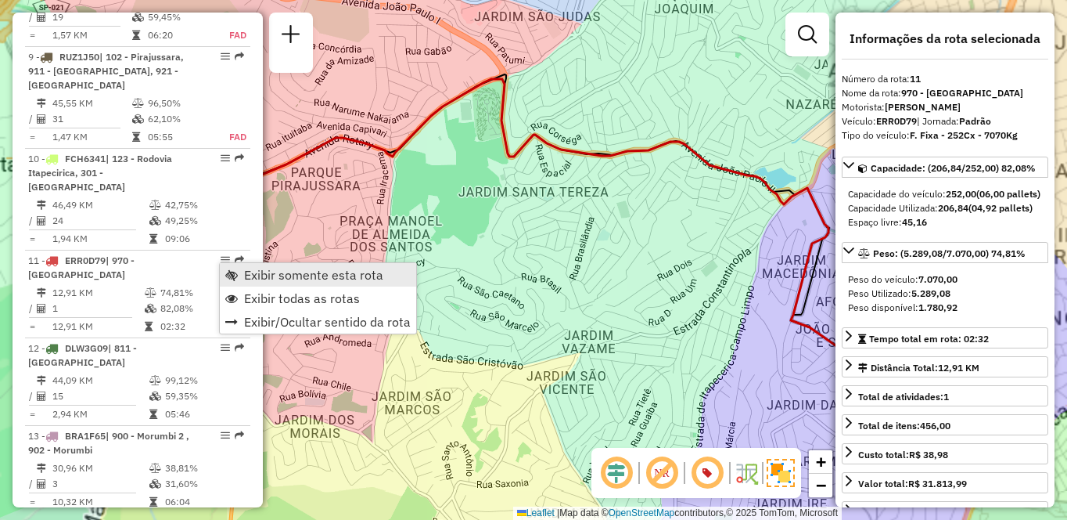
click at [260, 272] on span "Exibir somente esta rota" at bounding box center [313, 274] width 139 height 13
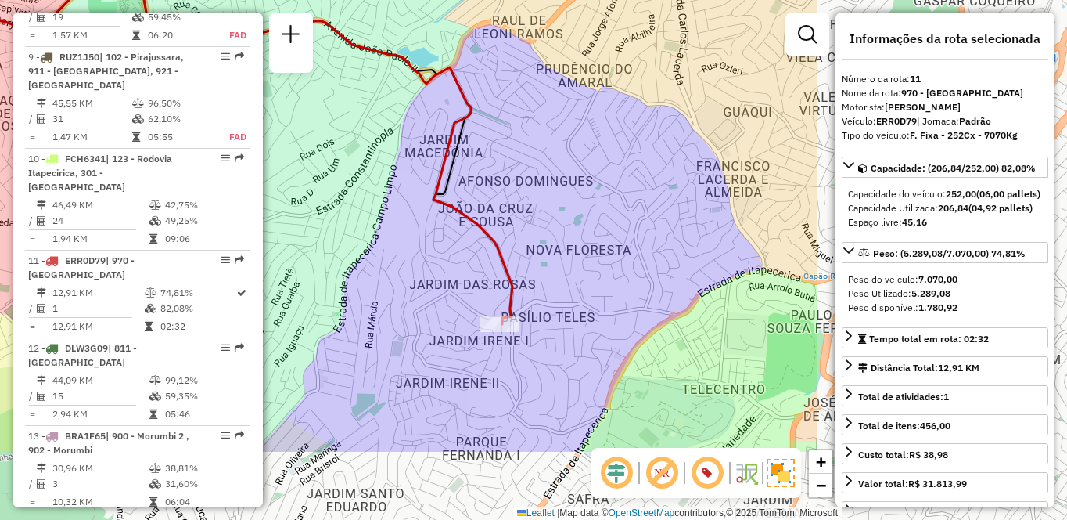
drag, startPoint x: 678, startPoint y: 290, endPoint x: 318, endPoint y: 164, distance: 381.4
click at [318, 164] on div "Janela de atendimento Grade de atendimento Capacidade Transportadoras Veículos …" at bounding box center [533, 260] width 1067 height 520
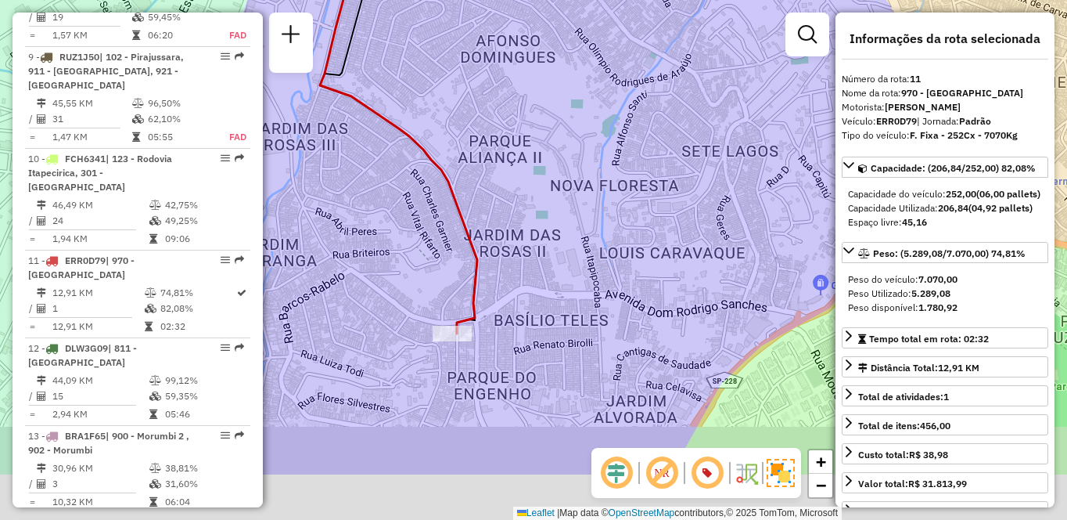
drag, startPoint x: 507, startPoint y: 335, endPoint x: 529, endPoint y: 239, distance: 98.7
click at [529, 239] on div "Janela de atendimento Grade de atendimento Capacidade Transportadoras Veículos …" at bounding box center [533, 260] width 1067 height 520
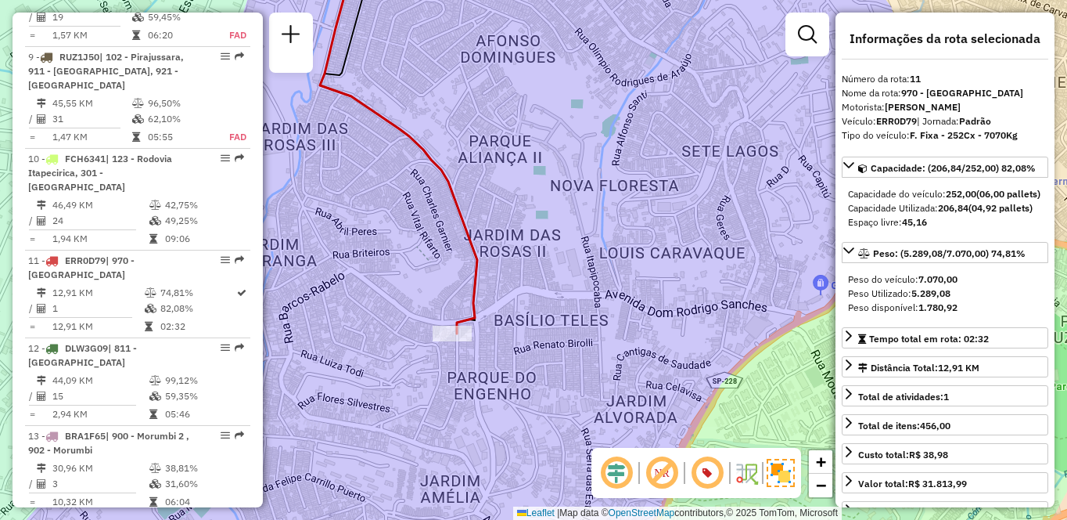
scroll to position [3672, 0]
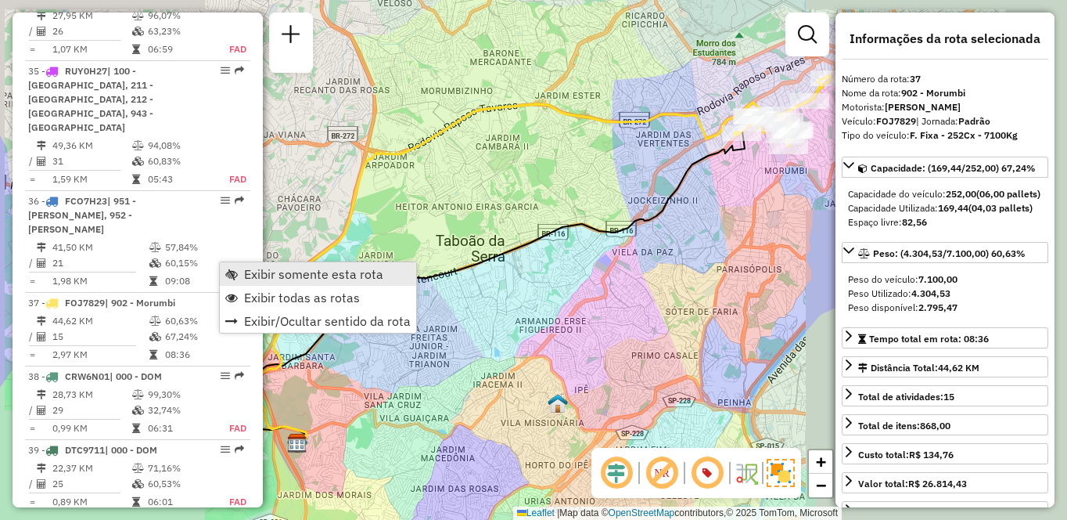
click at [288, 268] on span "Exibir somente esta rota" at bounding box center [313, 274] width 139 height 13
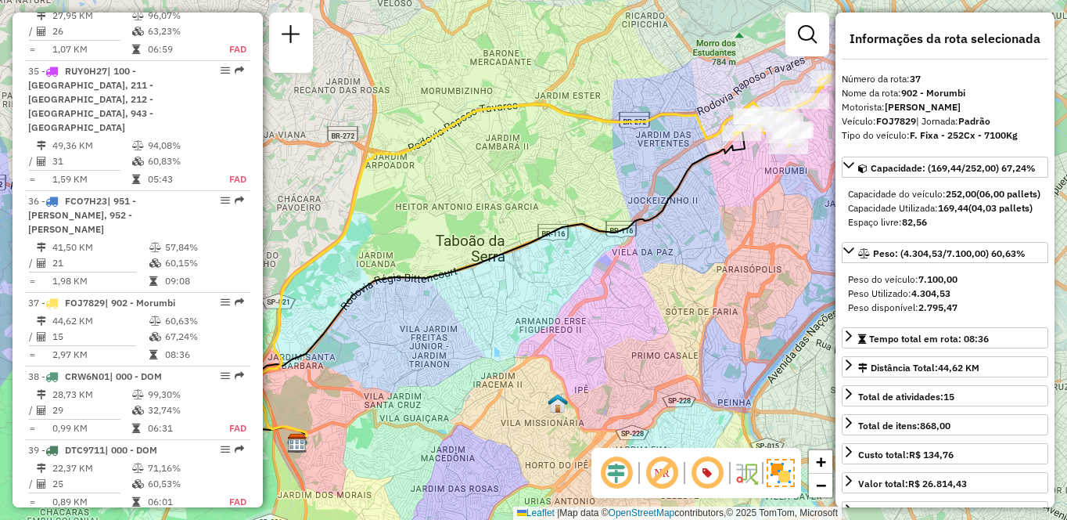
scroll to position [2550, 0]
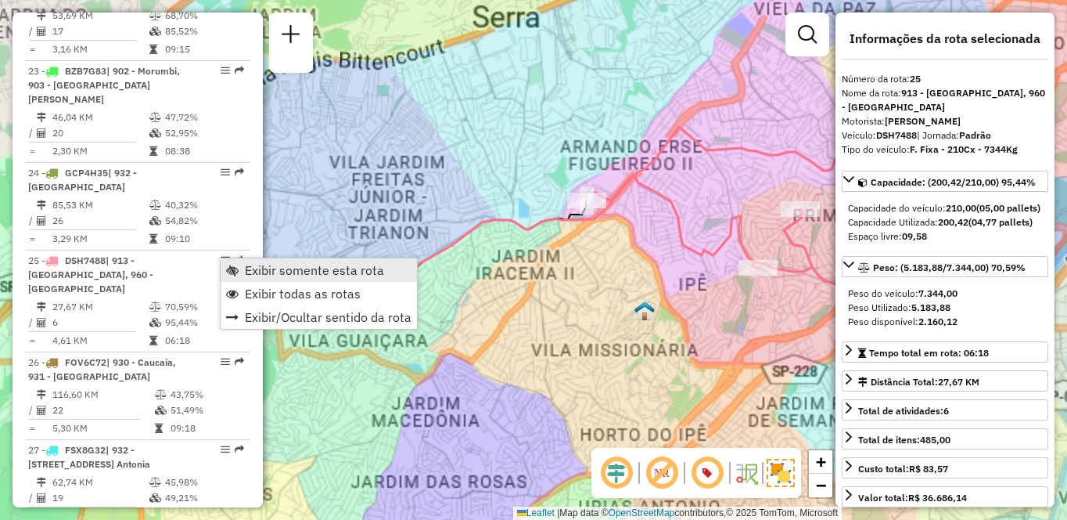
click at [284, 264] on span "Exibir somente esta rota" at bounding box center [314, 270] width 139 height 13
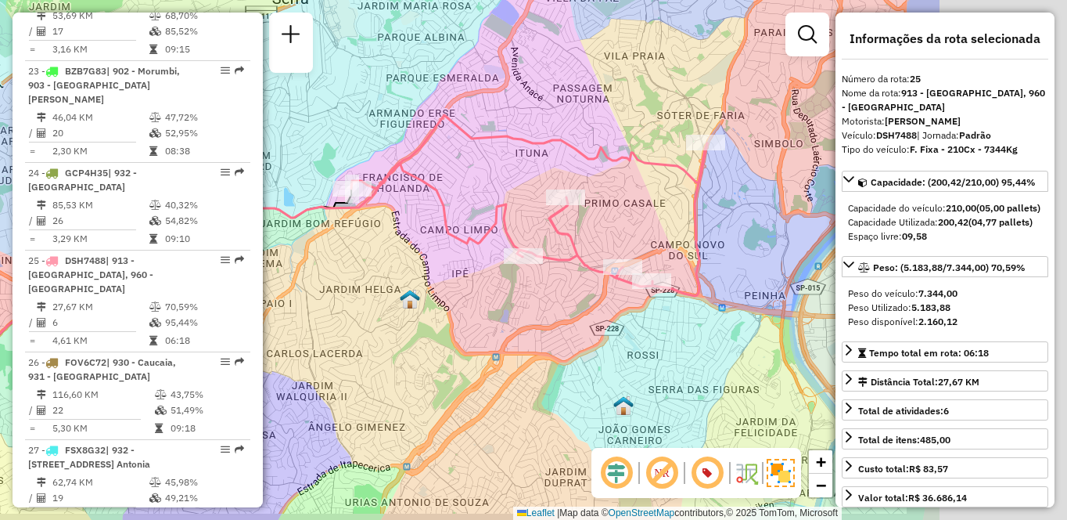
drag, startPoint x: 721, startPoint y: 335, endPoint x: 480, endPoint y: 322, distance: 242.1
click at [480, 322] on div "Janela de atendimento Grade de atendimento Capacidade Transportadoras Veículos …" at bounding box center [533, 260] width 1067 height 520
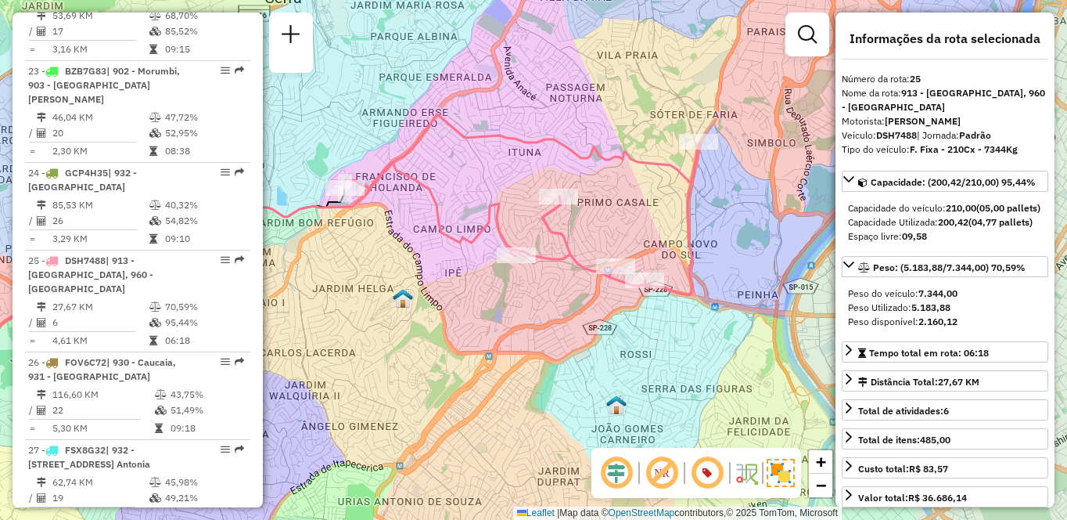
scroll to position [1819, 0]
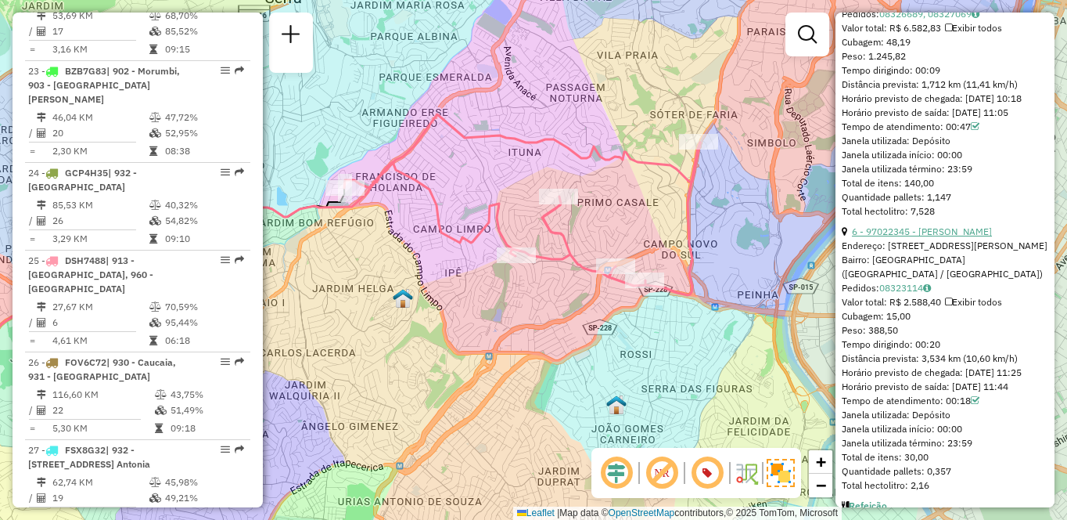
click at [949, 237] on link "6 - 97022345 - [PERSON_NAME]" at bounding box center [922, 231] width 140 height 12
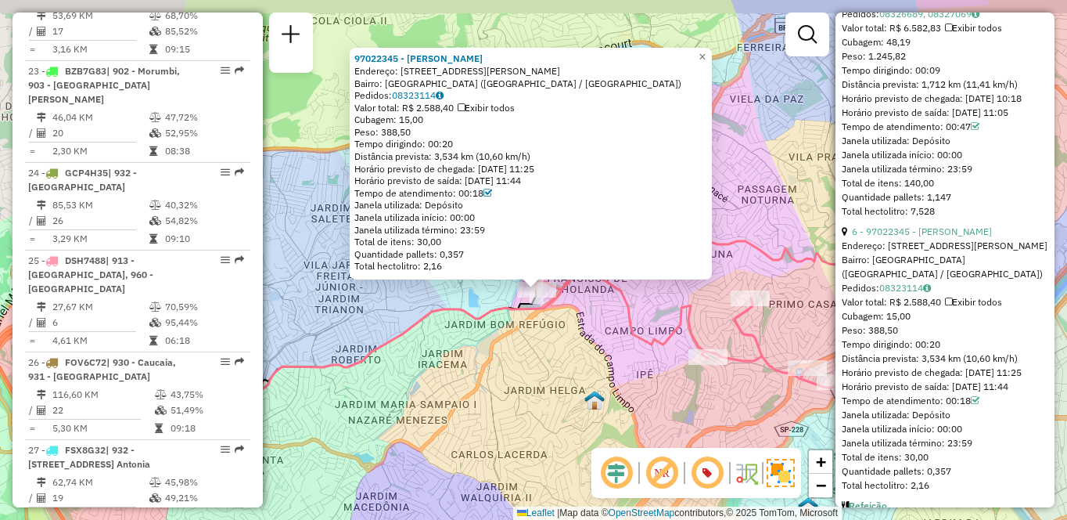
drag, startPoint x: 531, startPoint y: 294, endPoint x: 546, endPoint y: 328, distance: 36.8
click at [537, 328] on div "97022345 - [PERSON_NAME] DE SO Endereço: [STREET_ADDRESS][PERSON_NAME] Pedidos:…" at bounding box center [533, 260] width 1067 height 520
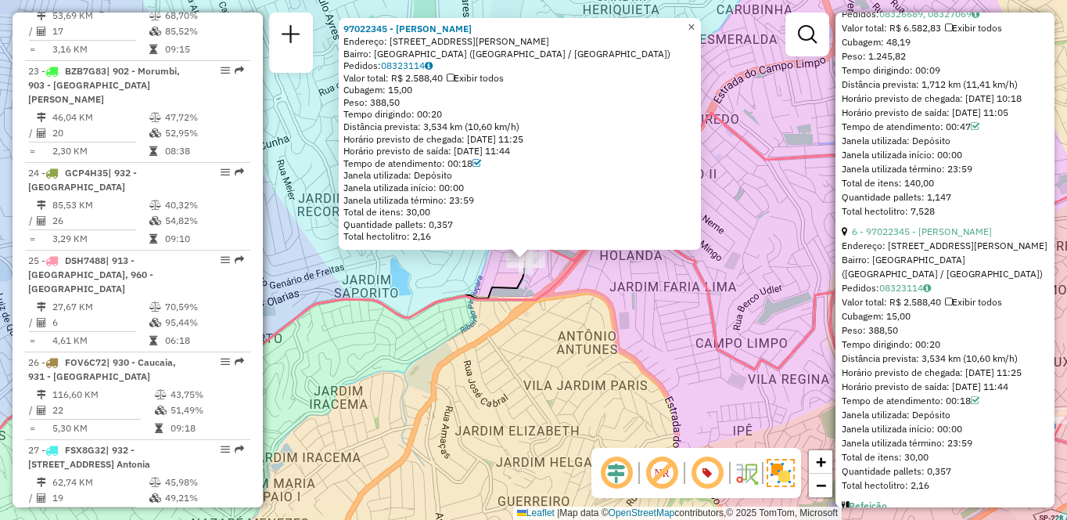
click at [695, 25] on span "×" at bounding box center [691, 26] width 7 height 13
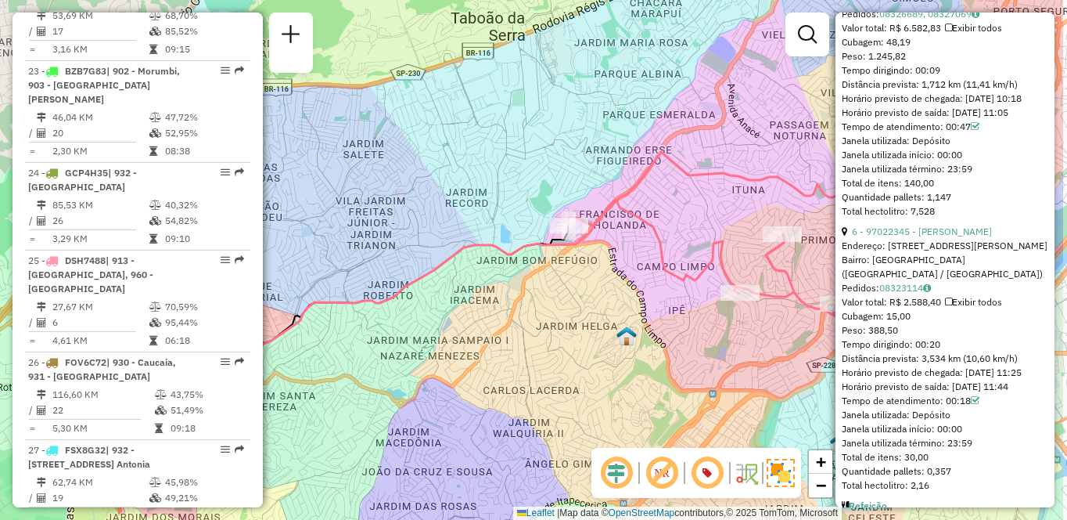
drag, startPoint x: 775, startPoint y: 269, endPoint x: 646, endPoint y: 231, distance: 133.9
click at [647, 231] on icon at bounding box center [746, 256] width 356 height 153
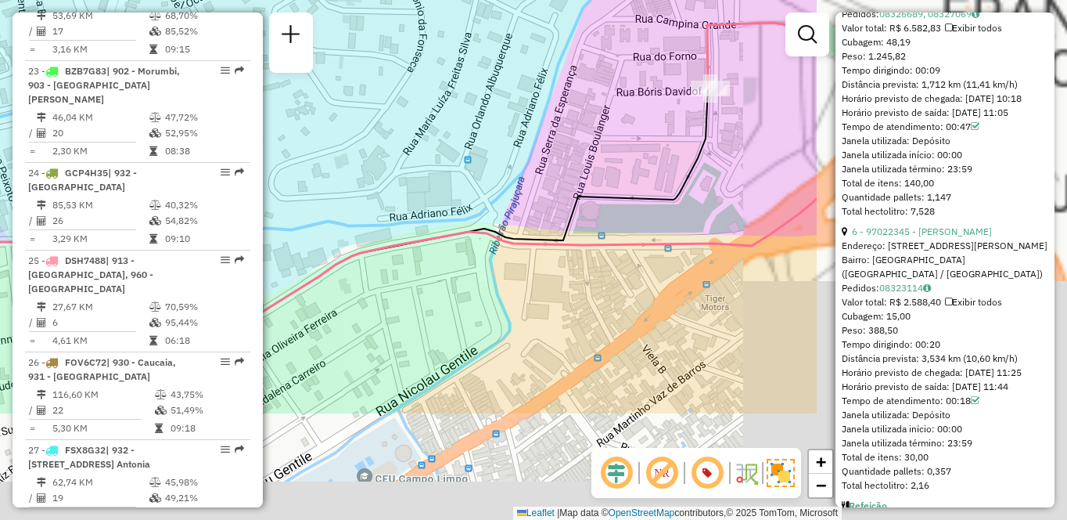
drag, startPoint x: 619, startPoint y: 269, endPoint x: 262, endPoint y: 110, distance: 390.9
click at [262, 110] on hb-router-mapa "Informações da Sessão 1261542 - [DATE] Criação: [DATE] 18:22 Depósito: CDD Embu…" at bounding box center [533, 260] width 1067 height 520
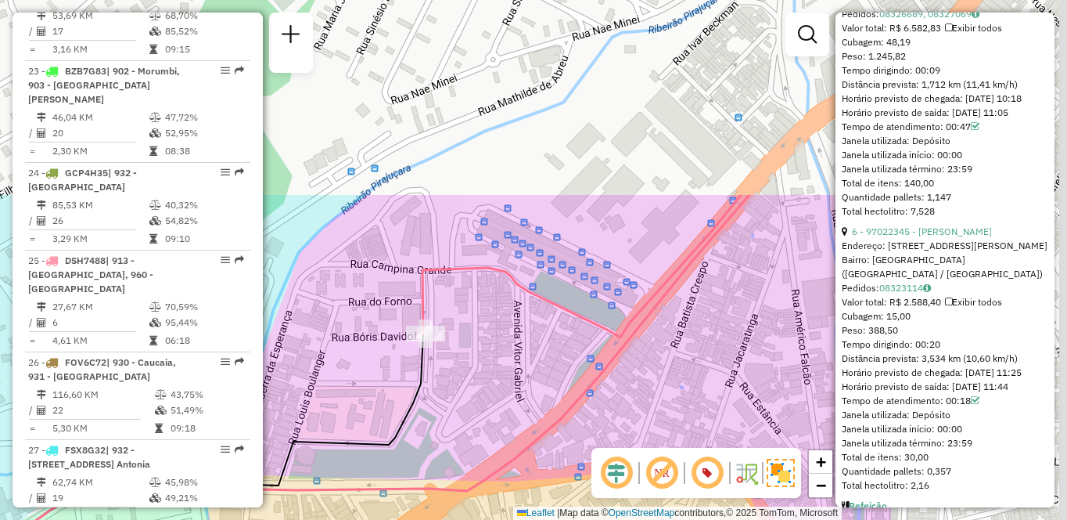
drag, startPoint x: 616, startPoint y: 118, endPoint x: 473, endPoint y: 314, distance: 242.0
click at [331, 362] on div "Janela de atendimento Grade de atendimento Capacidade Transportadoras Veículos …" at bounding box center [533, 260] width 1067 height 520
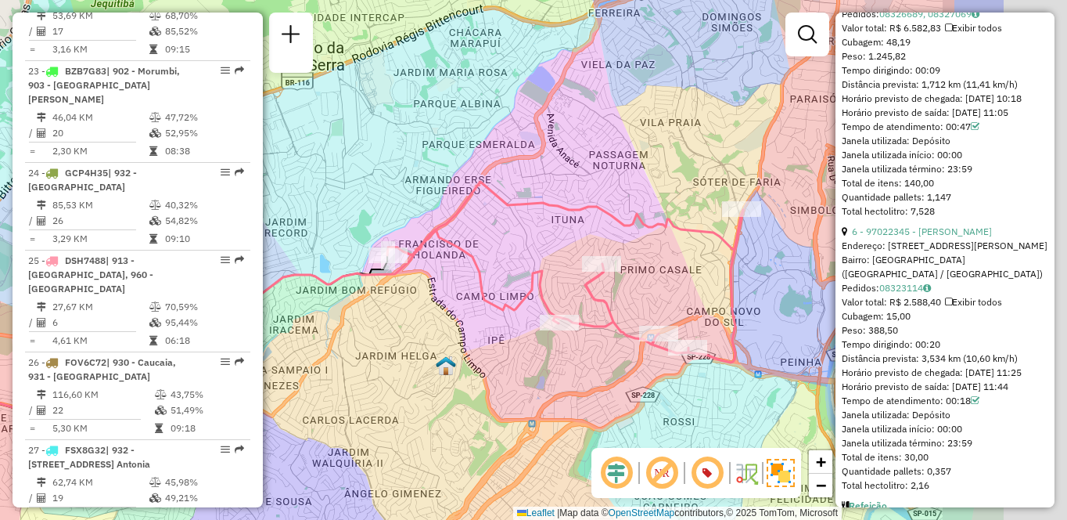
drag, startPoint x: 743, startPoint y: 225, endPoint x: 579, endPoint y: 206, distance: 164.6
click at [579, 206] on icon at bounding box center [334, 315] width 817 height 266
